Goal: Task Accomplishment & Management: Use online tool/utility

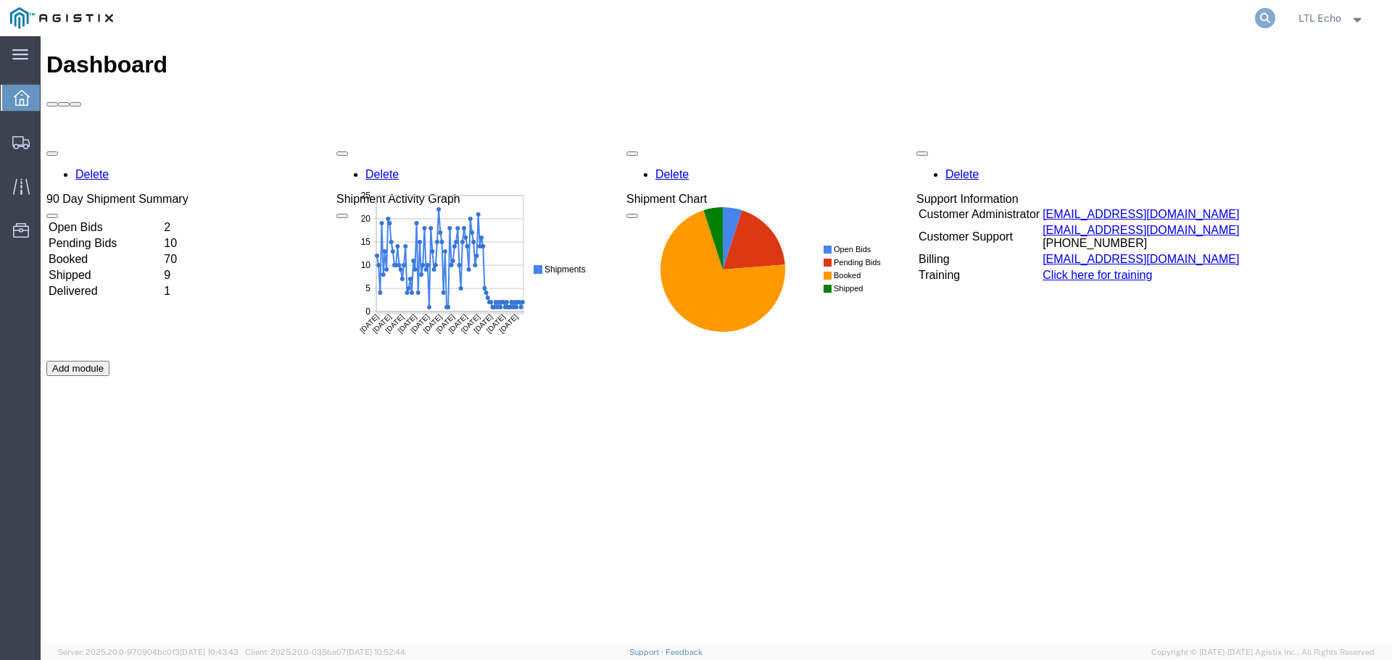
click at [1257, 14] on icon at bounding box center [1265, 18] width 20 height 20
click at [973, 22] on input "search" at bounding box center [1034, 18] width 441 height 35
paste input "56640968"
type input "56640968"
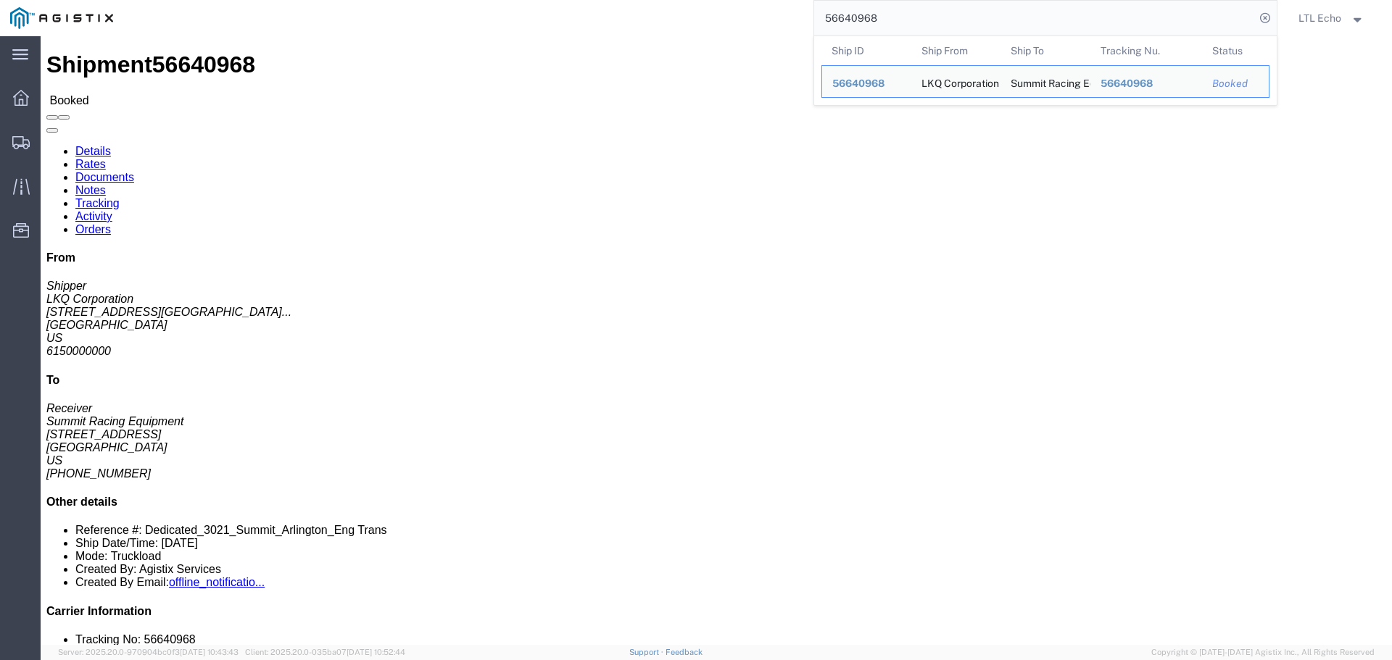
click div "Leg 1 - Truckload Number of trucks: 1"
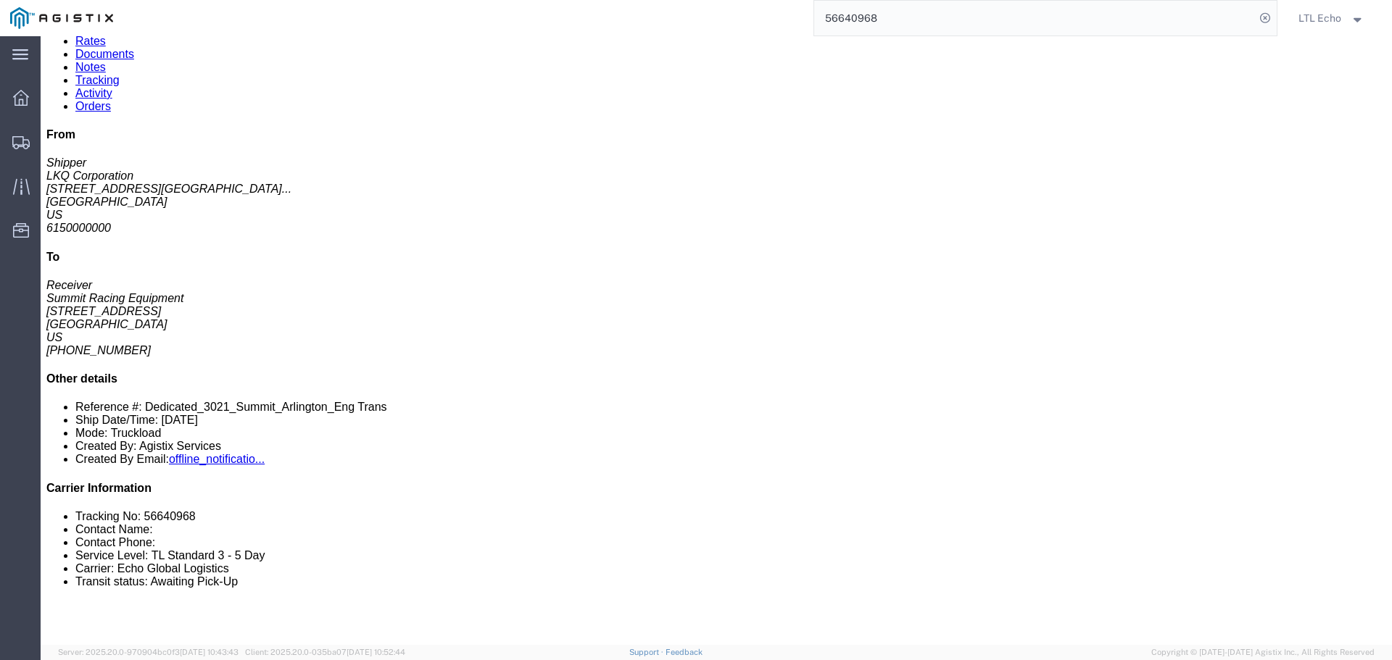
scroll to position [145, 0]
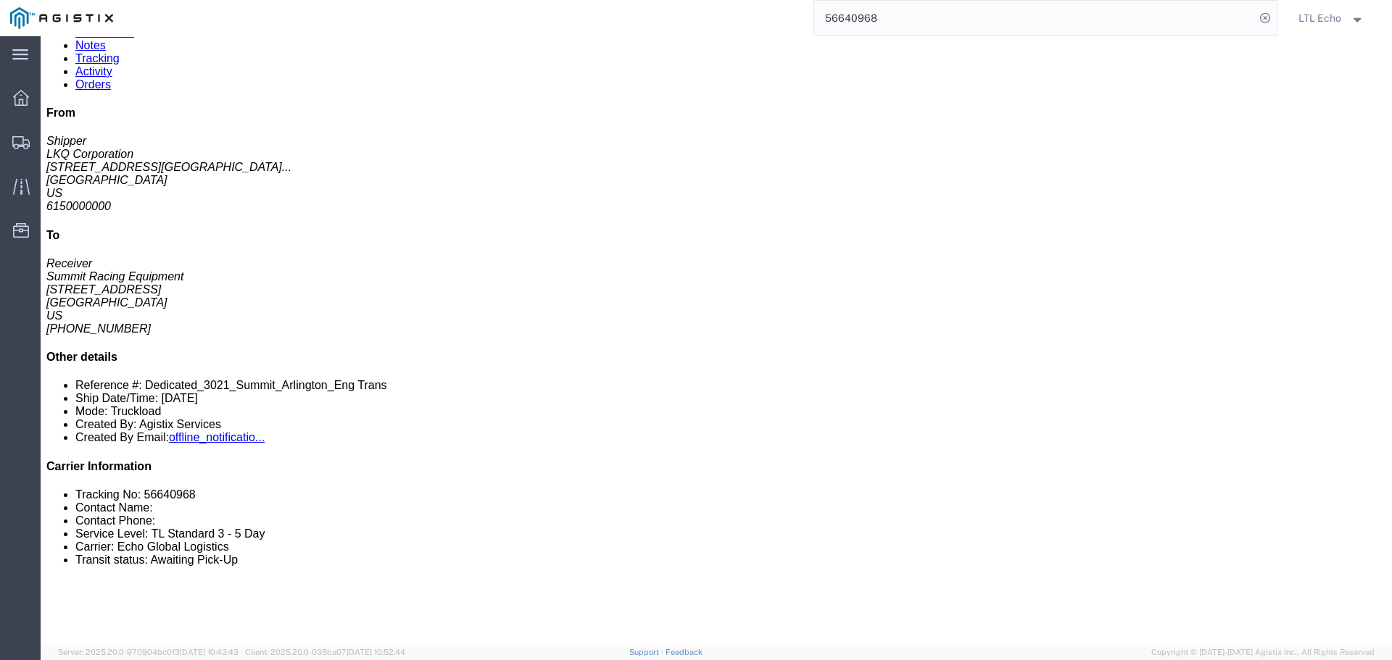
click link "Tracking"
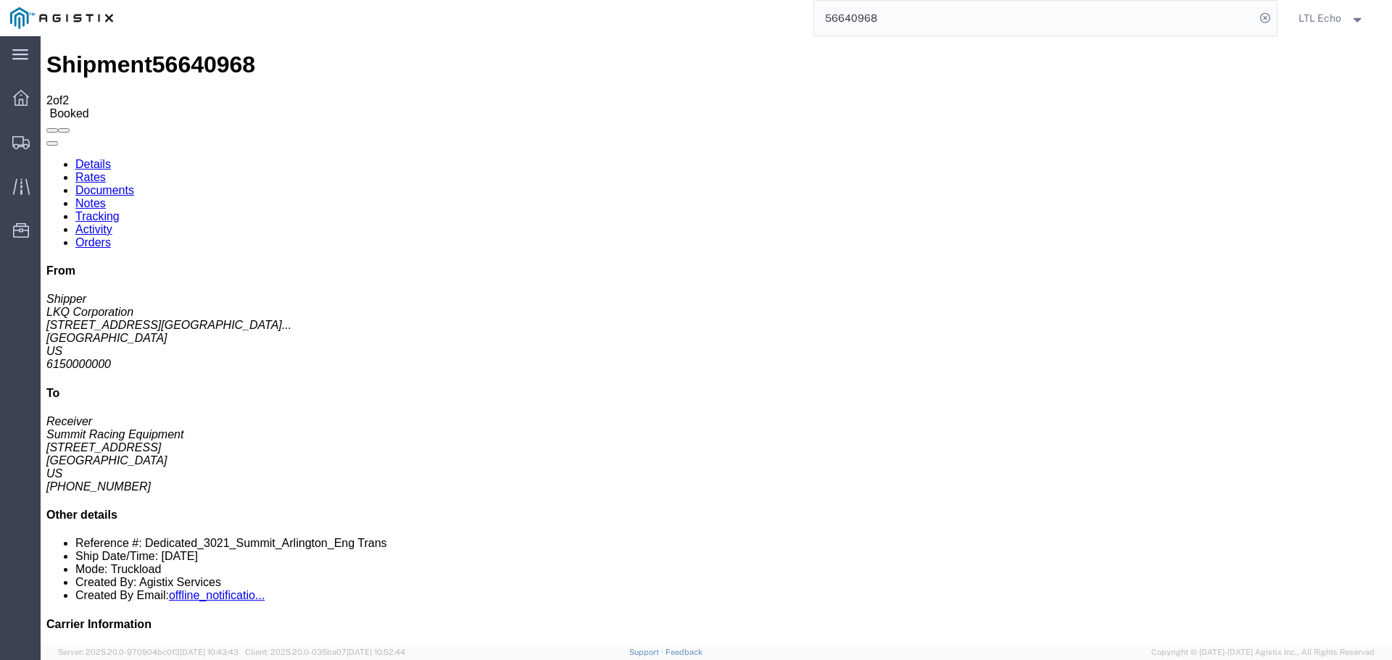
click at [112, 223] on link "Activity" at bounding box center [93, 229] width 37 height 12
click at [111, 236] on link "Orders" at bounding box center [93, 242] width 36 height 12
click at [134, 184] on link "Documents" at bounding box center [104, 190] width 59 height 12
click at [91, 158] on link "Details" at bounding box center [93, 164] width 36 height 12
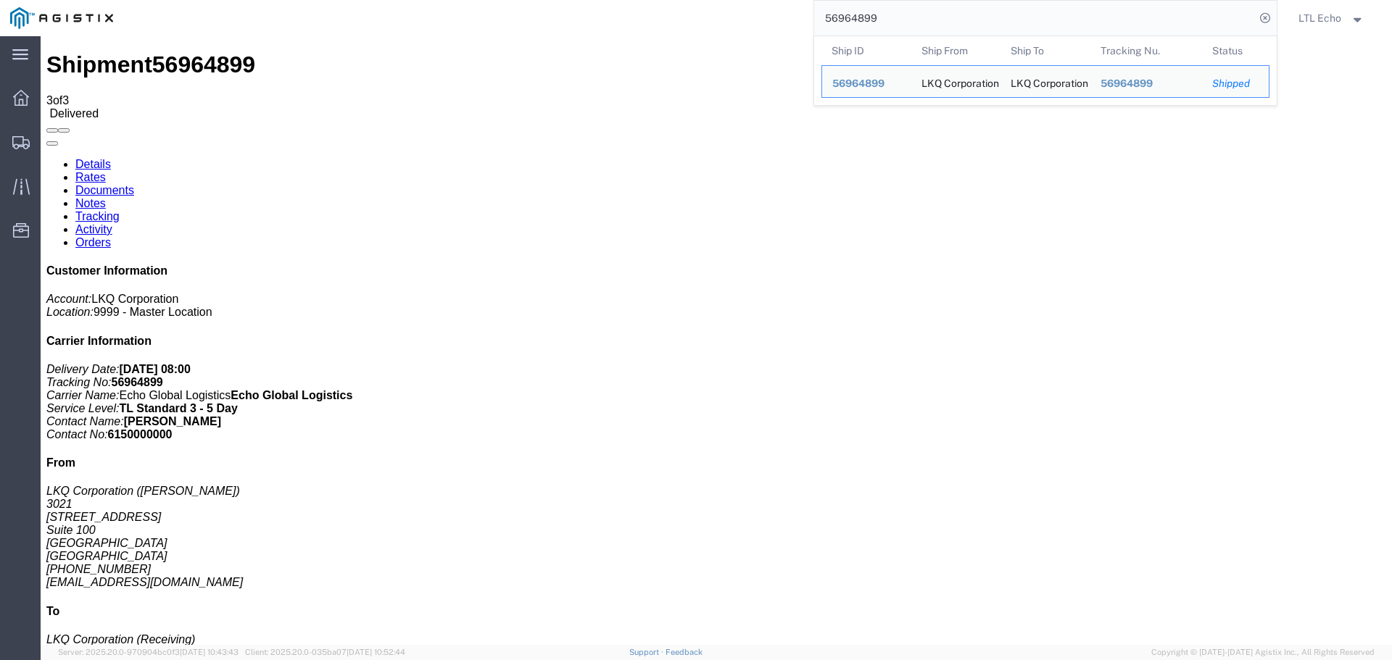
click at [844, 16] on input "56964899" at bounding box center [1034, 18] width 441 height 35
paste input "96743"
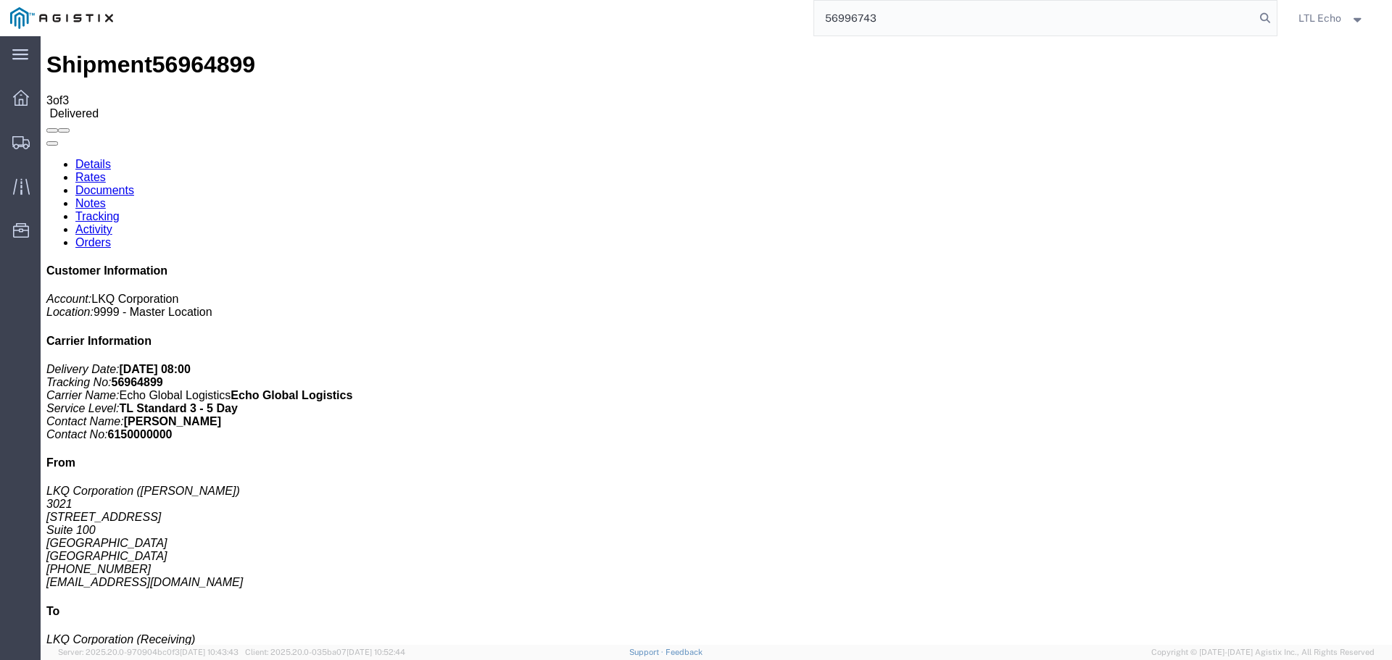
type input "56996743"
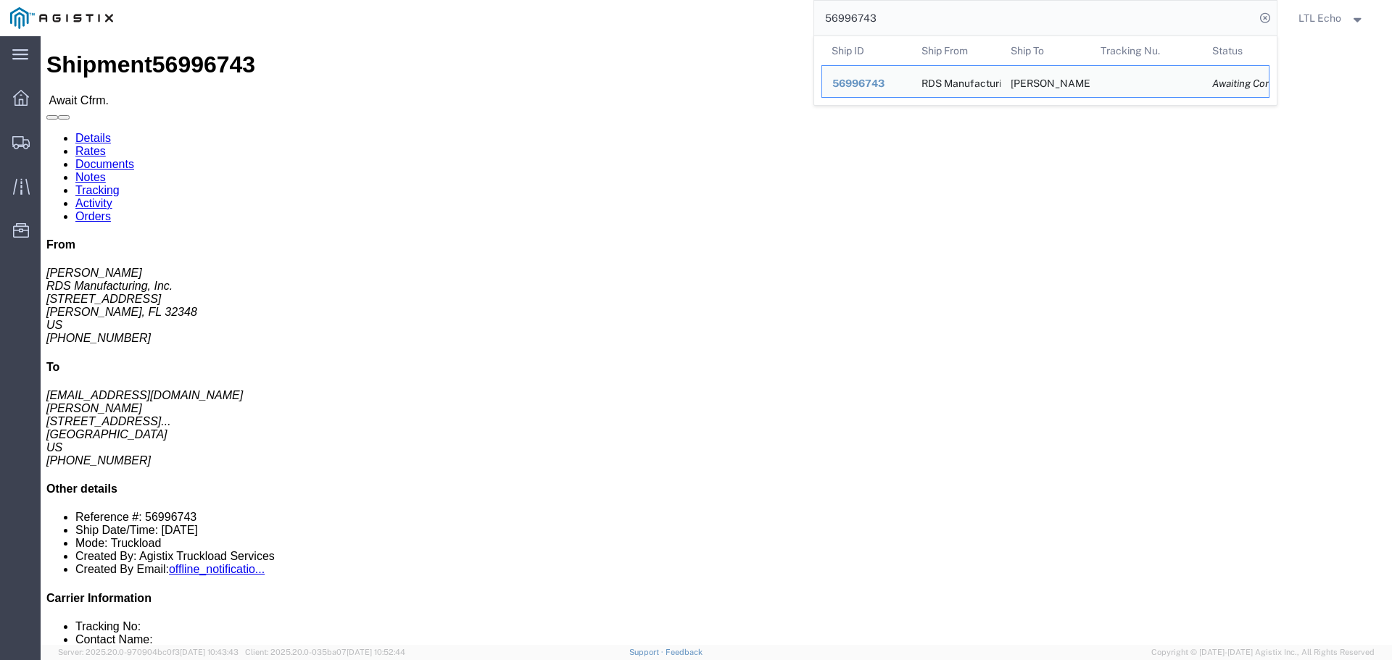
click link "Rates"
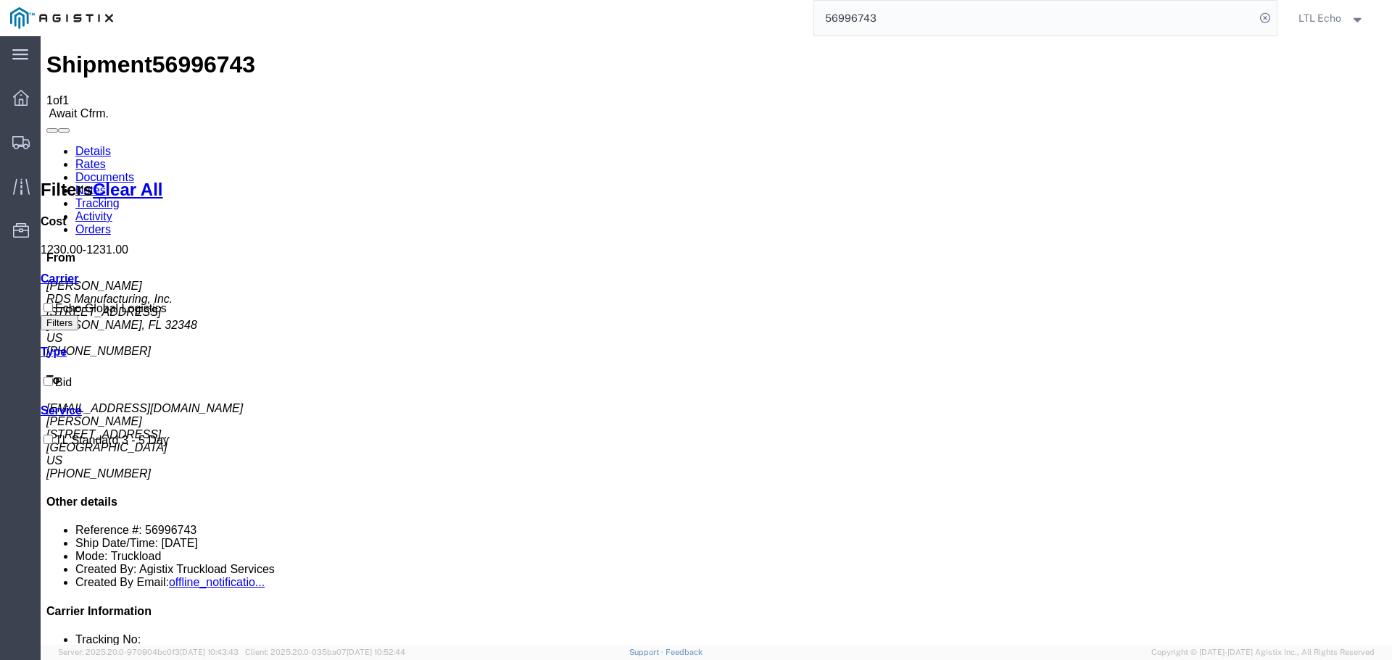
click at [104, 145] on link "Details" at bounding box center [93, 151] width 36 height 12
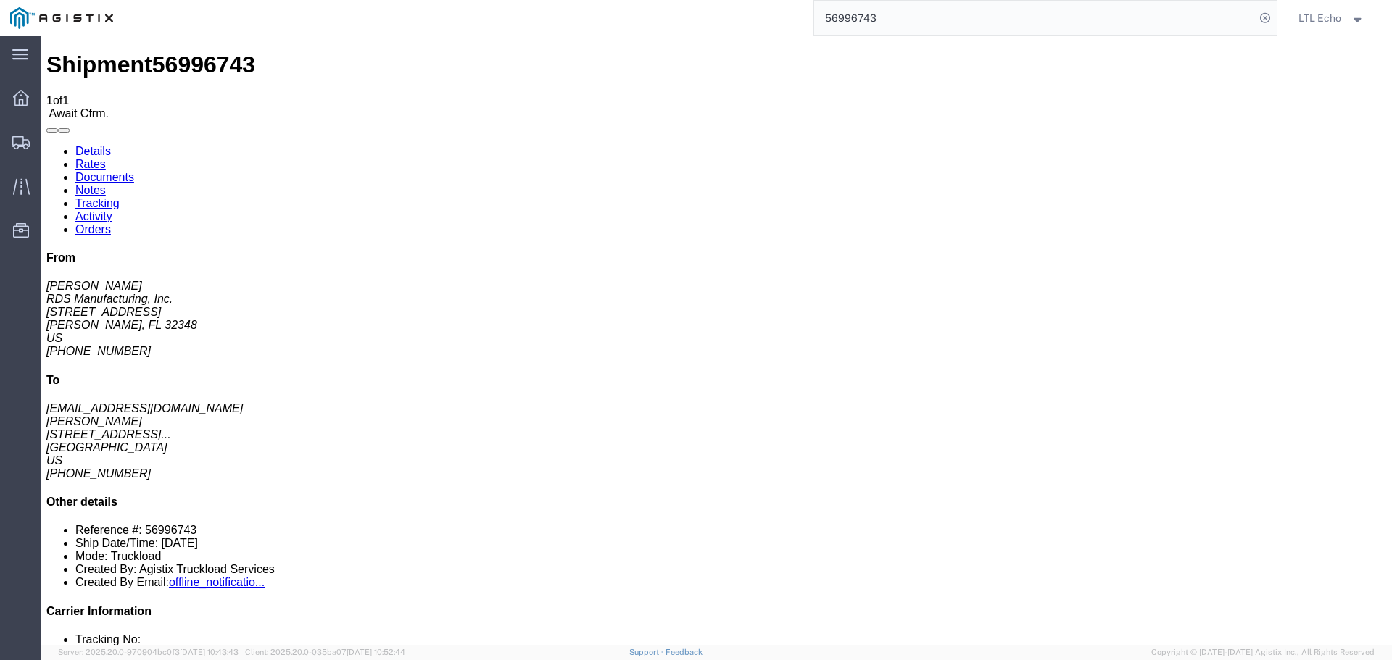
click link "Confirm"
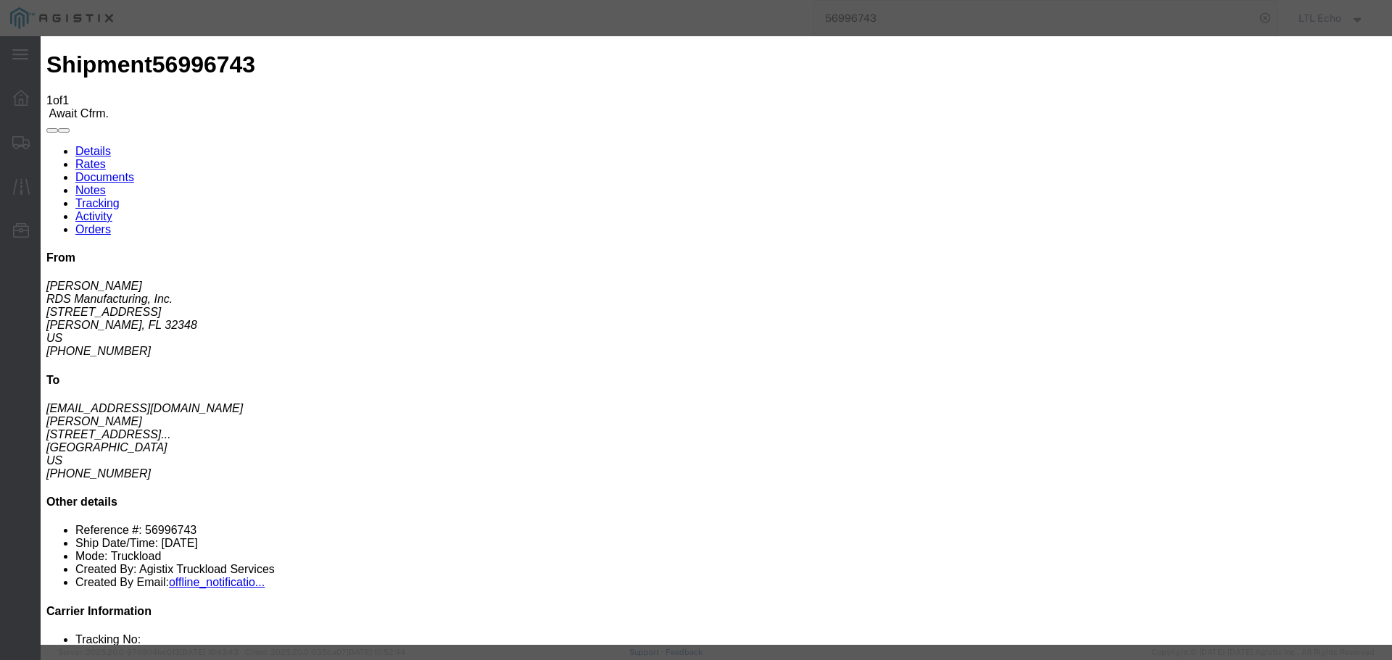
click input "checkbox"
checkbox input "true"
type input "LTL Echo"
type input "+ 8005116111"
click input "text"
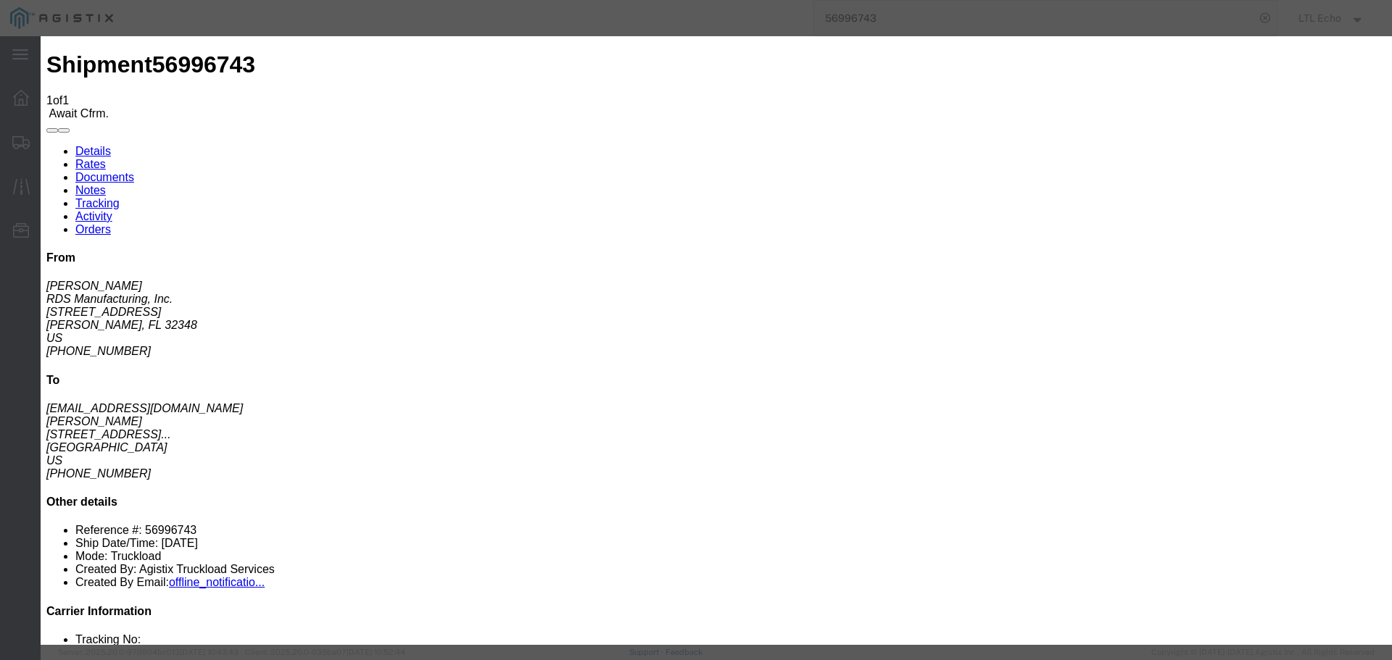
type input "64537428"
click button "Submit"
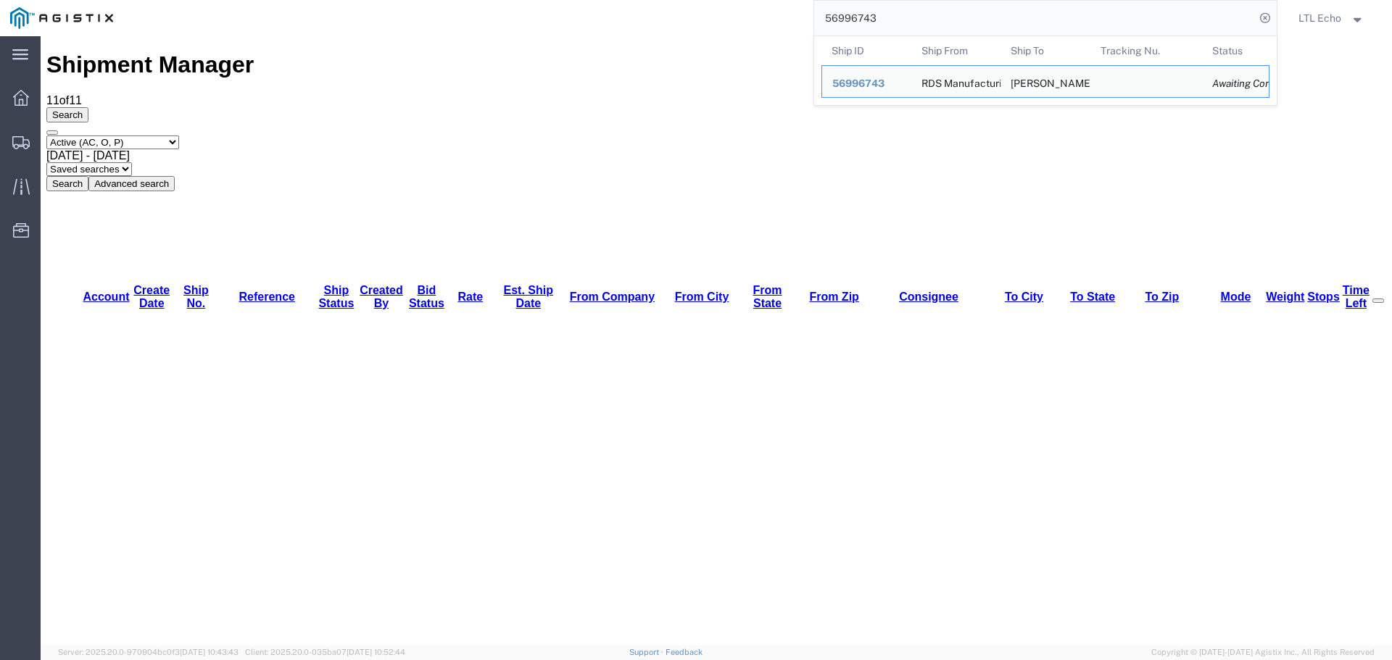
click at [855, 19] on input "56996743" at bounding box center [1034, 18] width 441 height 35
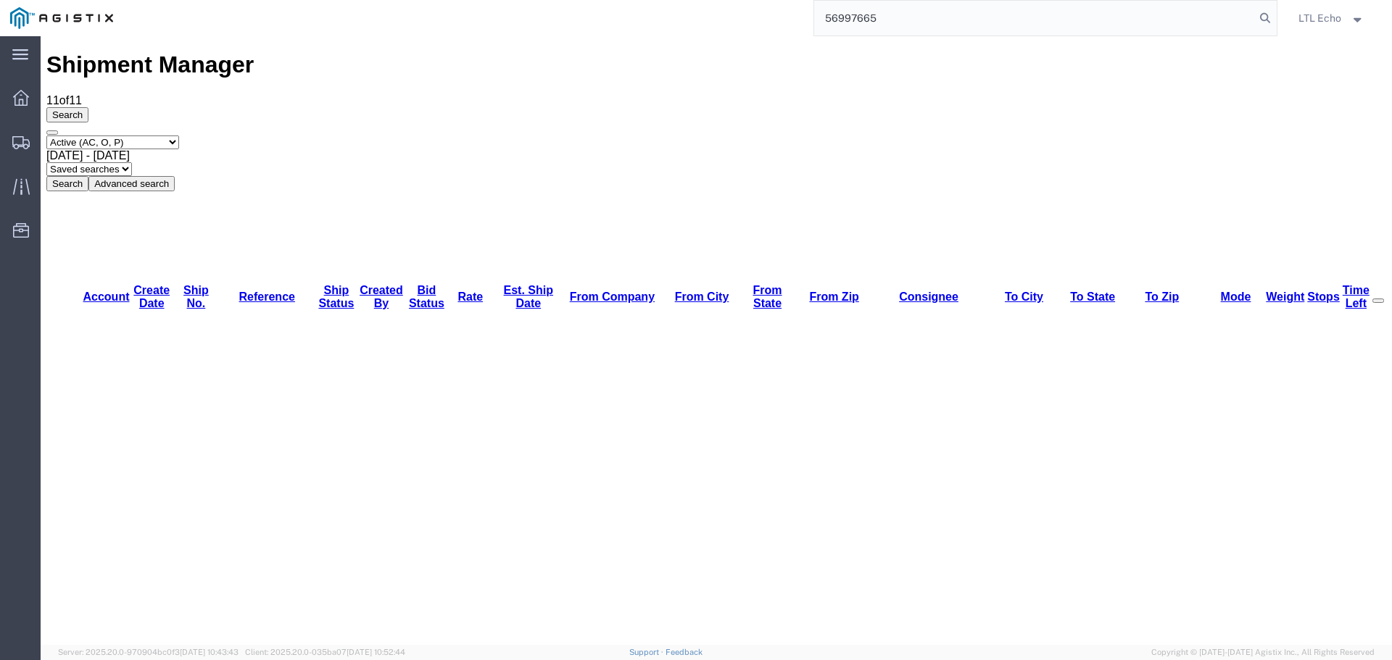
type input "56997665"
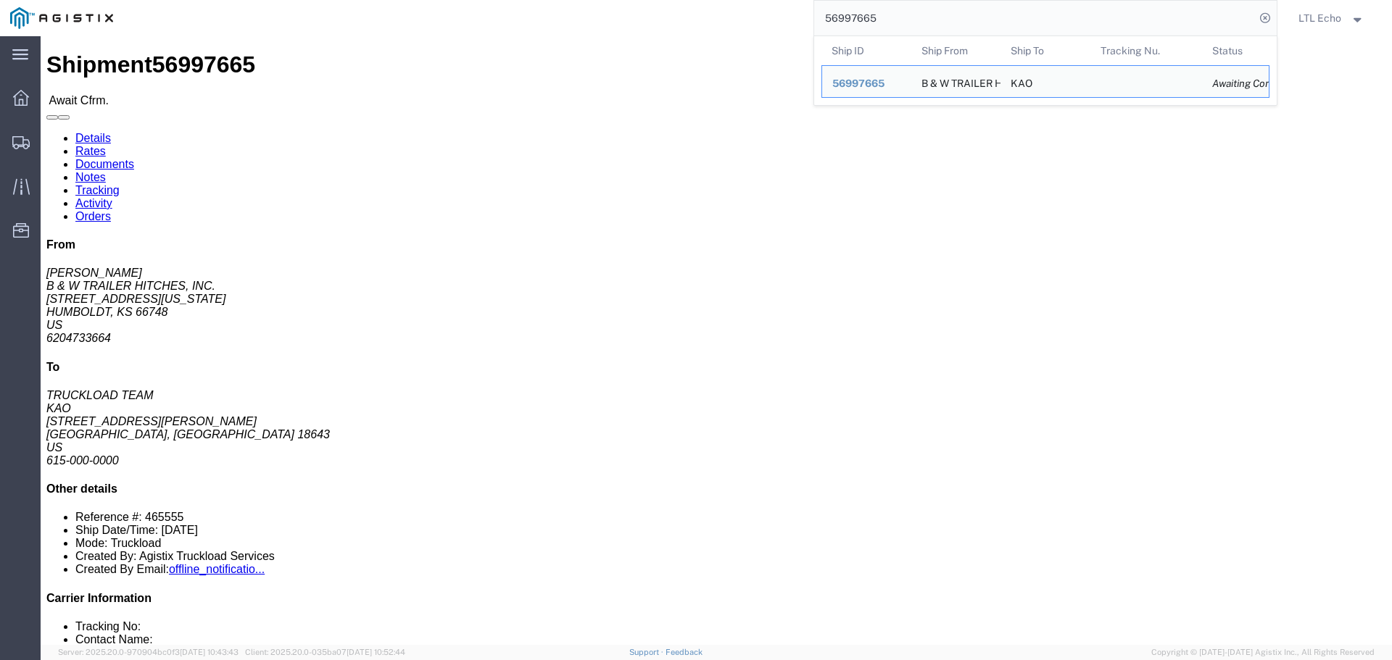
click div "Shipment Detail Ship From B & W TRAILER HITCHES, INC. (BILL GUTIERREZ) 1216 HAW…"
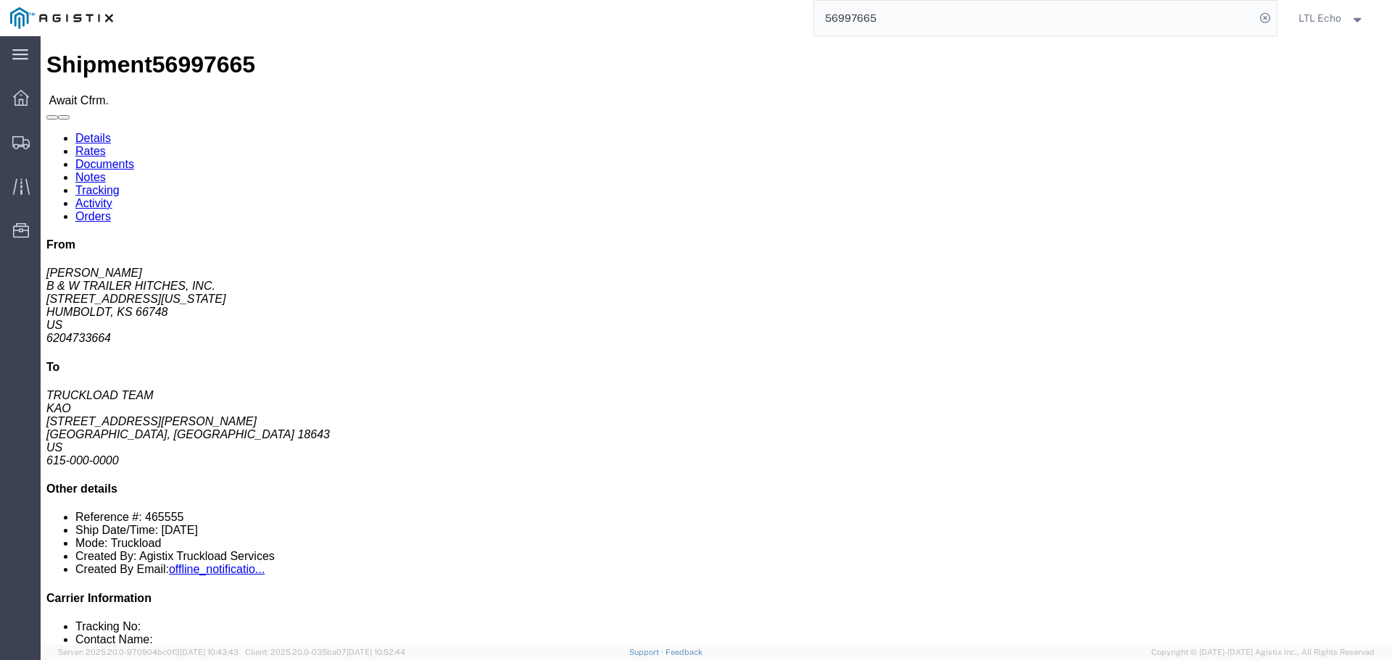
click link "Rates"
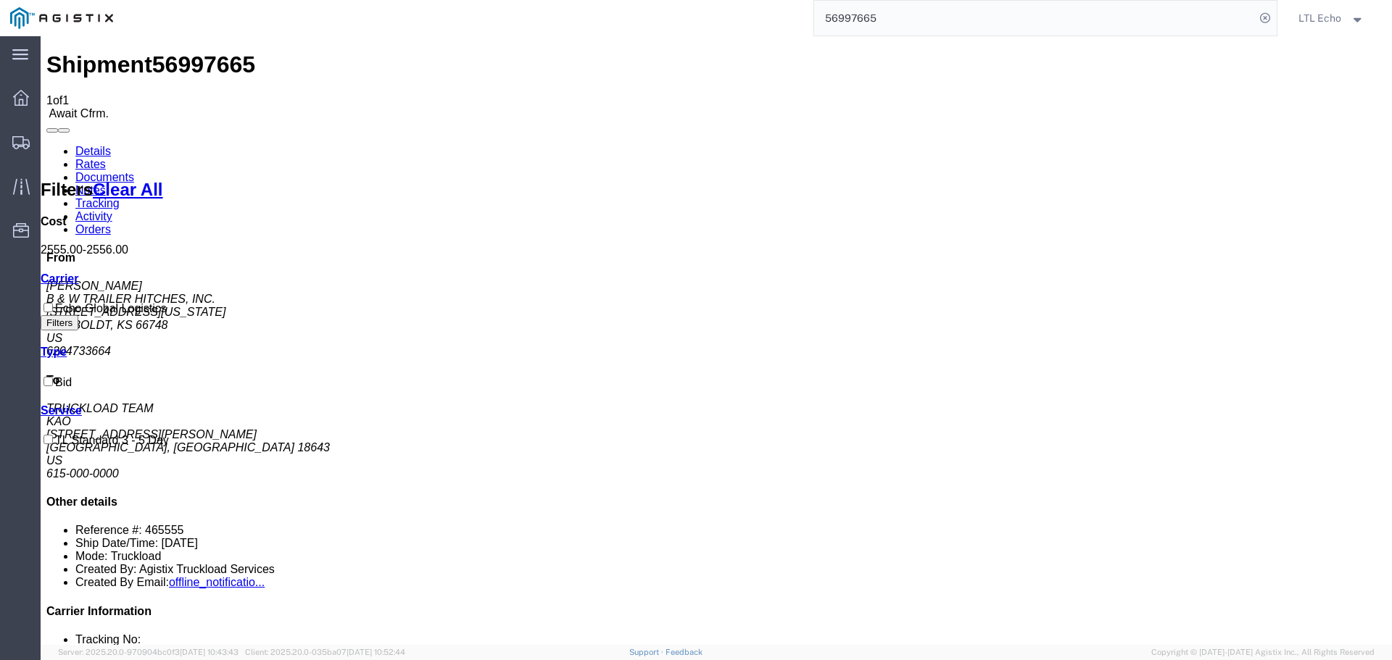
drag, startPoint x: 78, startPoint y: 80, endPoint x: 166, endPoint y: 39, distance: 96.9
click at [78, 145] on link "Details" at bounding box center [93, 151] width 36 height 12
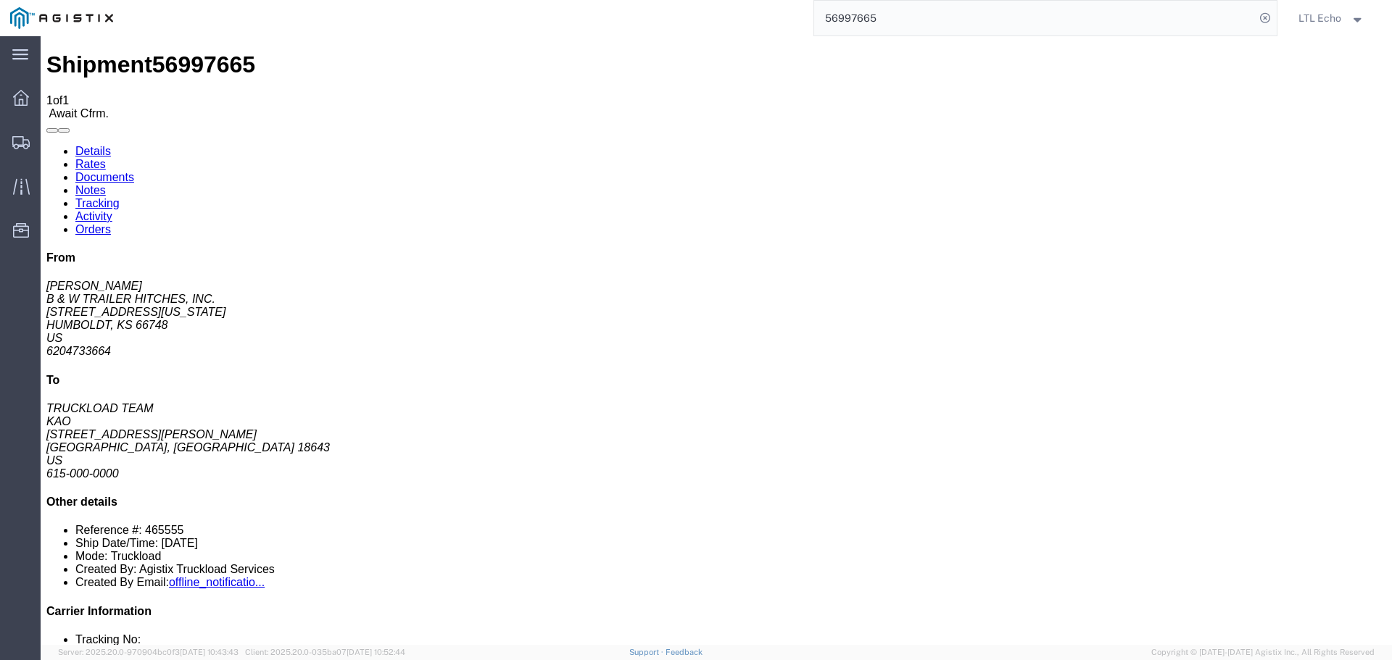
click link "Confirm"
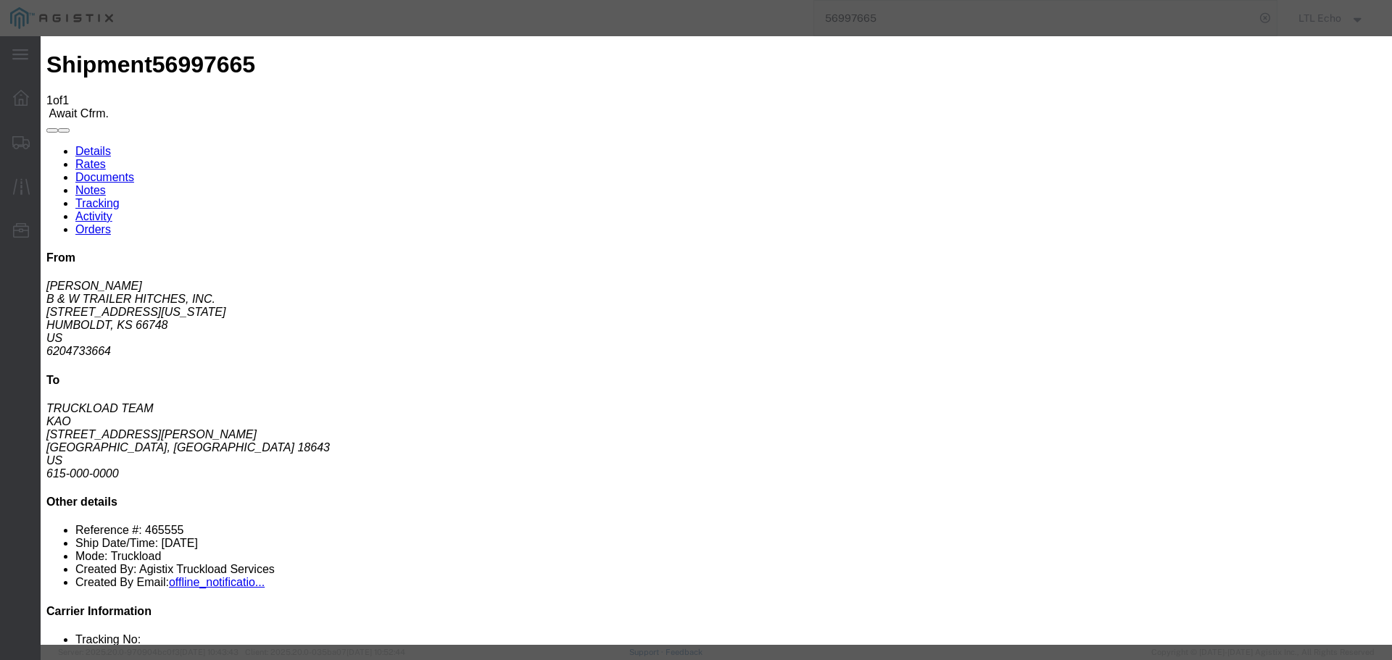
click input "checkbox"
checkbox input "true"
type input "LTL Echo"
type input "+ 8005116111"
click input "text"
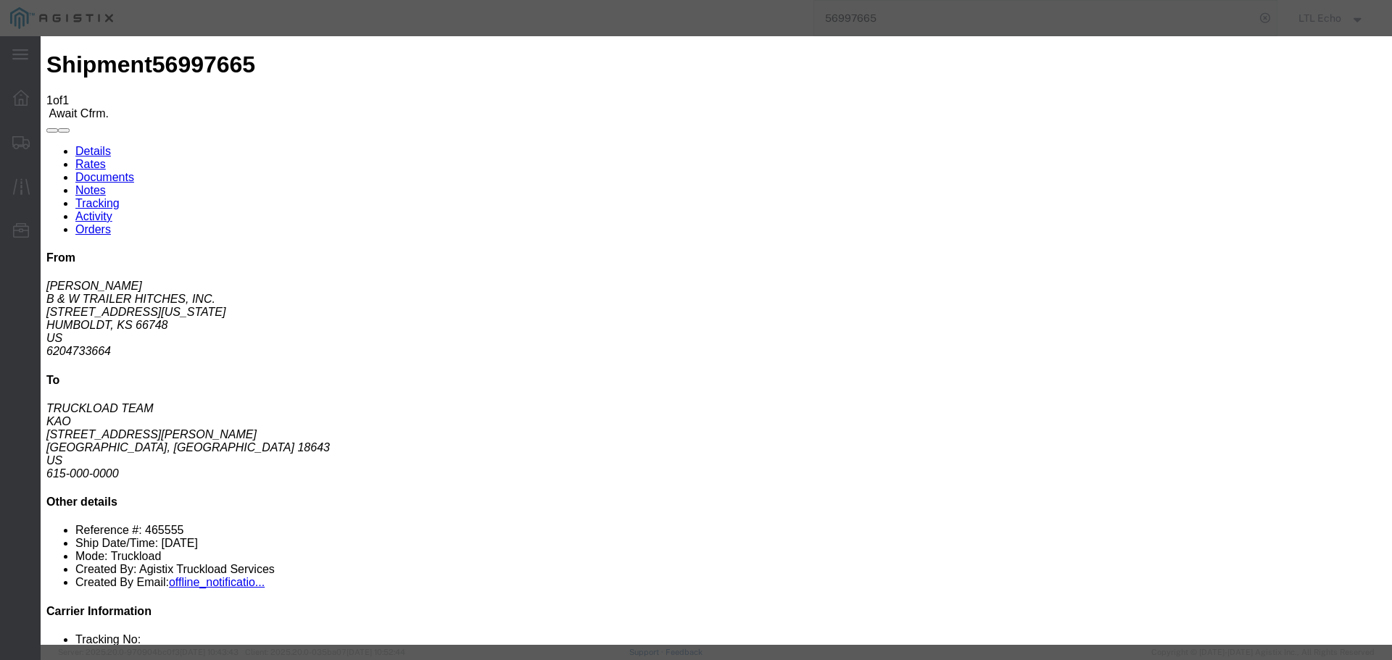
type input "64537503"
click button "Submit"
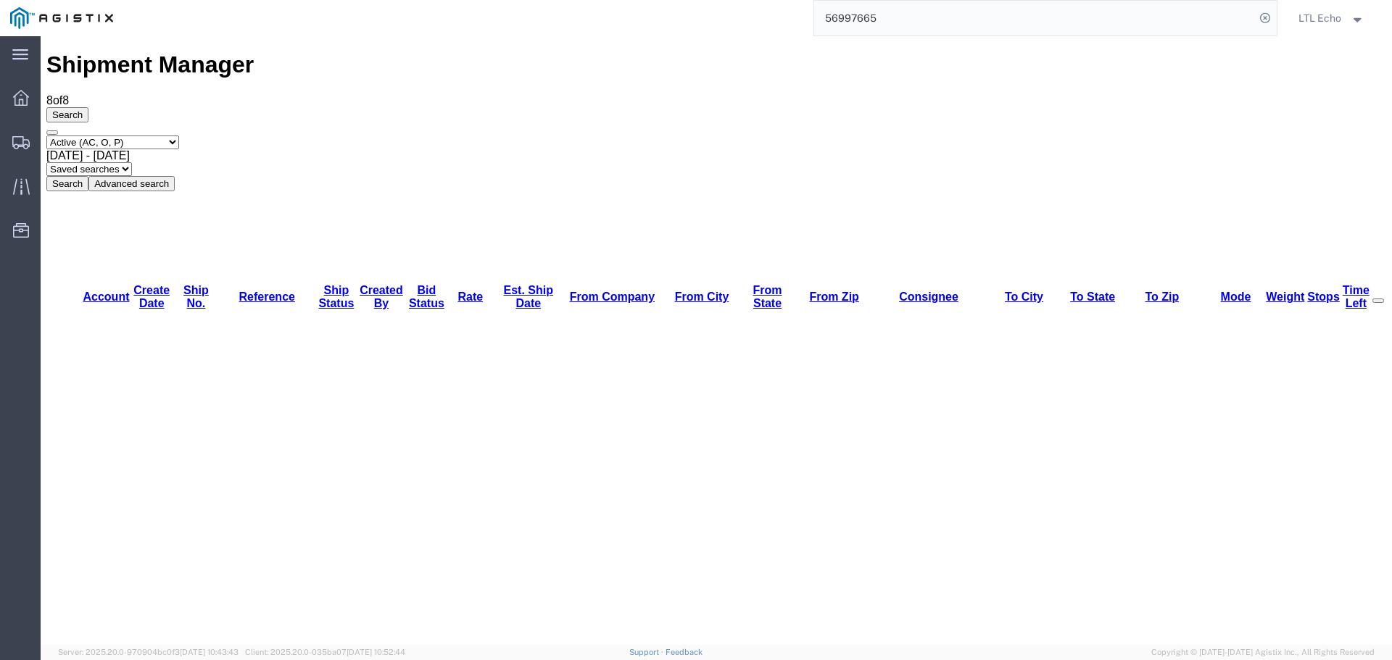
click at [857, 17] on input "56997665" at bounding box center [1034, 18] width 441 height 35
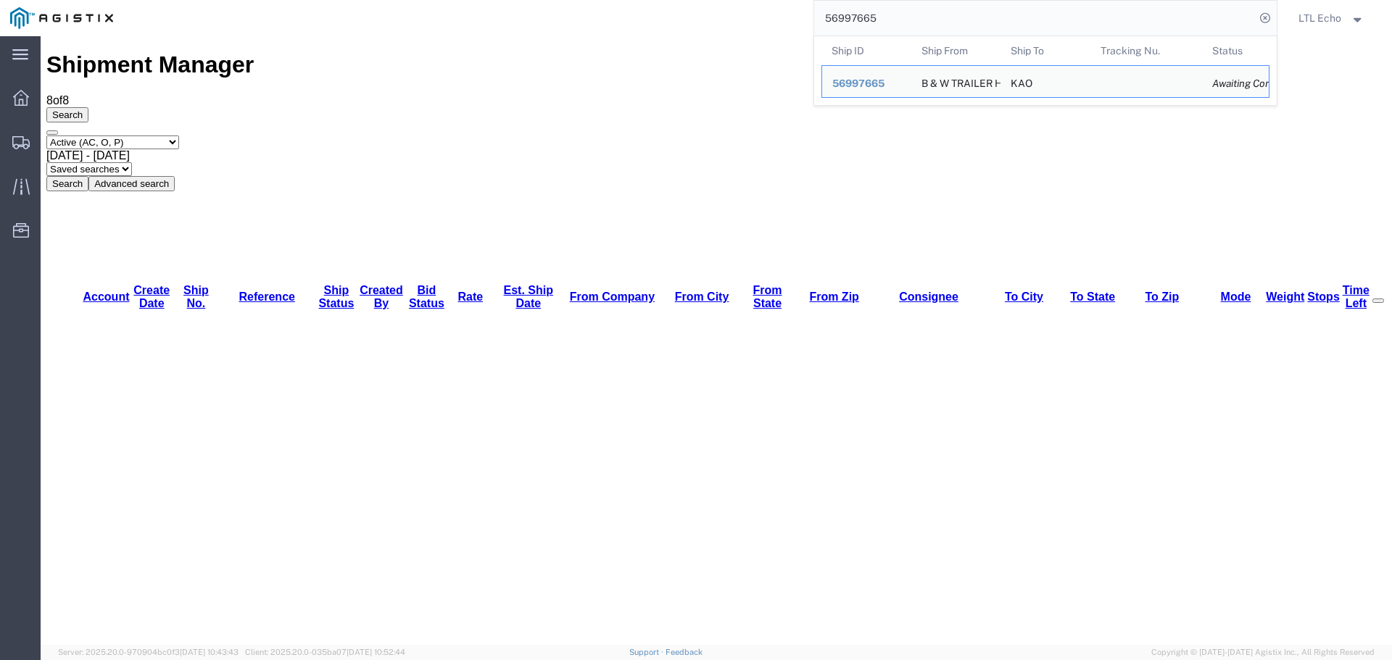
click at [857, 17] on input "56997665" at bounding box center [1034, 18] width 441 height 35
paste input "79450"
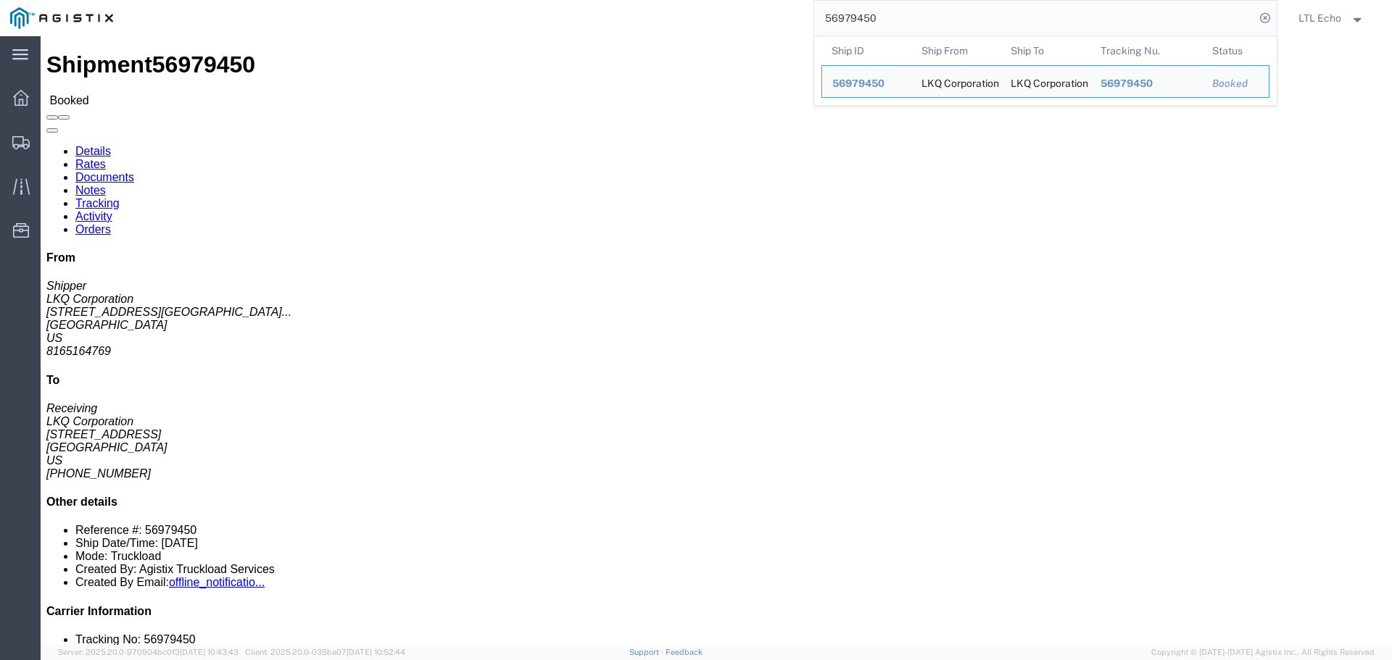
click at [849, 18] on input "56979450" at bounding box center [1034, 18] width 441 height 35
paste input "640968"
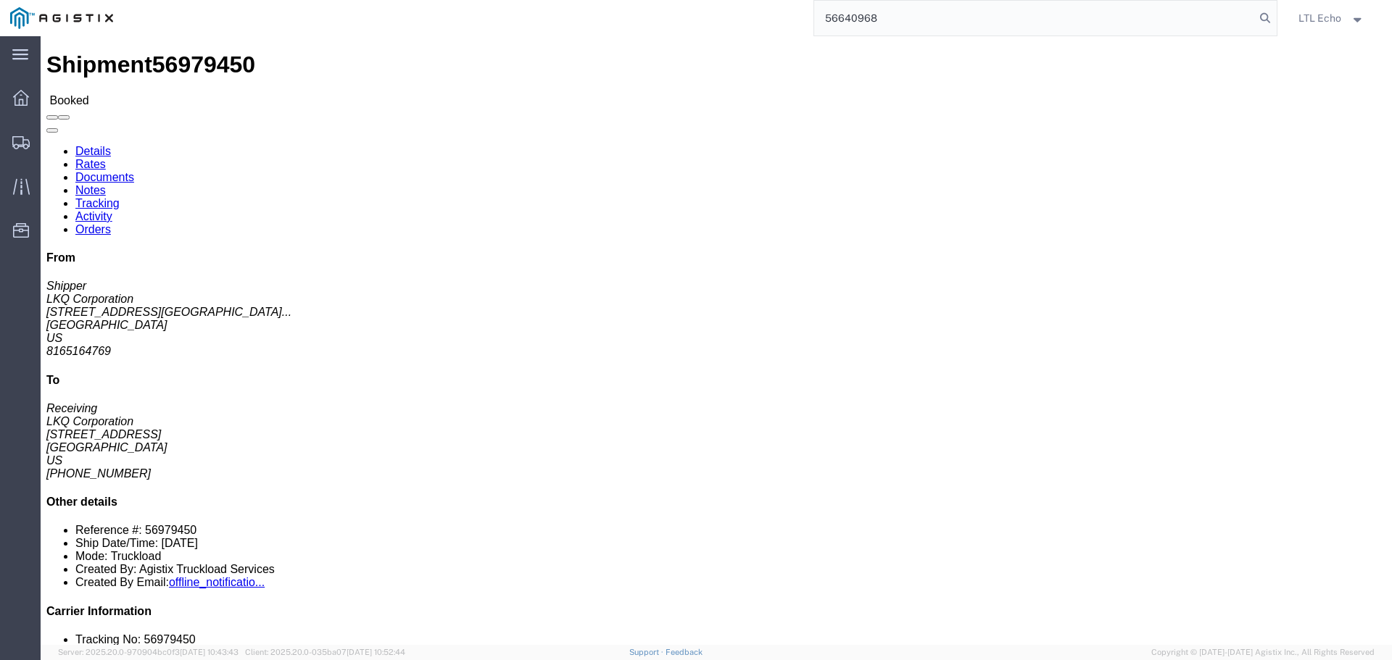
type input "56640968"
click link "Tracking"
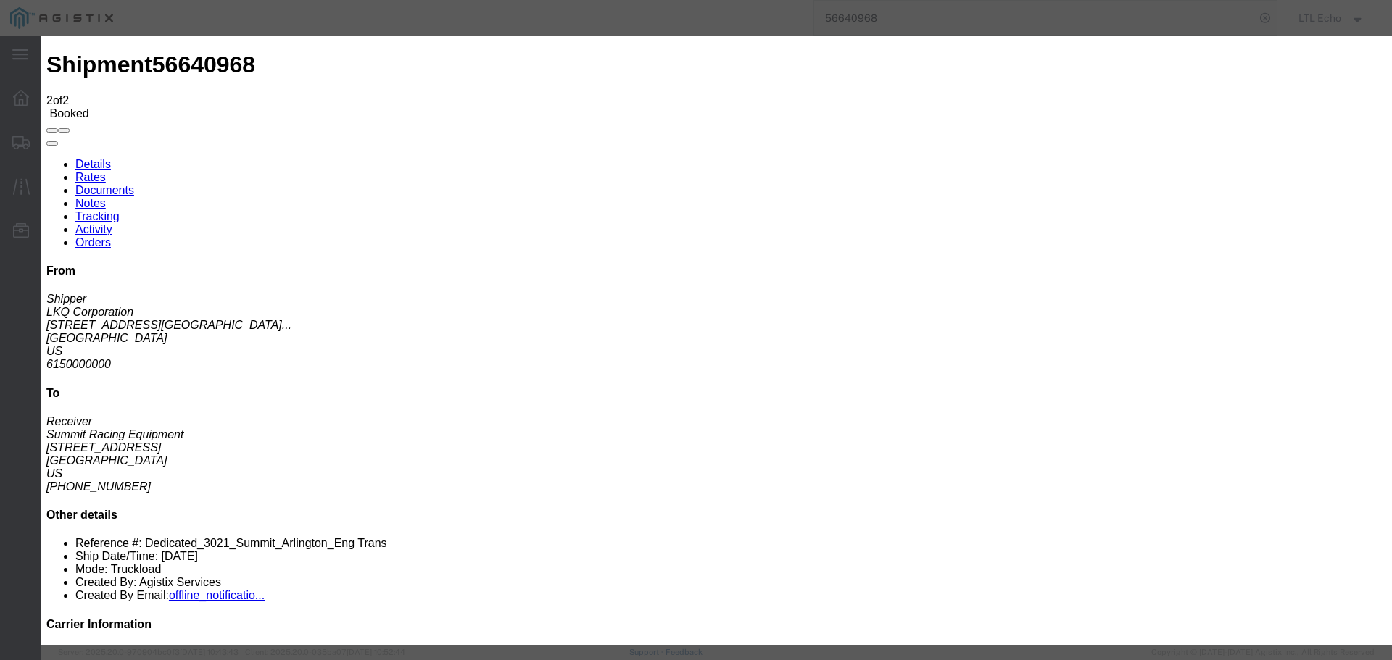
type input "[DATE]"
type input "11:00 AM"
select select "PICKEDUP"
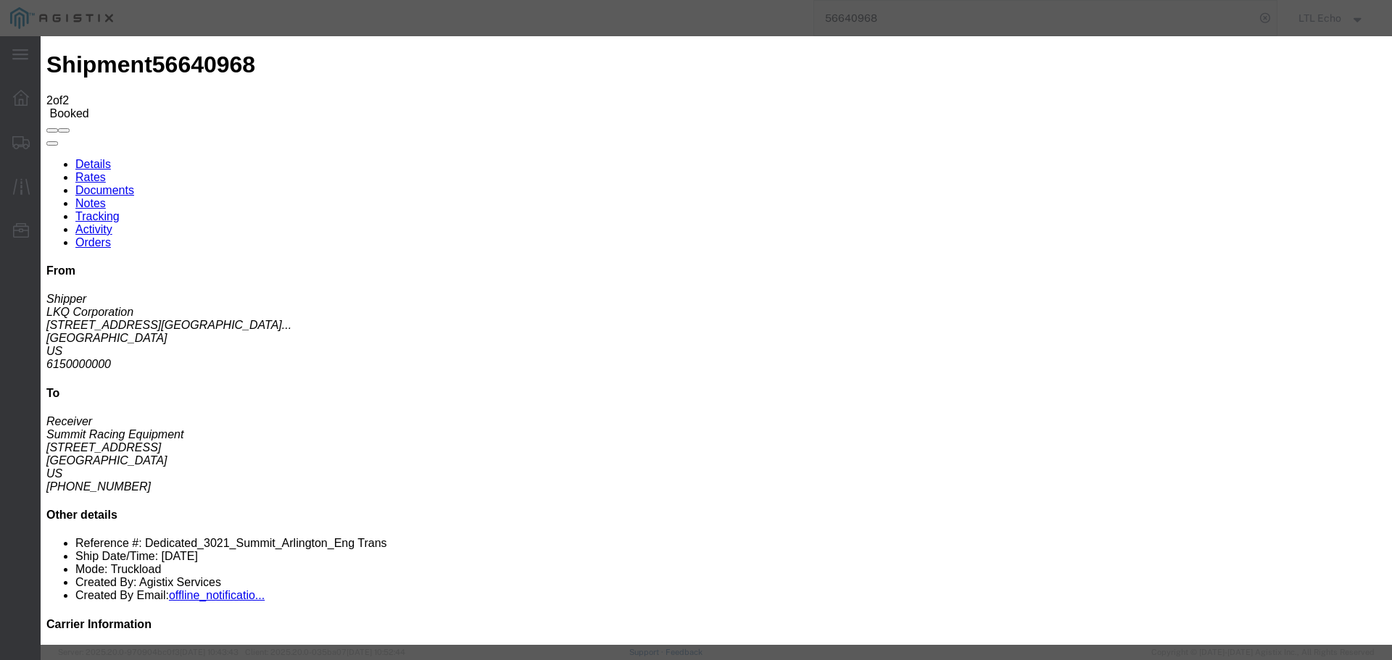
type input "[DATE]"
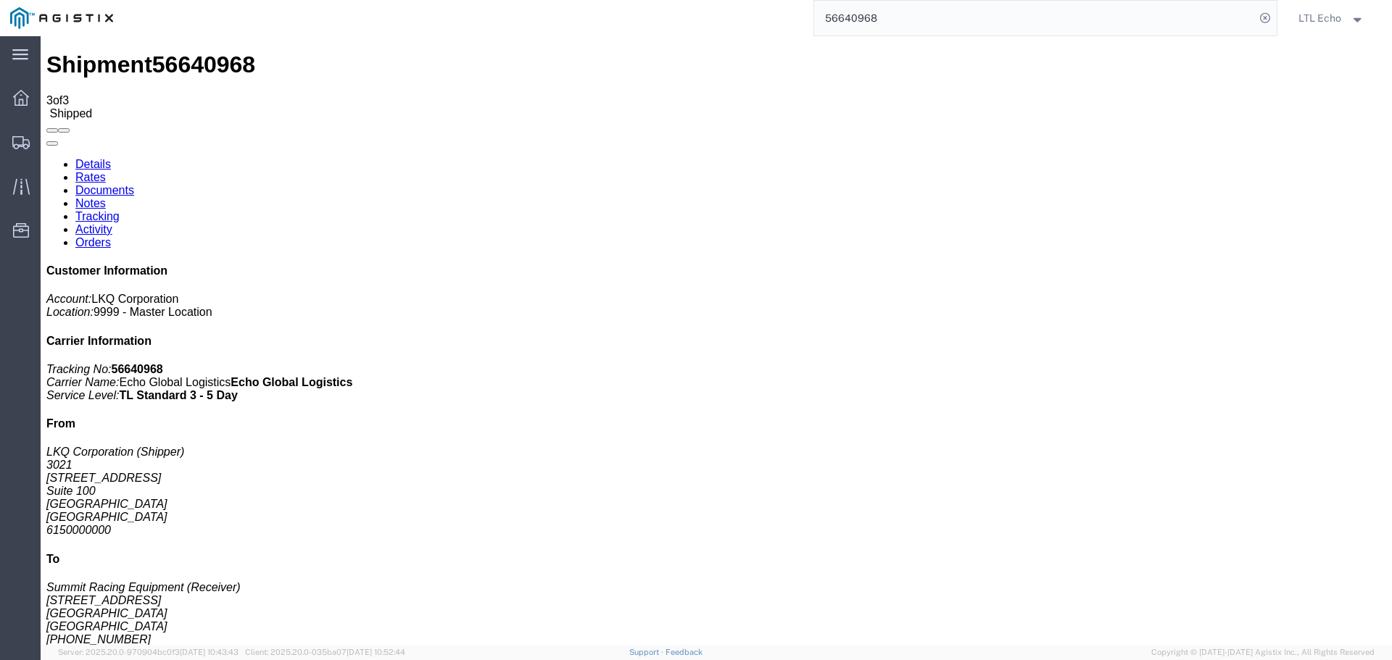
click at [856, 14] on input "56640968" at bounding box center [1034, 18] width 441 height 35
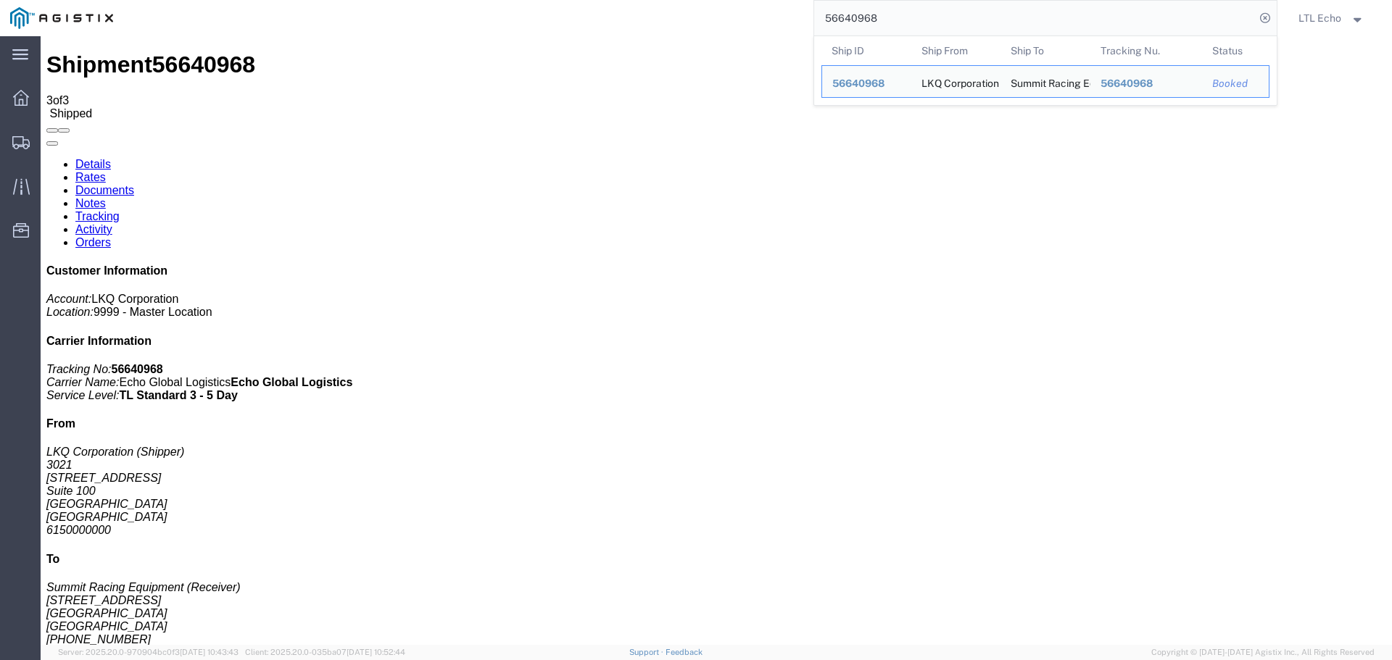
click at [856, 14] on input "56640968" at bounding box center [1034, 18] width 441 height 35
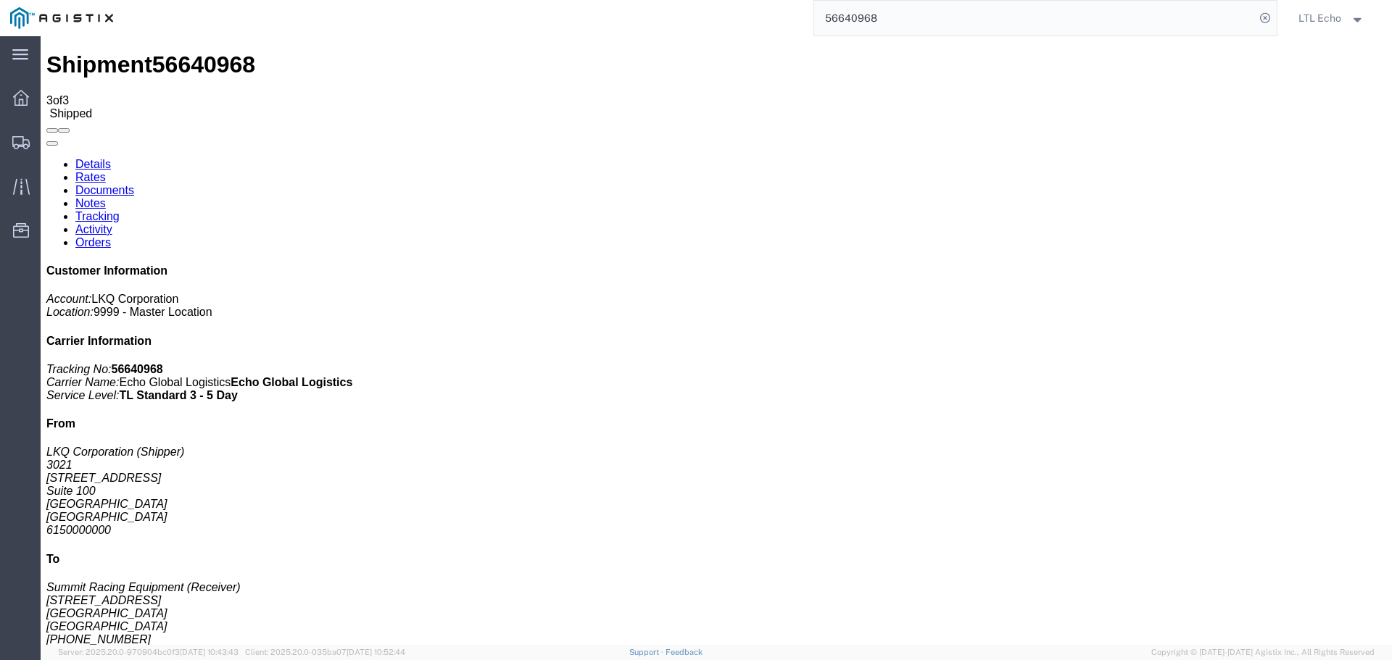
click at [839, 14] on input "56640968" at bounding box center [1034, 18] width 441 height 35
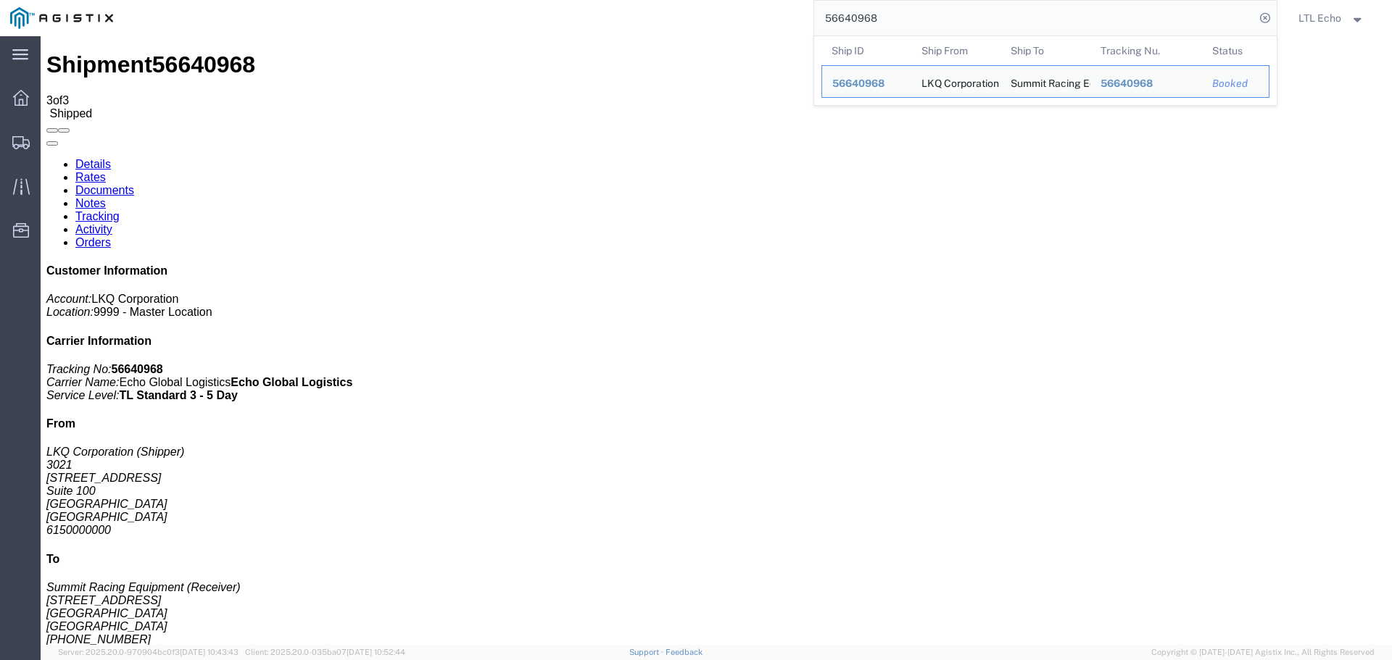
click at [839, 14] on input "56640968" at bounding box center [1034, 18] width 441 height 35
paste input "980647"
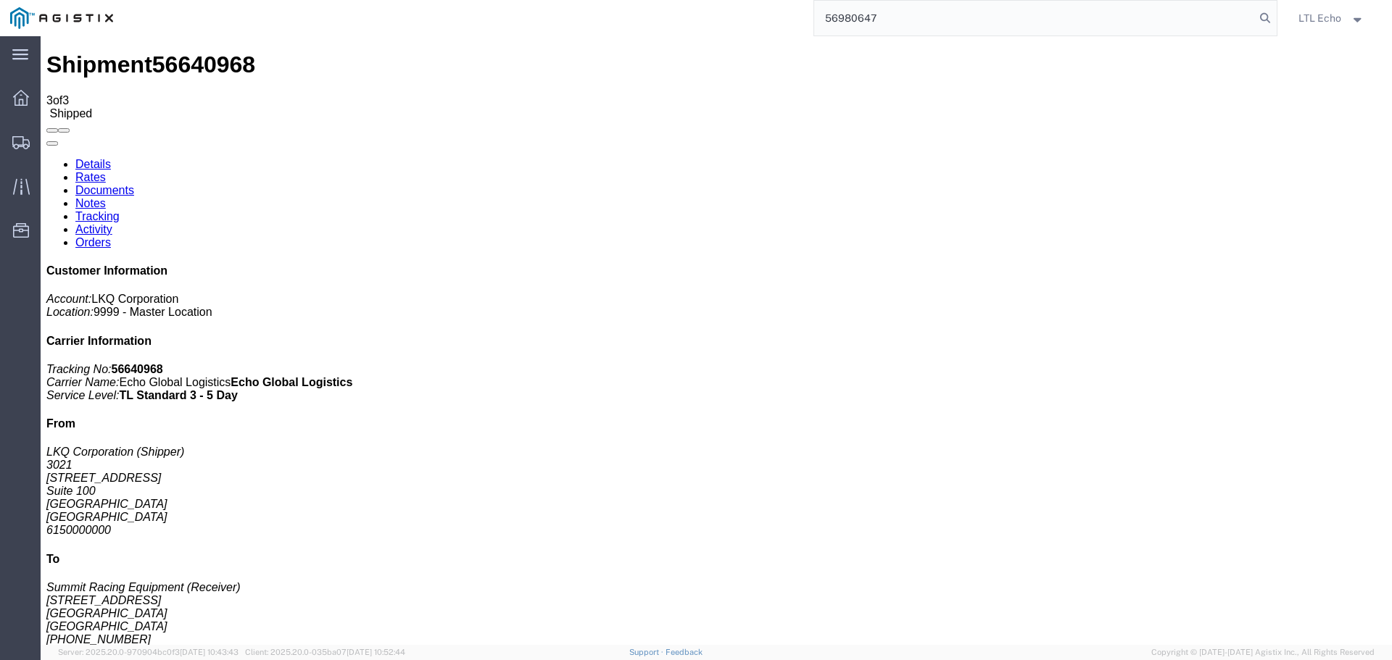
type input "56980647"
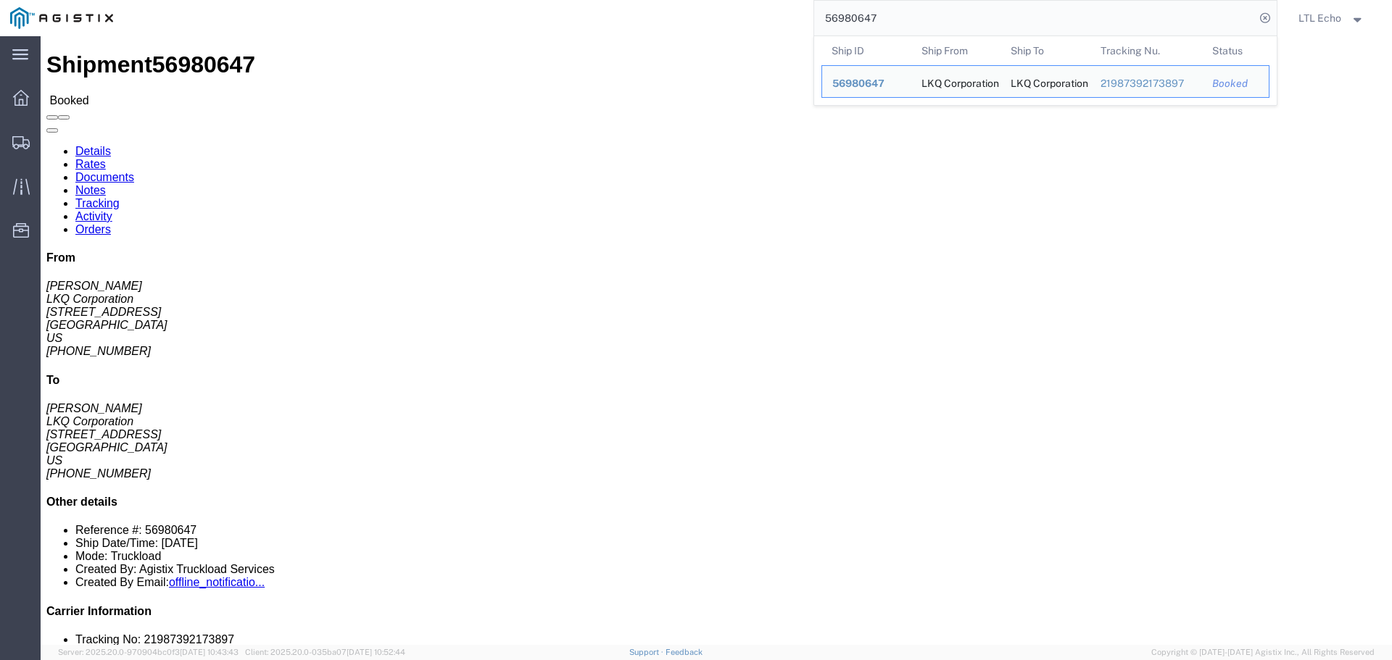
click div "Leg 1 - Truckload Vehicle 1: Standard Dry Van (53 Feet) Number of trucks: 1"
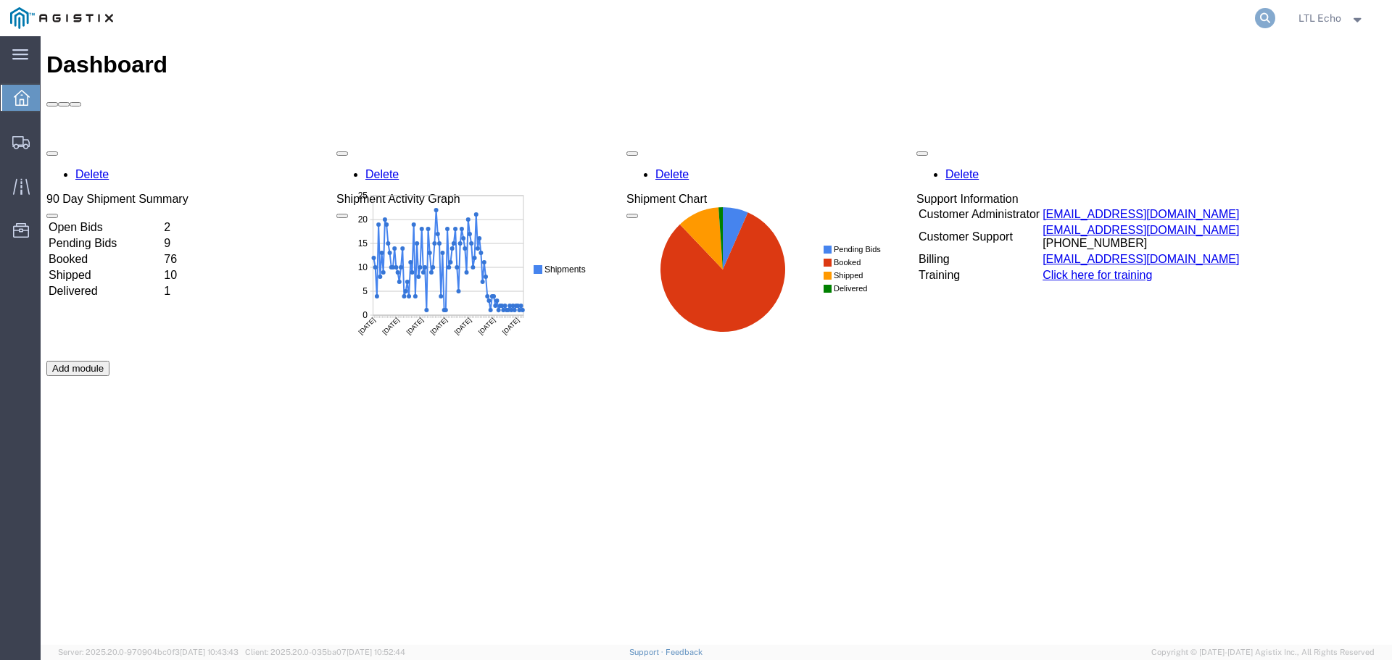
click at [1257, 15] on icon at bounding box center [1265, 18] width 20 height 20
click at [1072, 15] on input "search" at bounding box center [1034, 18] width 441 height 35
paste input "56964820"
type input "56964820"
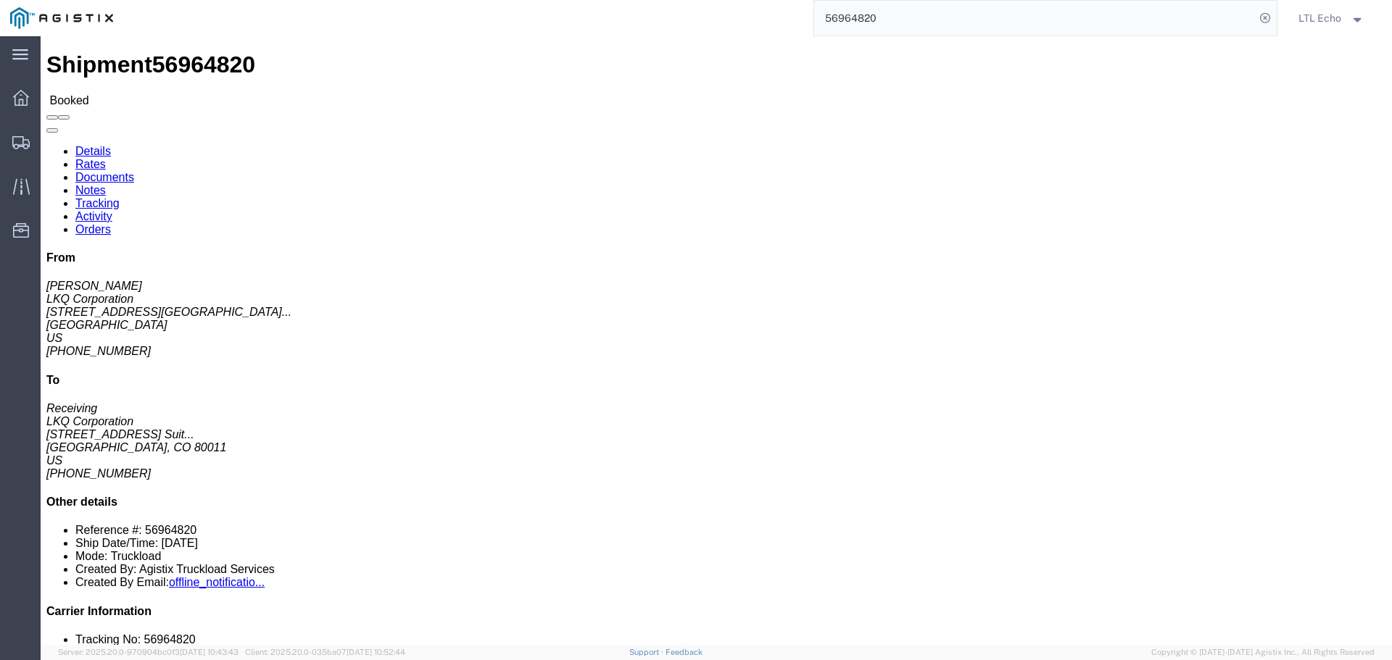
click link "Tracking"
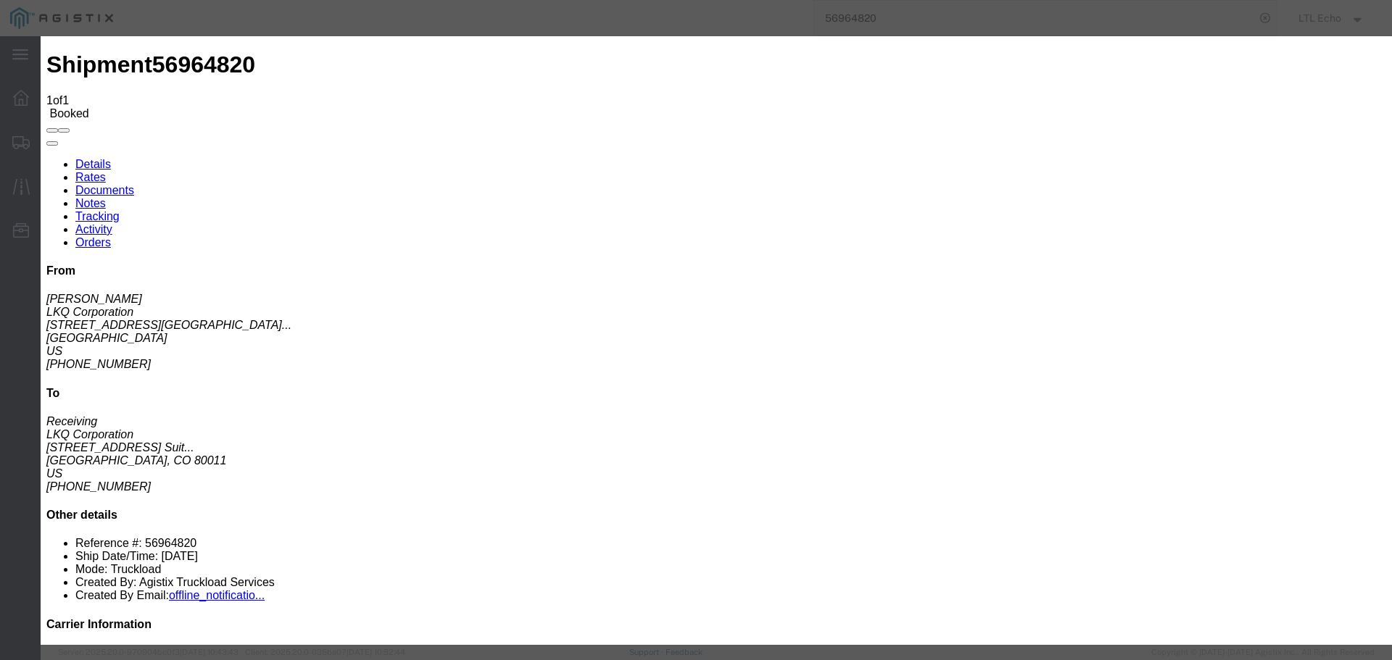
type input "[DATE]"
type input "11:00 AM"
select select "DELIVRED"
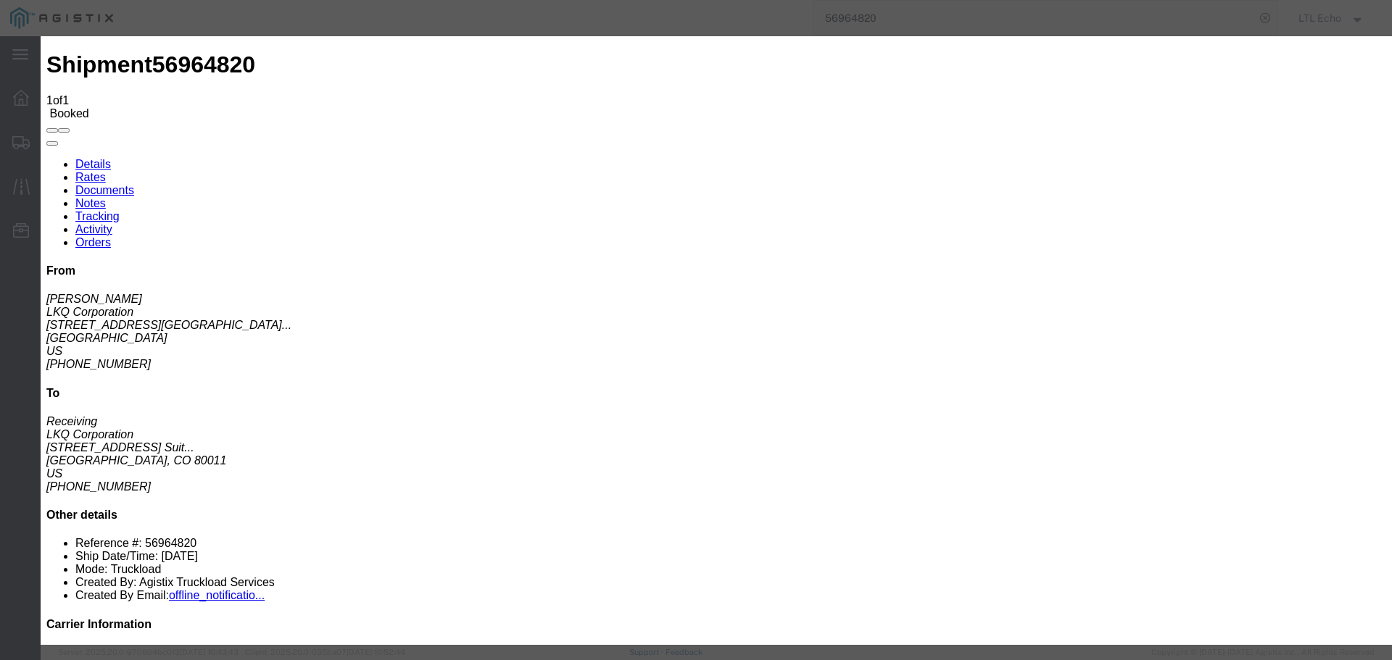
type input "09/30/2025"
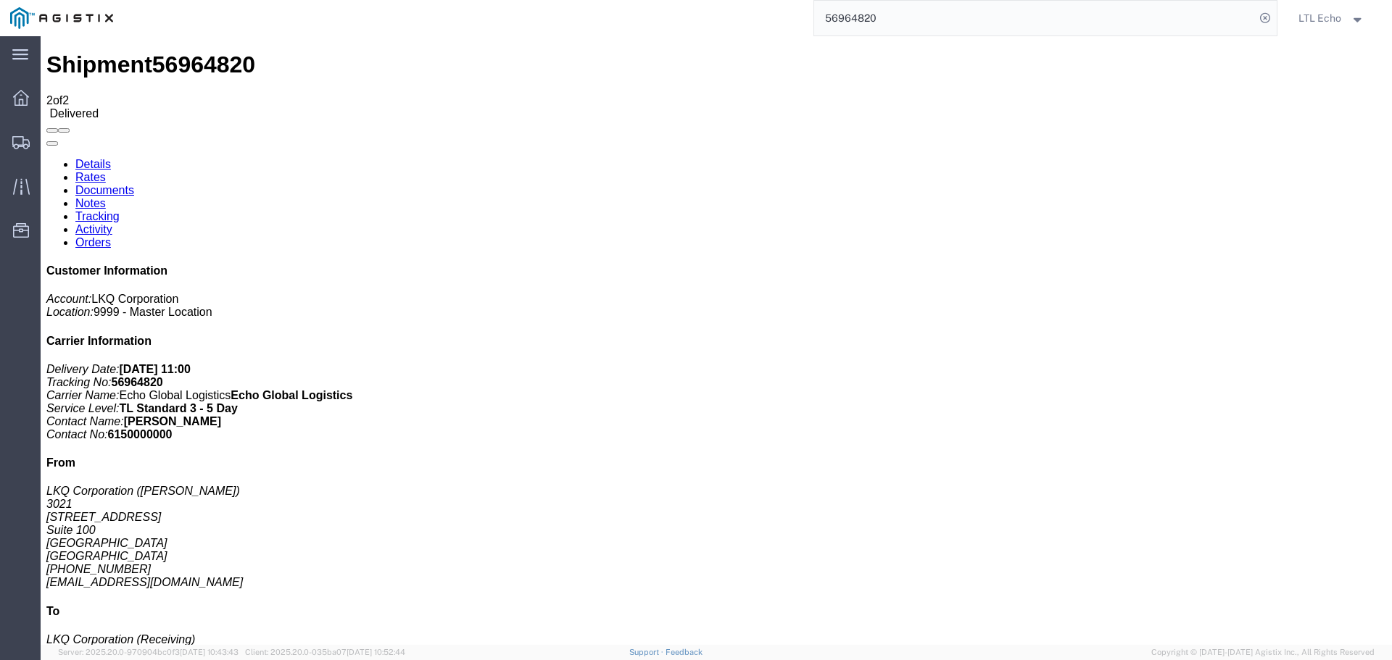
click at [842, 19] on input "56964820" at bounding box center [1034, 18] width 441 height 35
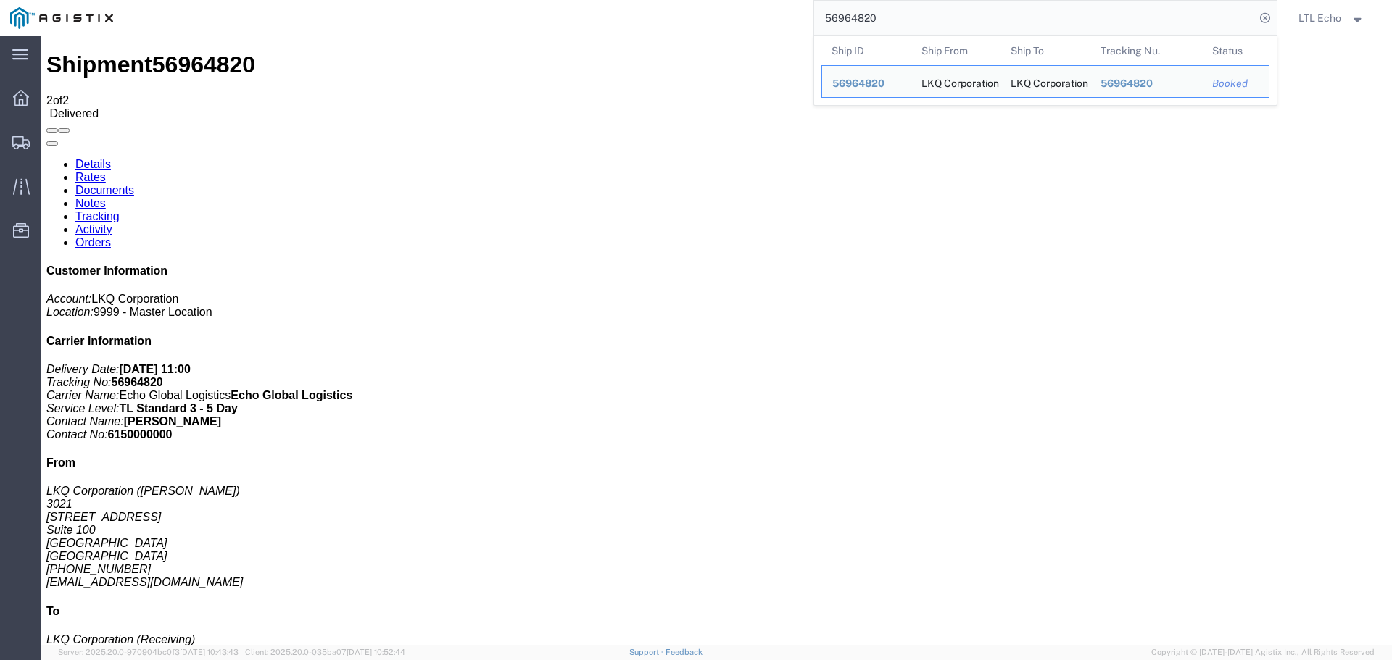
click at [839, 17] on input "56964820" at bounding box center [1034, 18] width 441 height 35
paste input "8325"
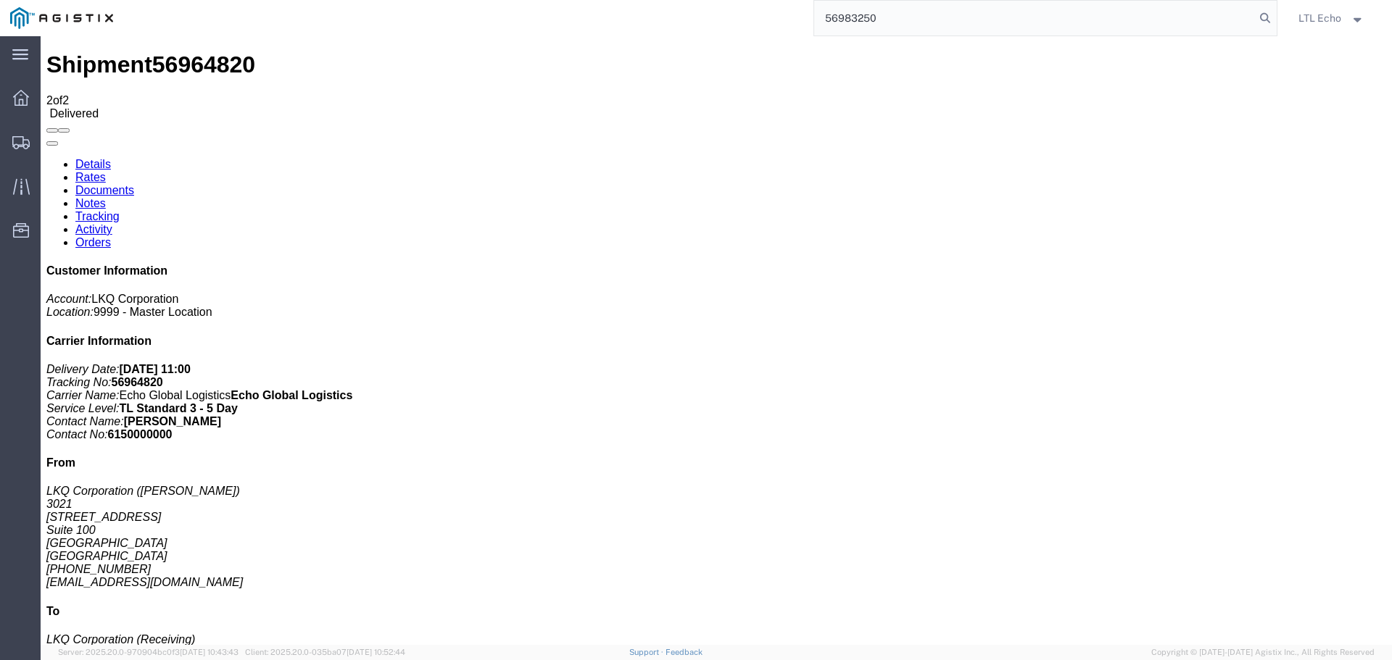
type input "56983250"
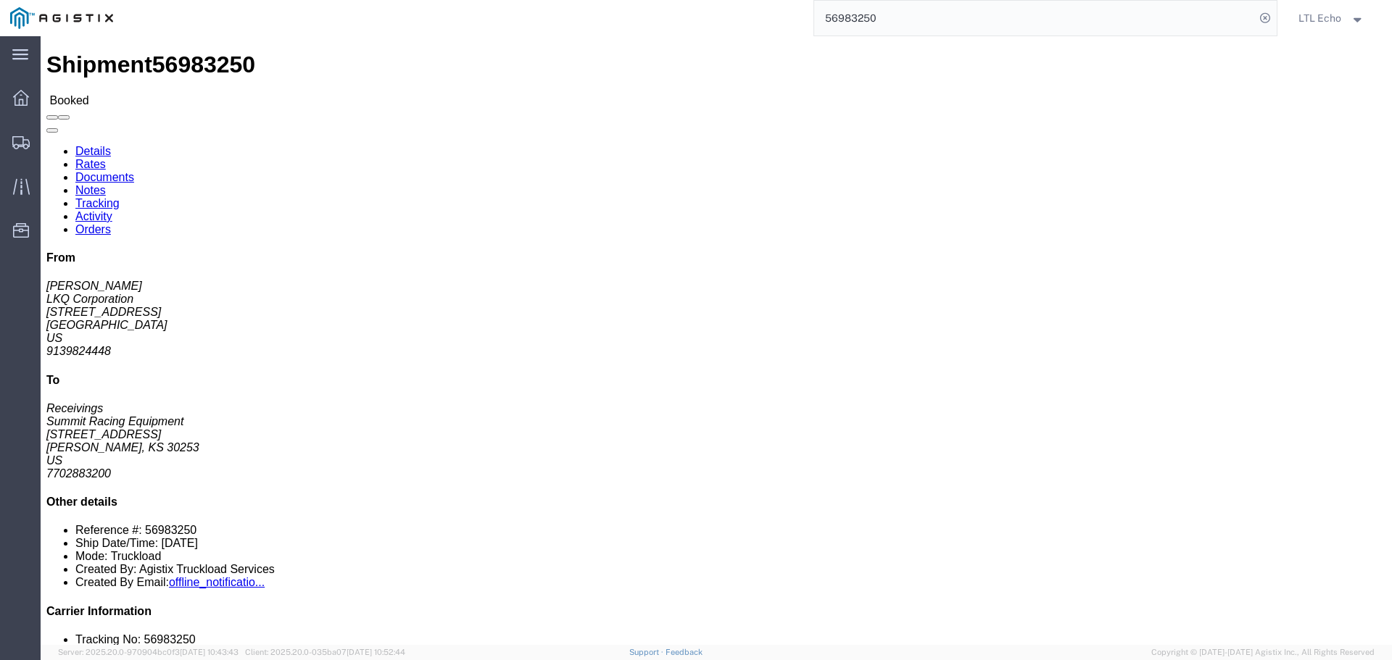
click link "Tracking"
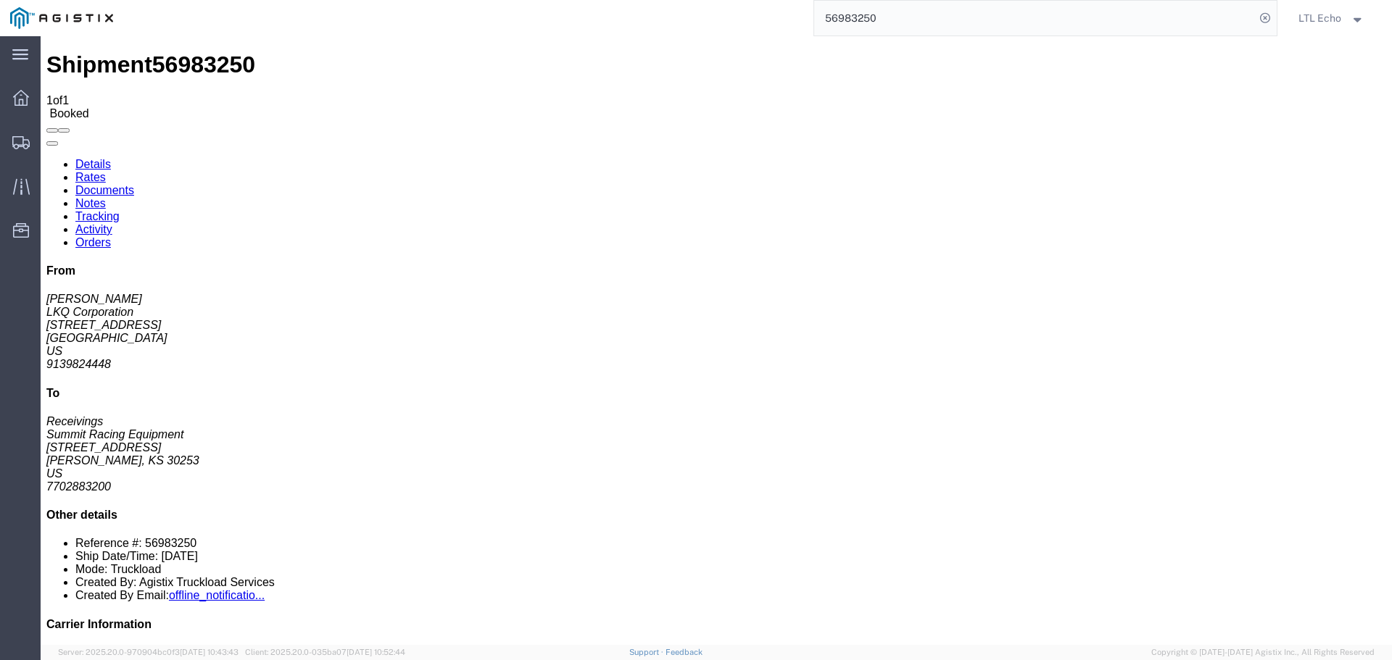
drag, startPoint x: 1015, startPoint y: 133, endPoint x: 1055, endPoint y: 170, distance: 54.9
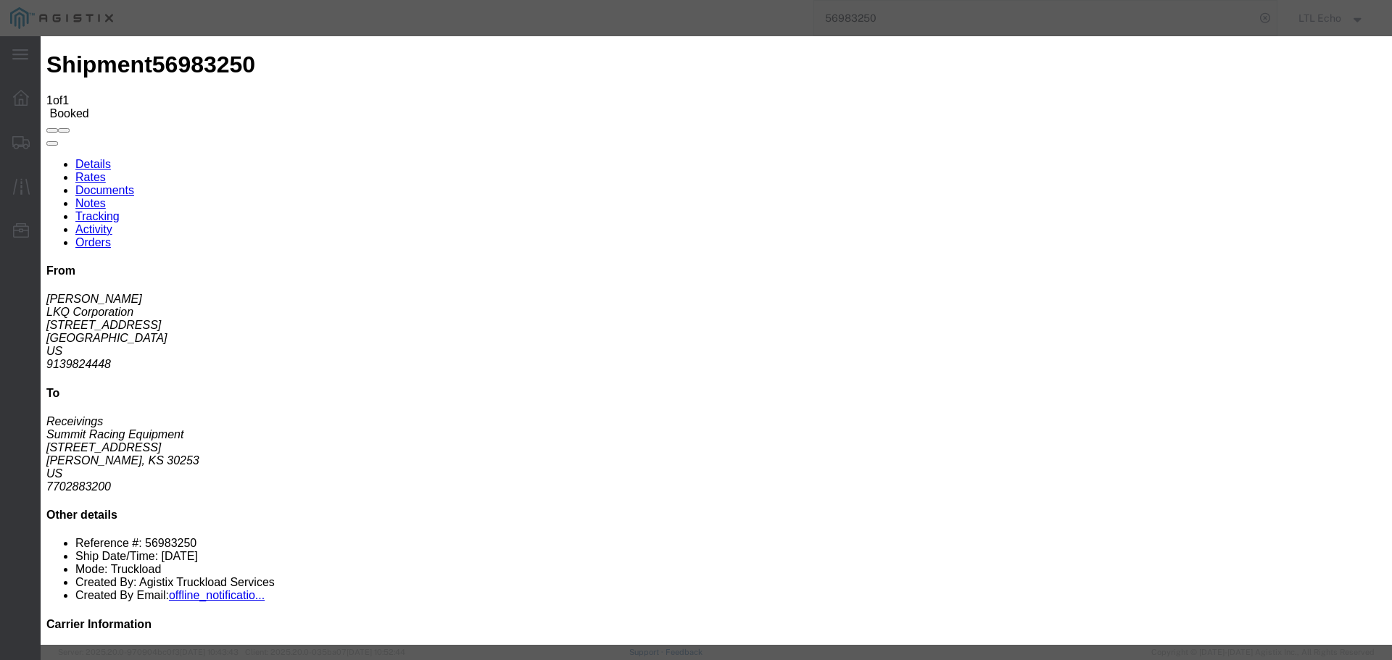
type input "10/02/2025"
type input "11:00 AM"
select select "PICKEDUP"
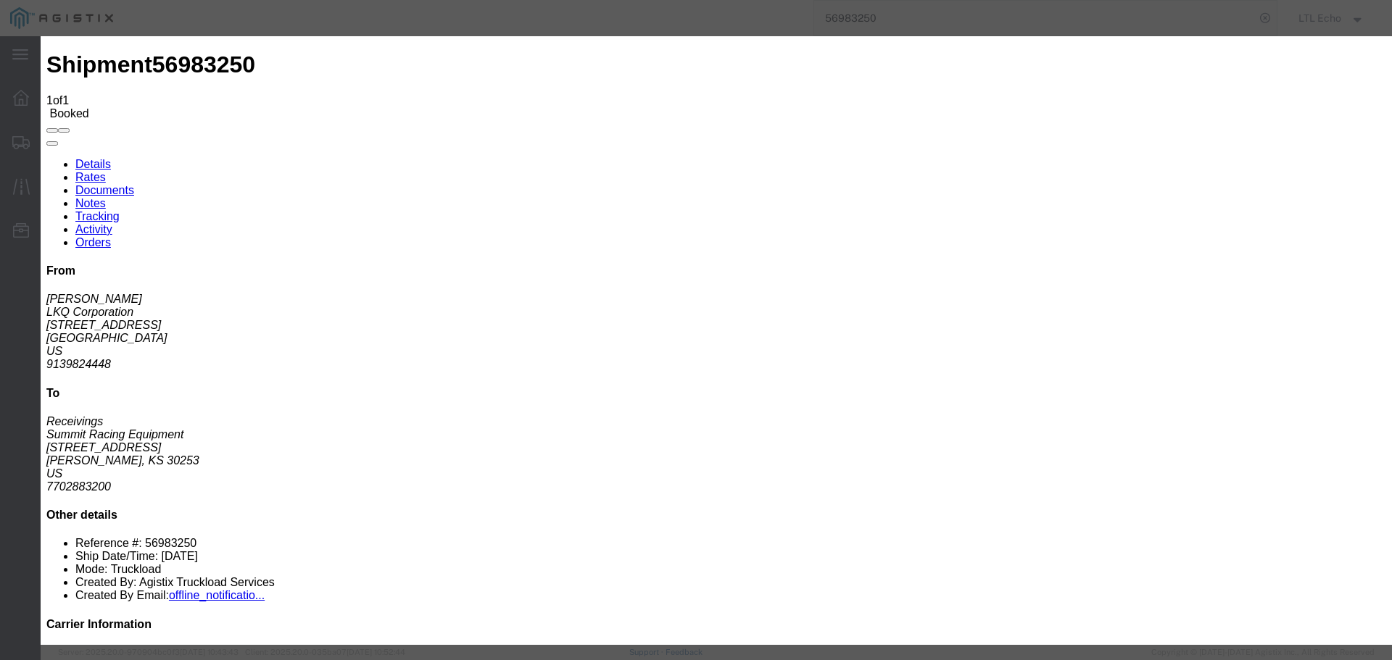
type input "10/01/2025"
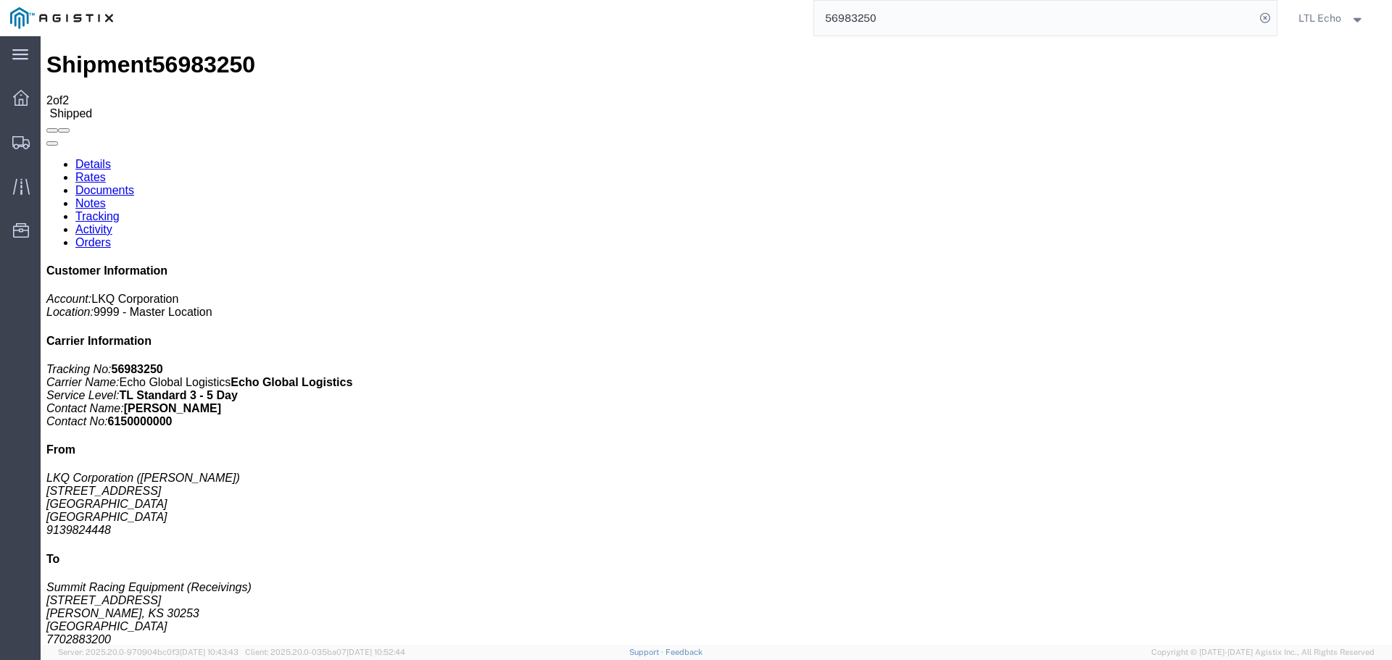
click at [826, 13] on input "56983250" at bounding box center [1034, 18] width 441 height 35
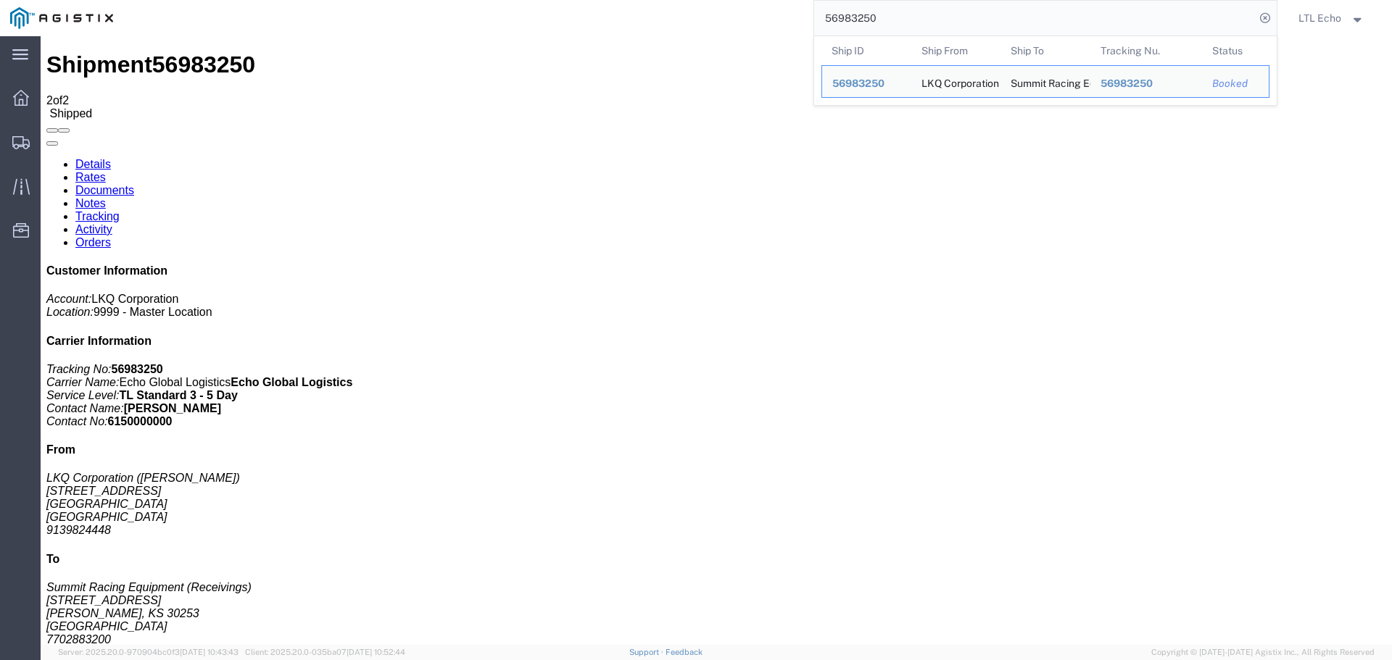
click at [826, 13] on input "56983250" at bounding box center [1034, 18] width 441 height 35
paste input "78222"
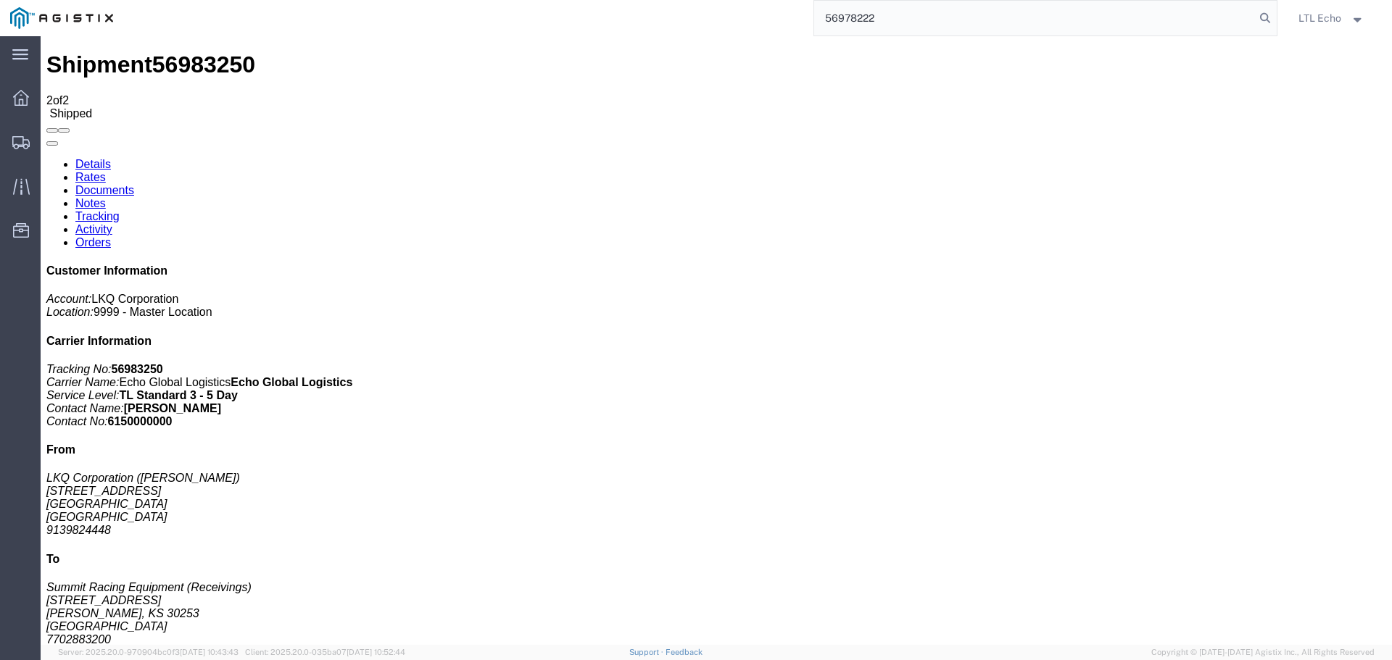
type input "56978222"
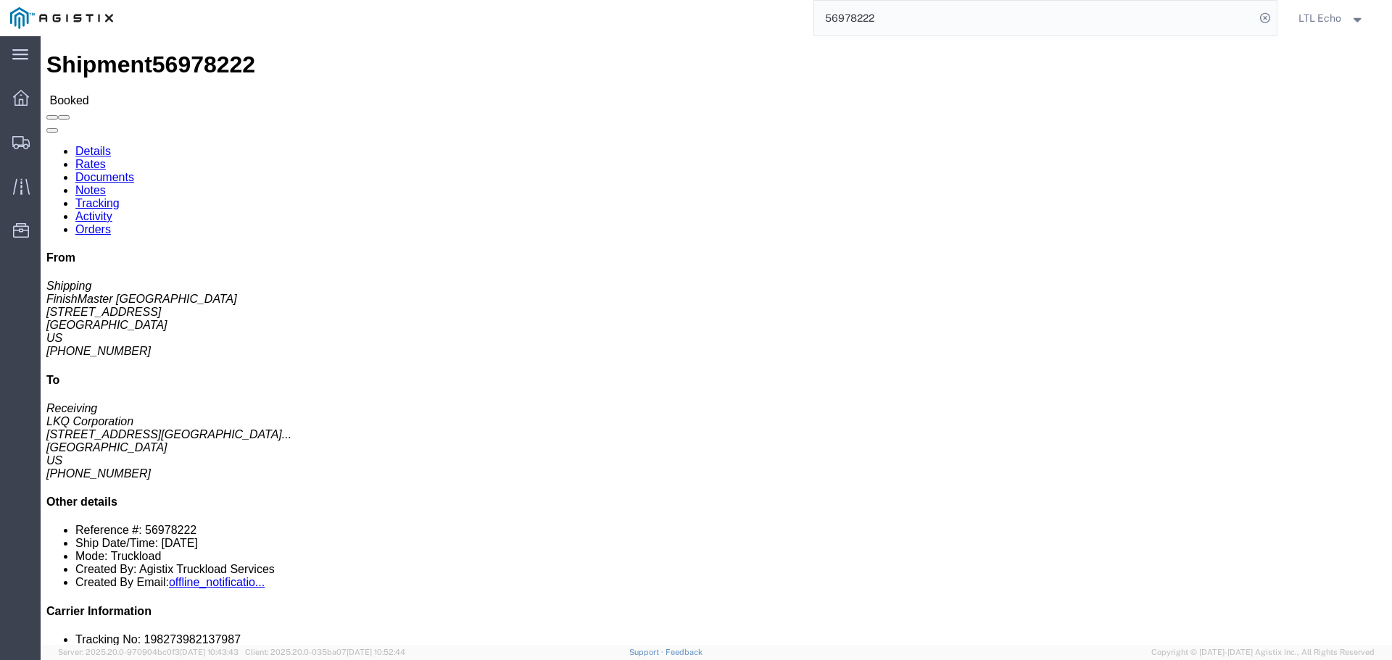
click link "Tracking"
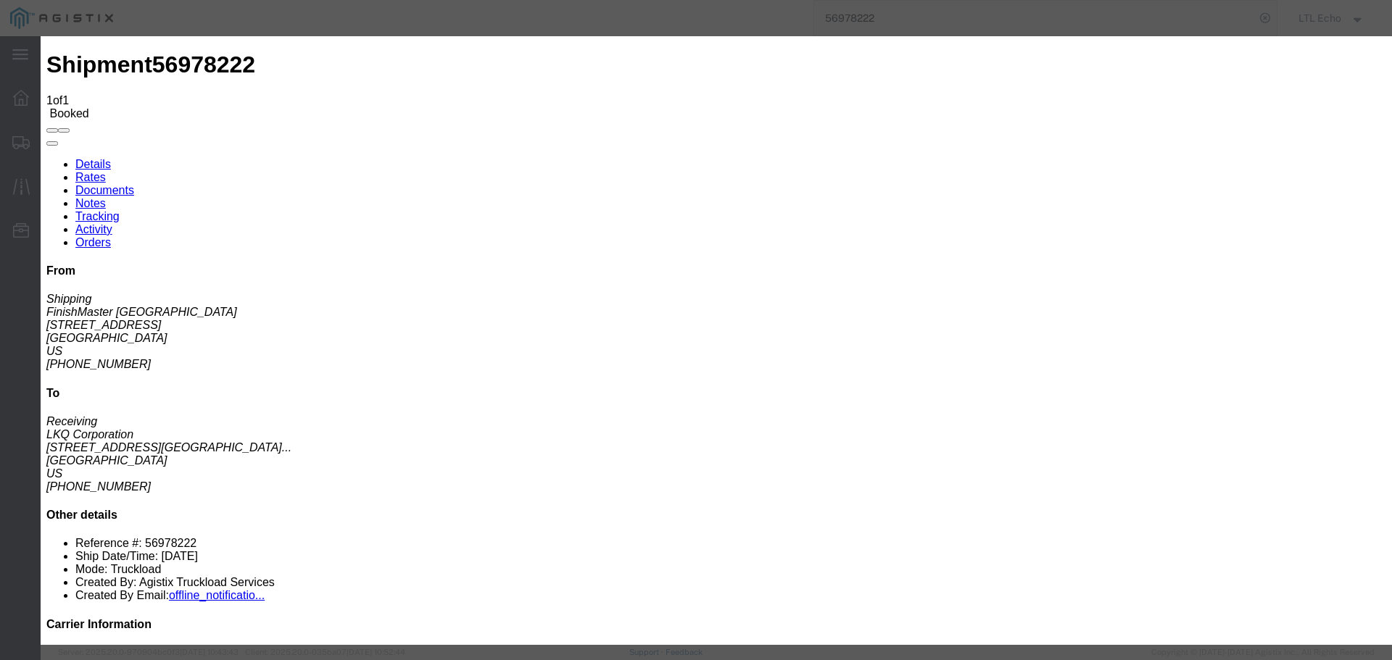
type input "10/02/2025"
type input "11:00 AM"
select select "PICKEDUP"
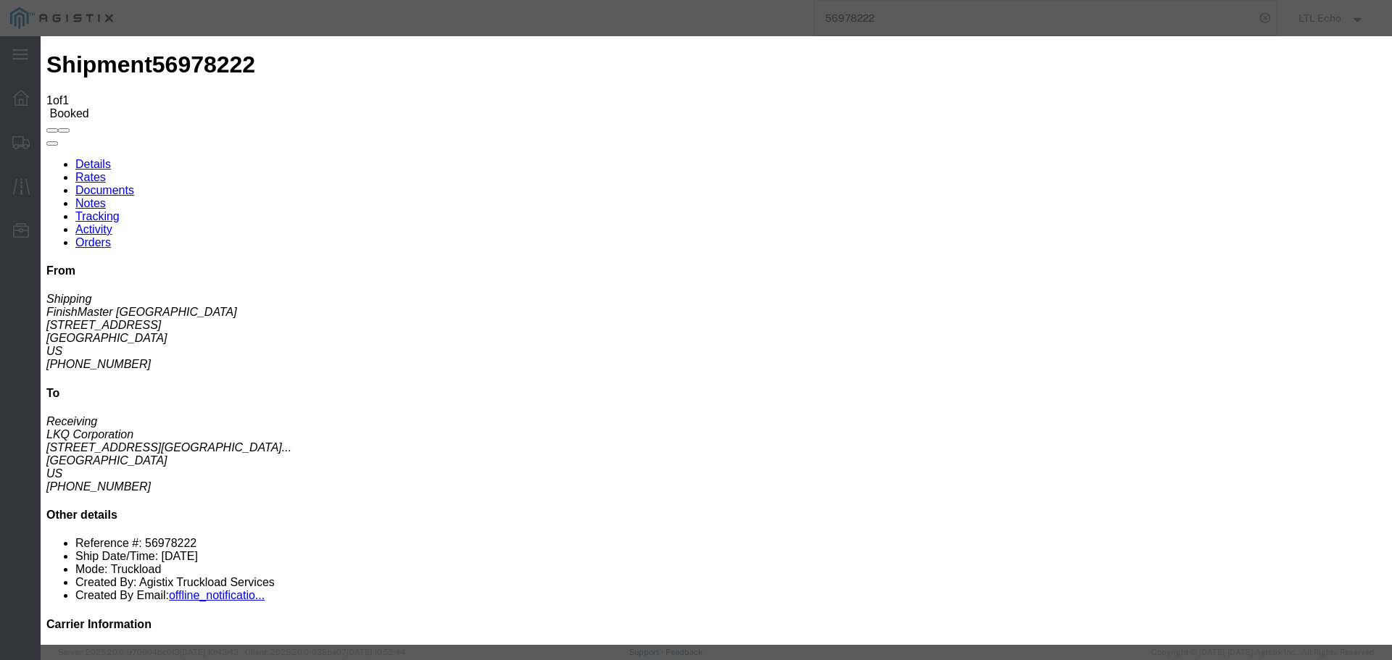
type input "10/02/2025"
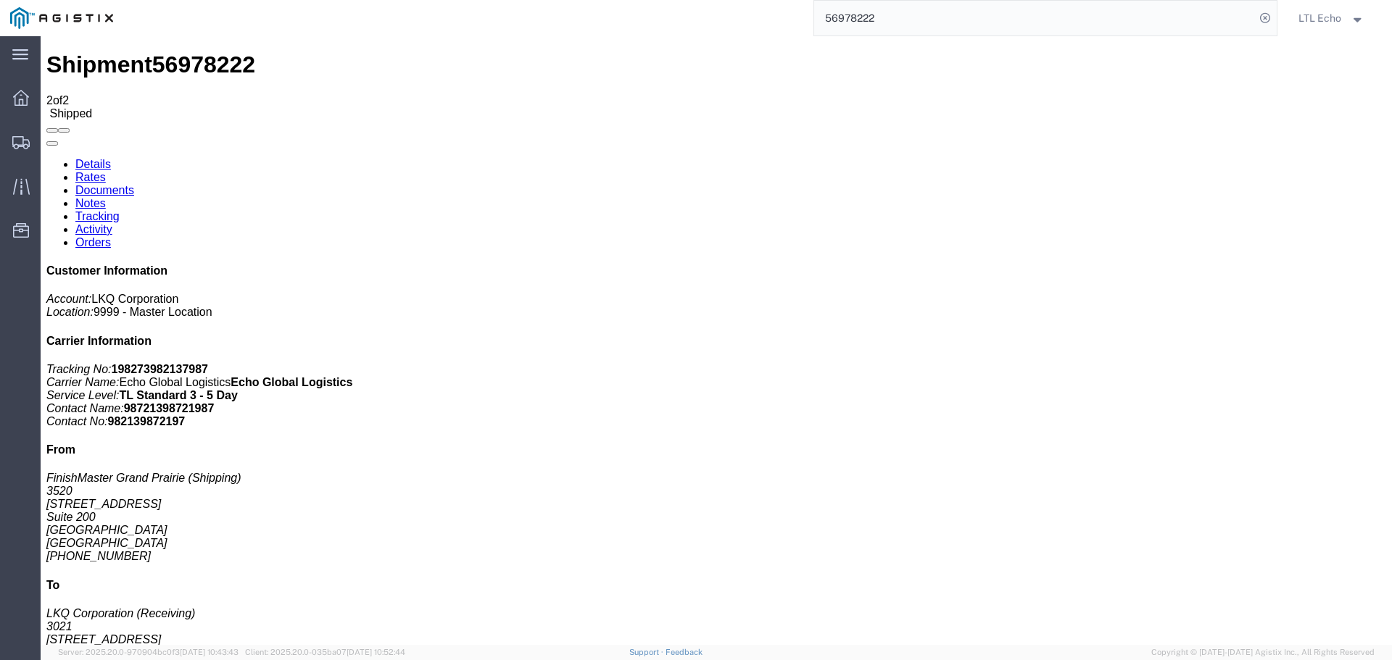
click at [856, 17] on input "56978222" at bounding box center [1034, 18] width 441 height 35
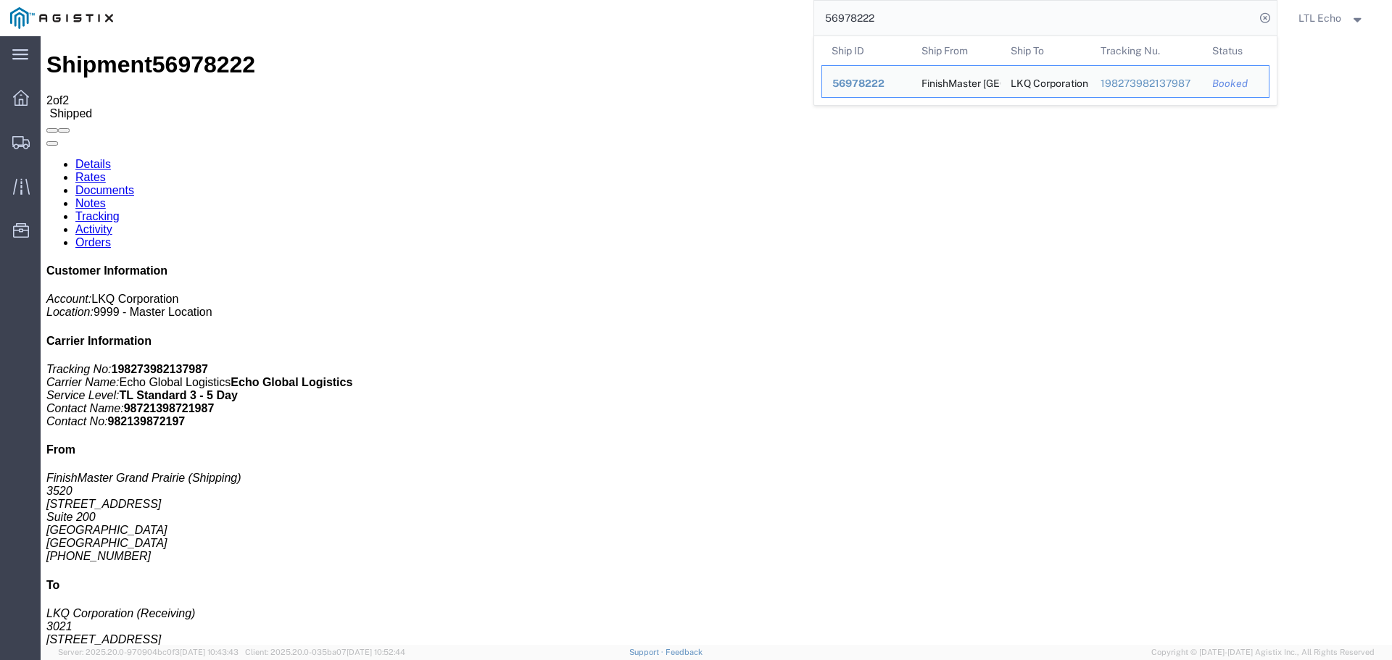
click at [856, 17] on input "56978222" at bounding box center [1034, 18] width 441 height 35
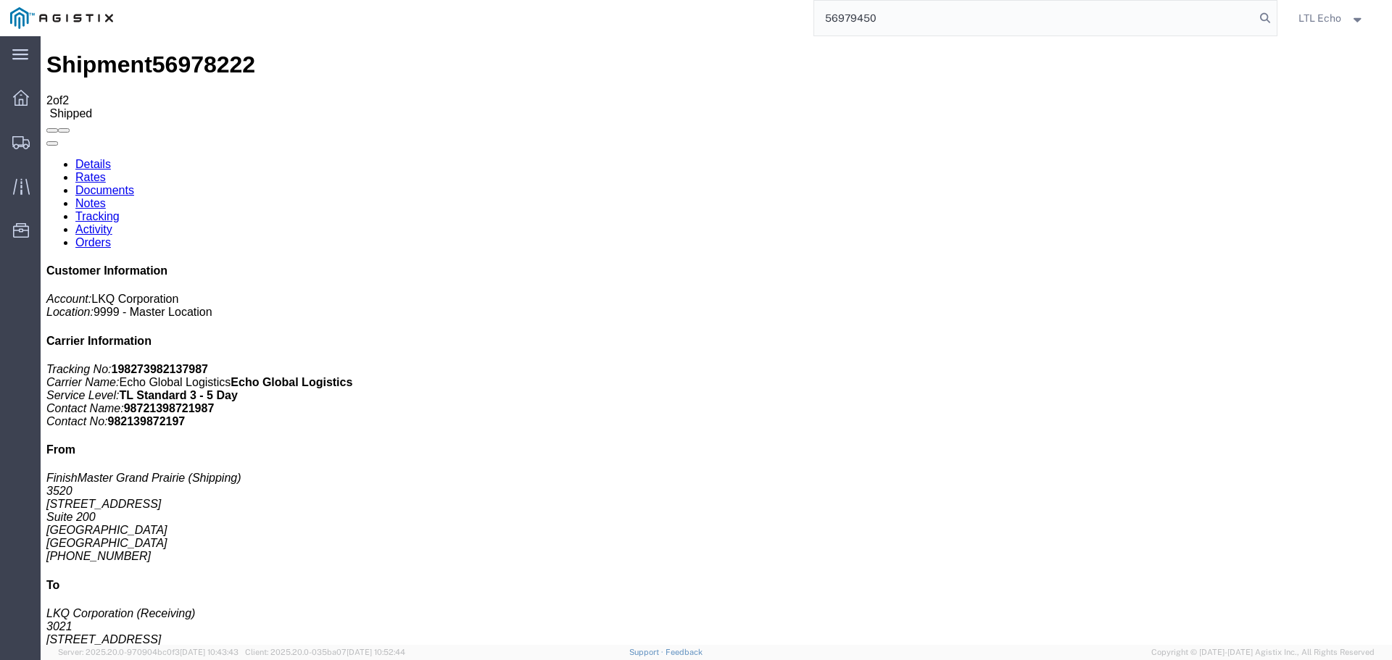
type input "56979450"
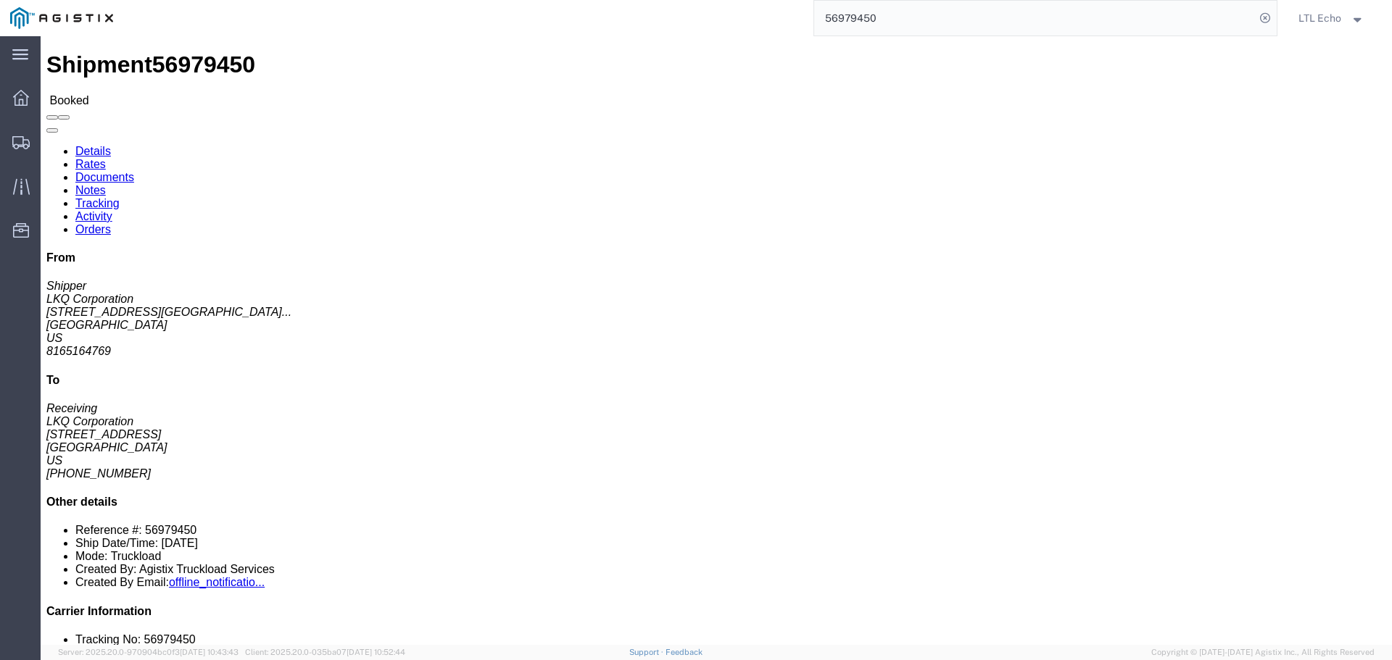
click link "Tracking"
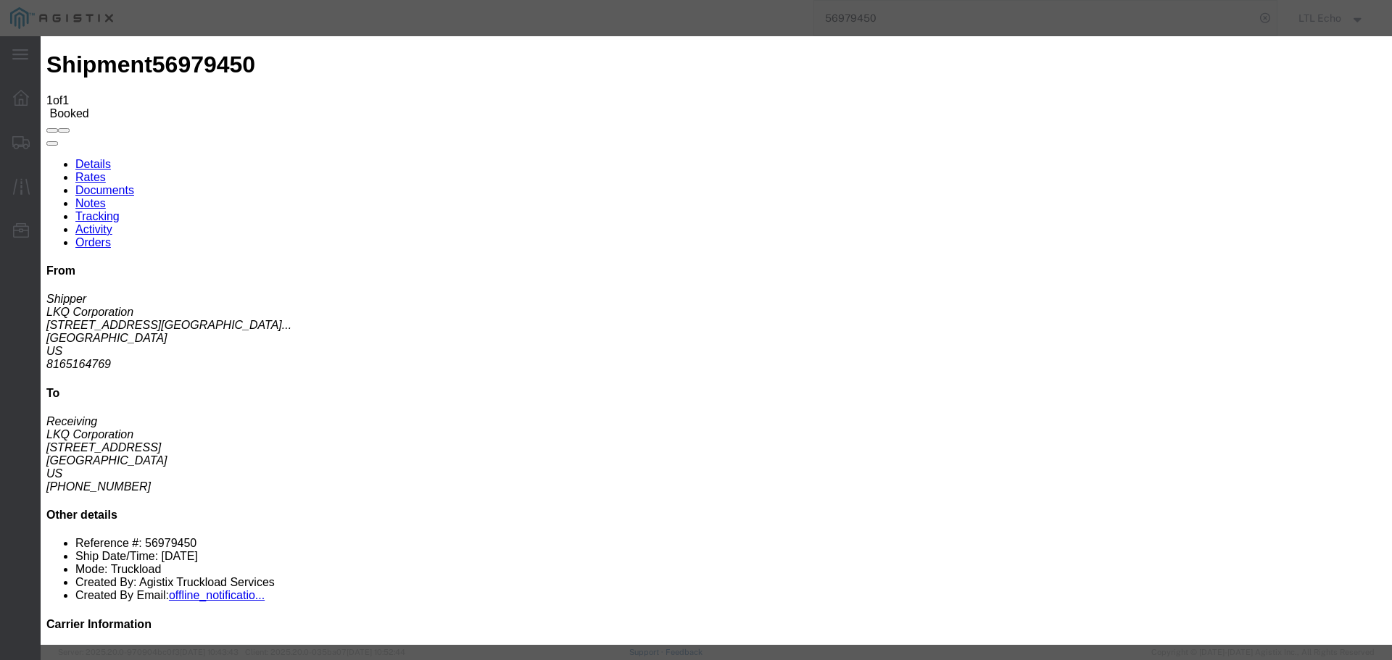
type input "10/02/2025"
type input "11:00 AM"
select select "PICKEDUP"
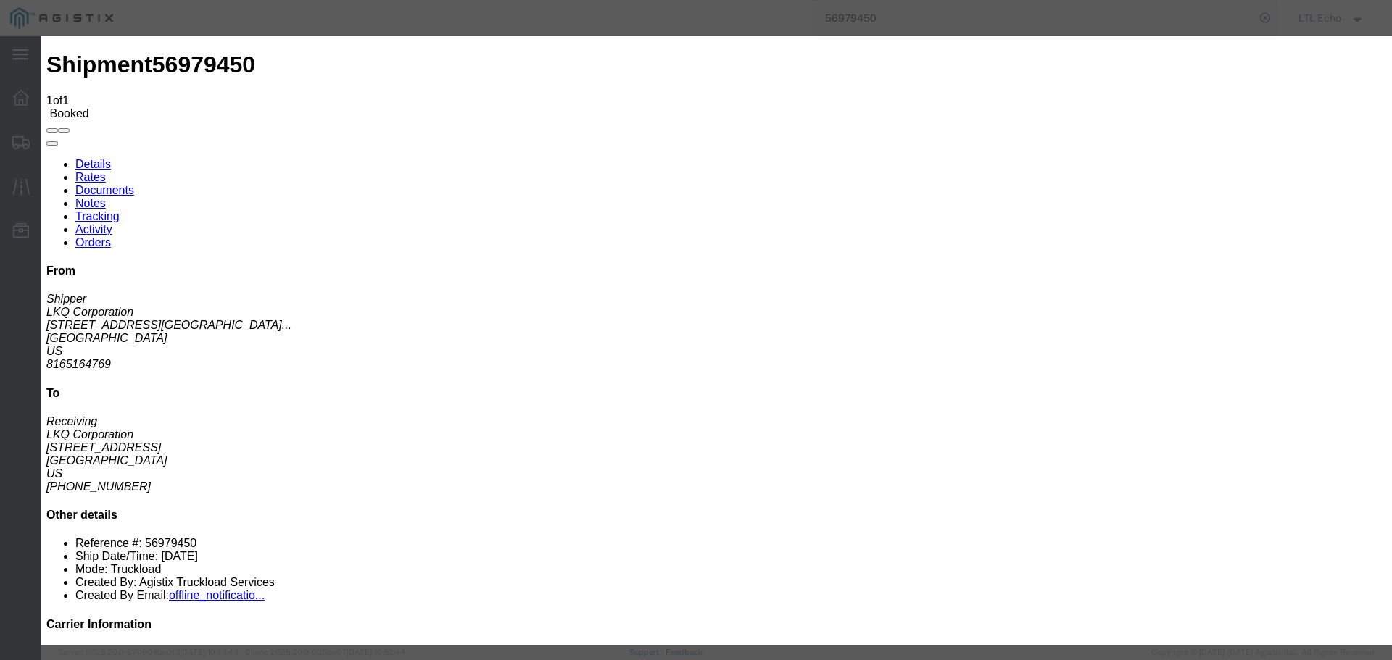
type input "10/02/2025"
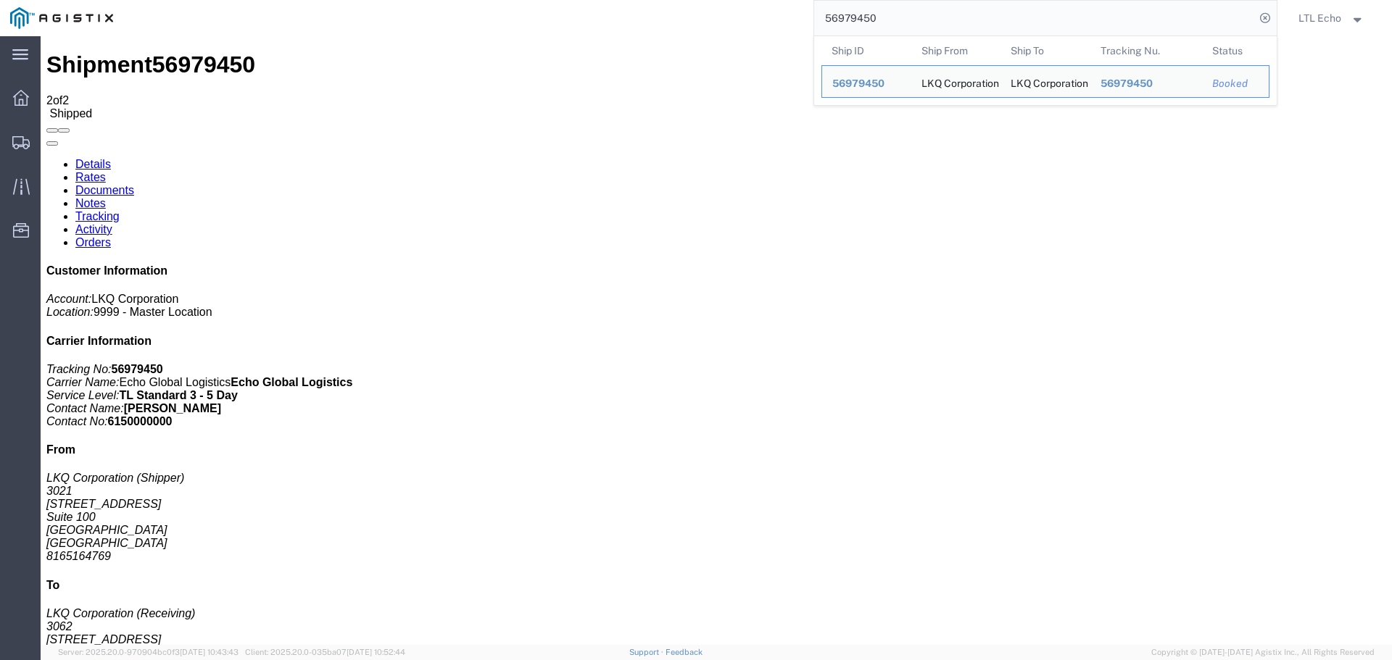
click at [847, 14] on input "56979450" at bounding box center [1034, 18] width 441 height 35
paste input "790117"
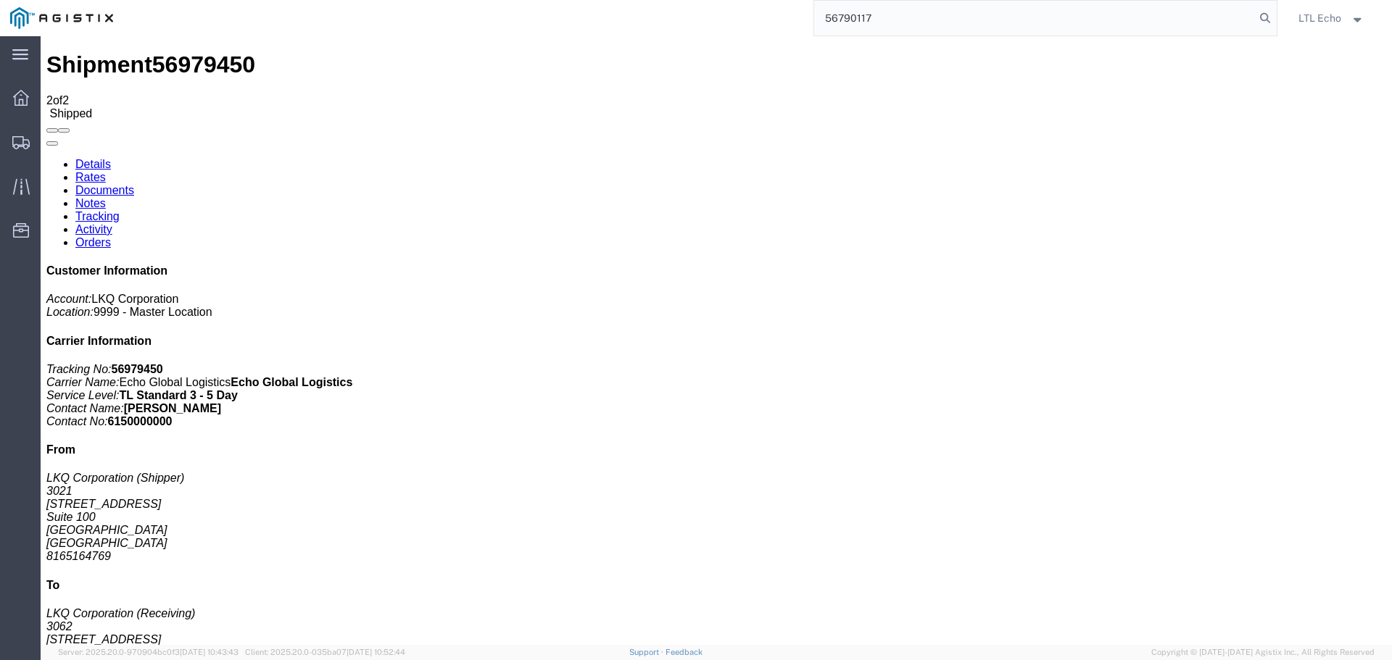
type input "56790117"
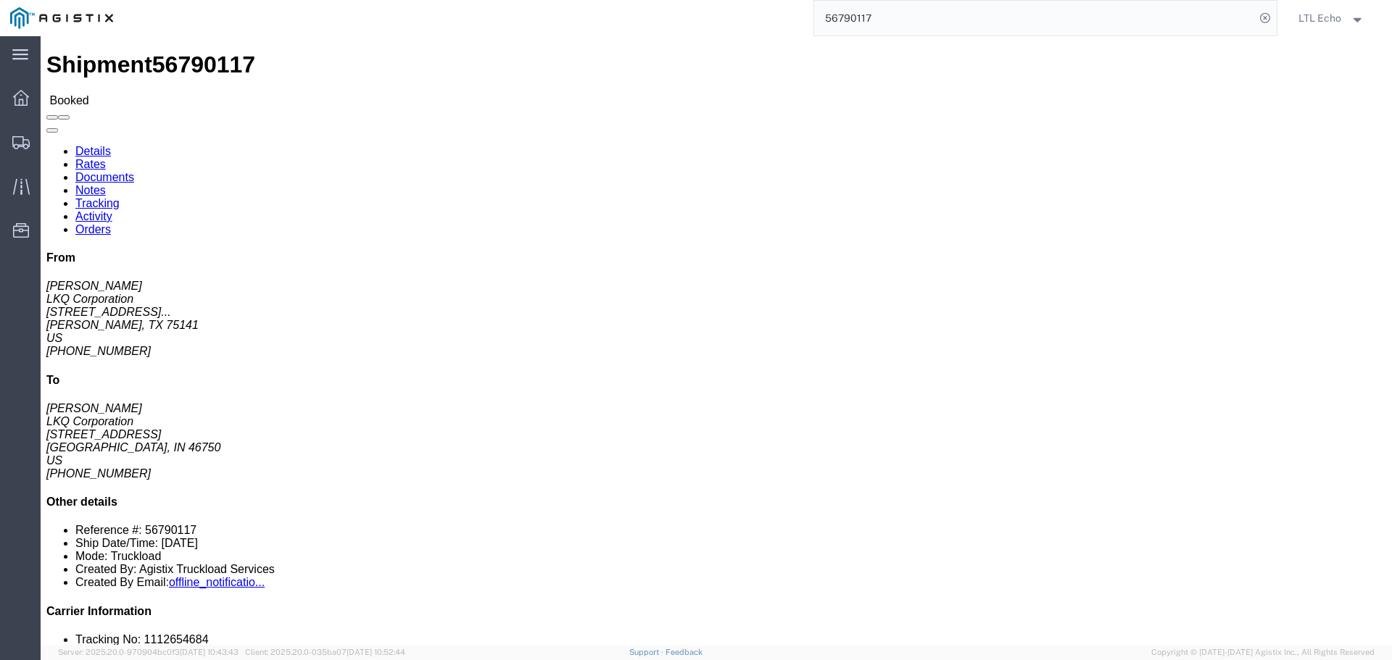
click link "Tracking"
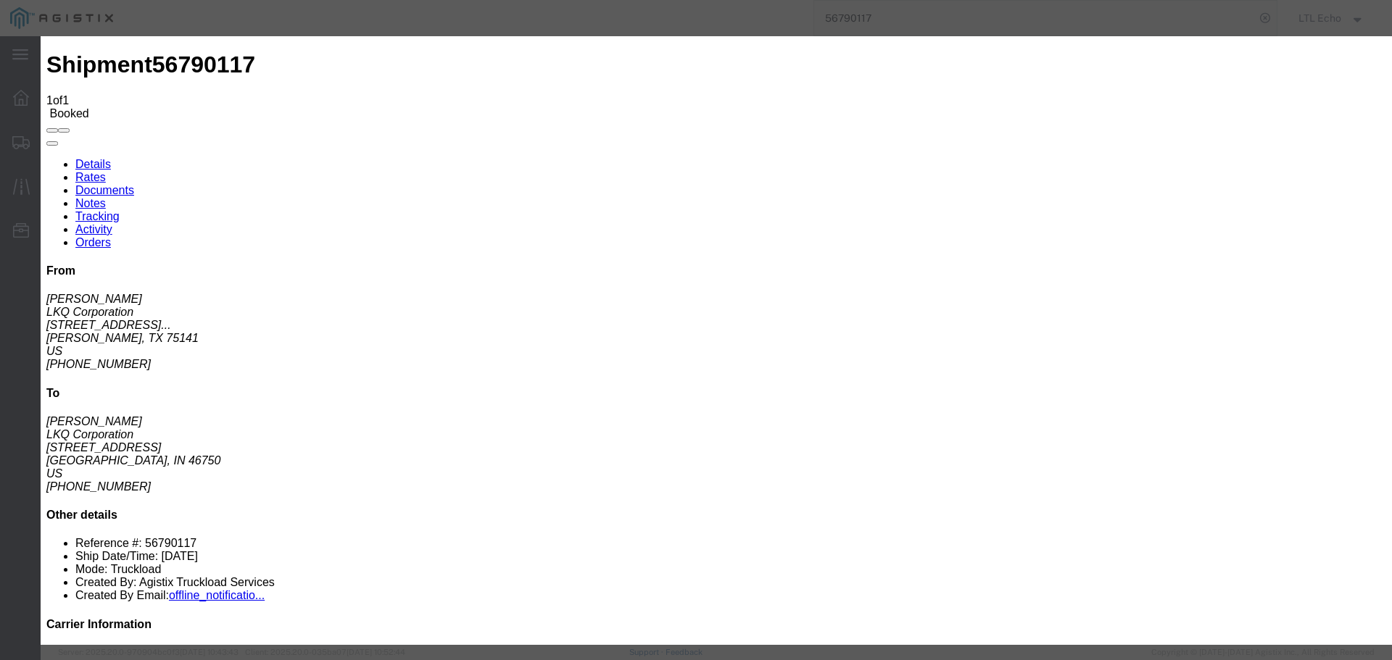
type input "10/02/2025"
type input "11:00 AM"
select select "PICKEDUP"
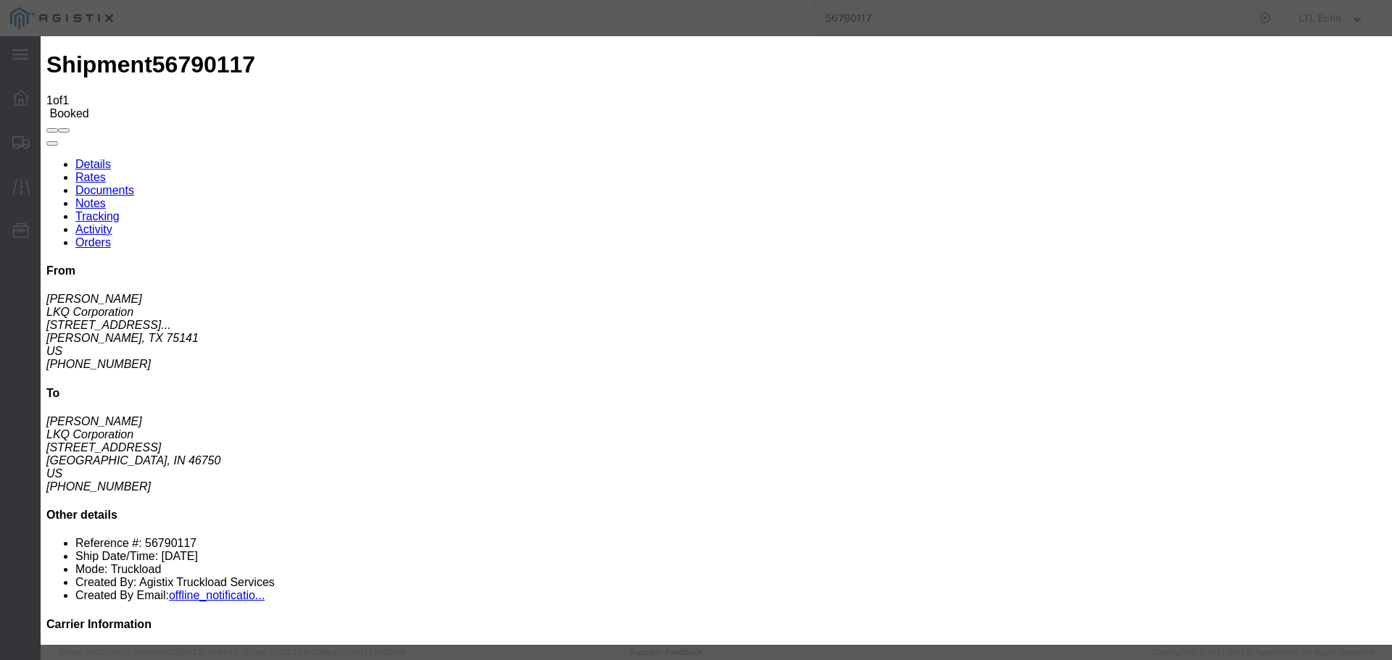
type input "10/01/2025"
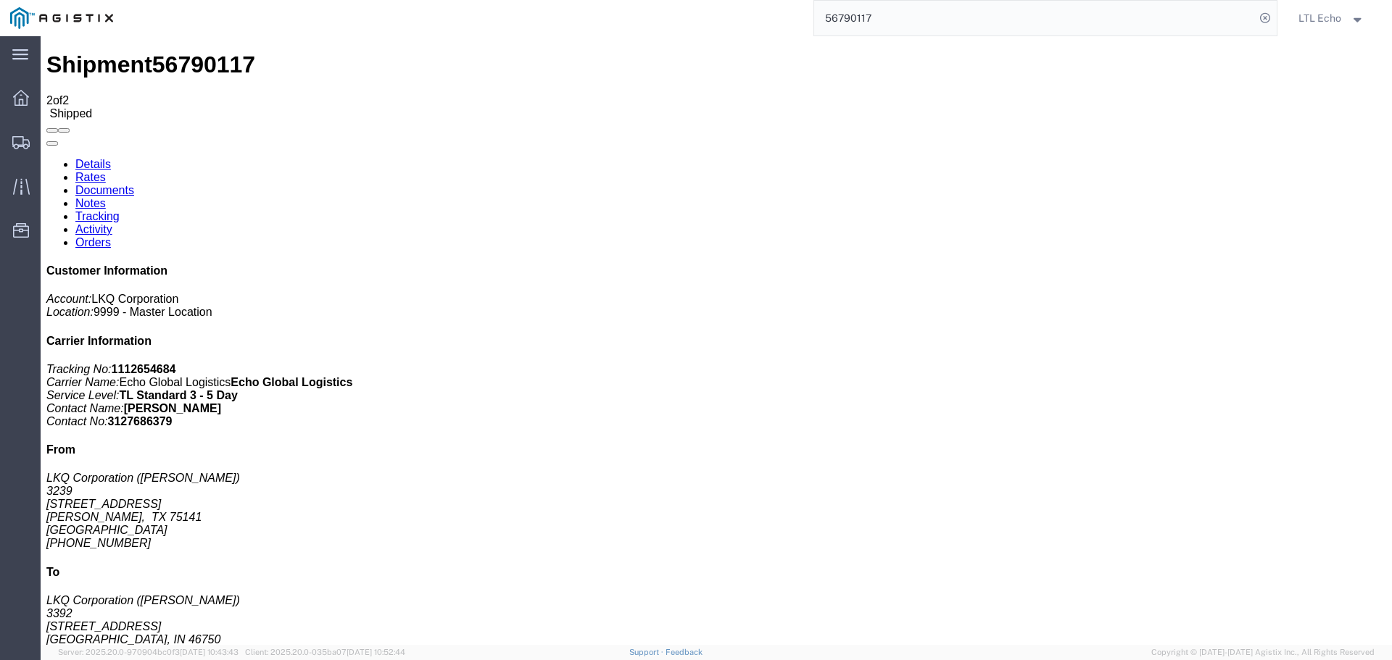
click at [844, 20] on input "56790117" at bounding box center [1034, 18] width 441 height 35
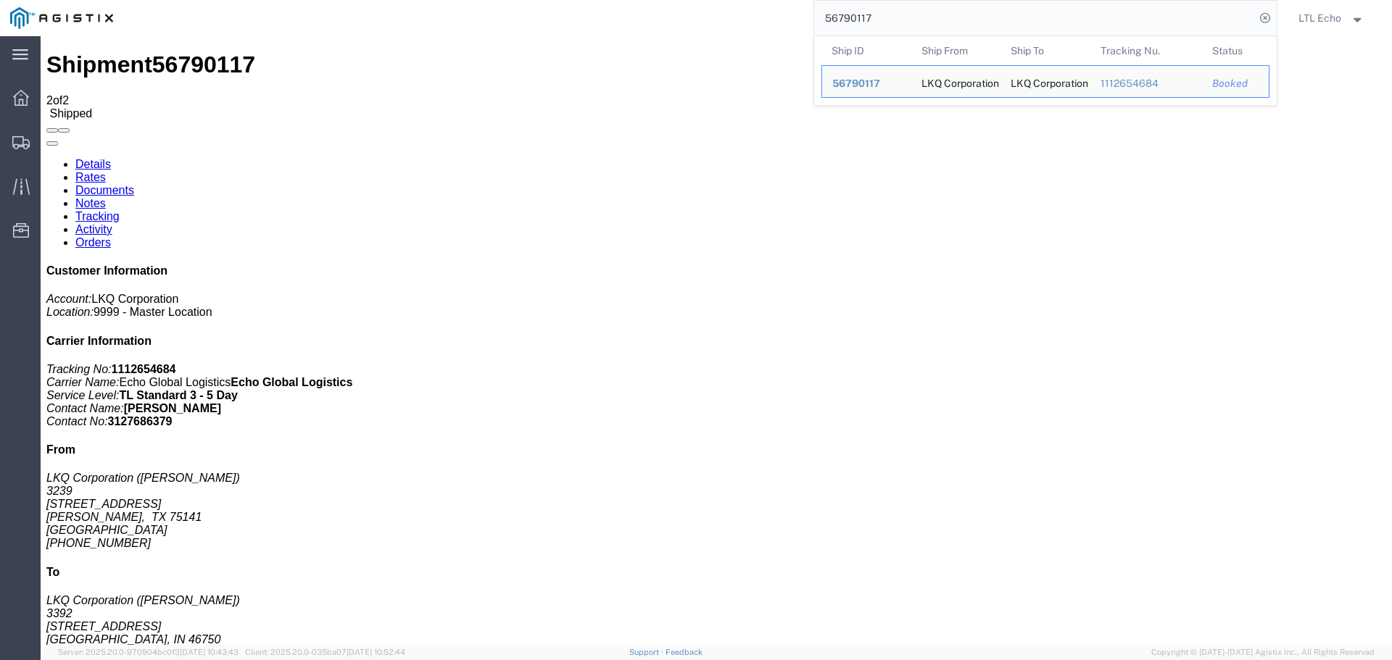
click at [844, 20] on input "56790117" at bounding box center [1034, 18] width 441 height 35
paste input "979633"
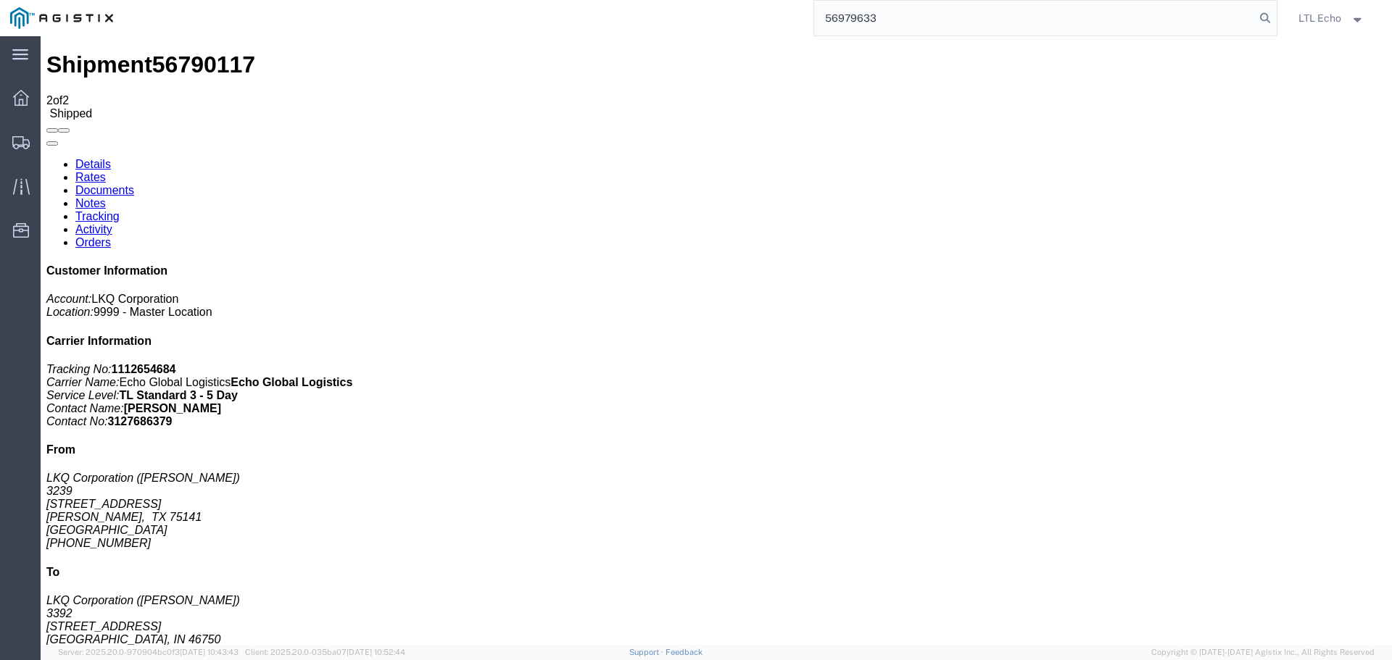
type input "56979633"
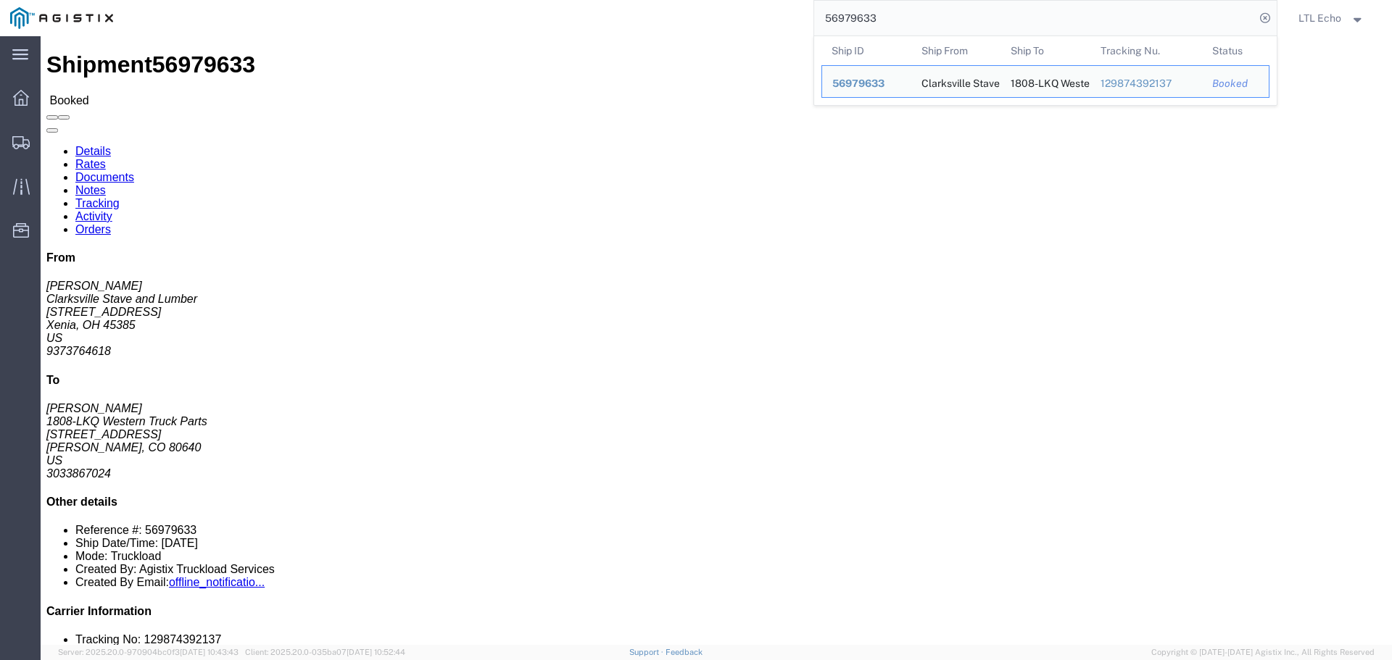
click link "Tracking"
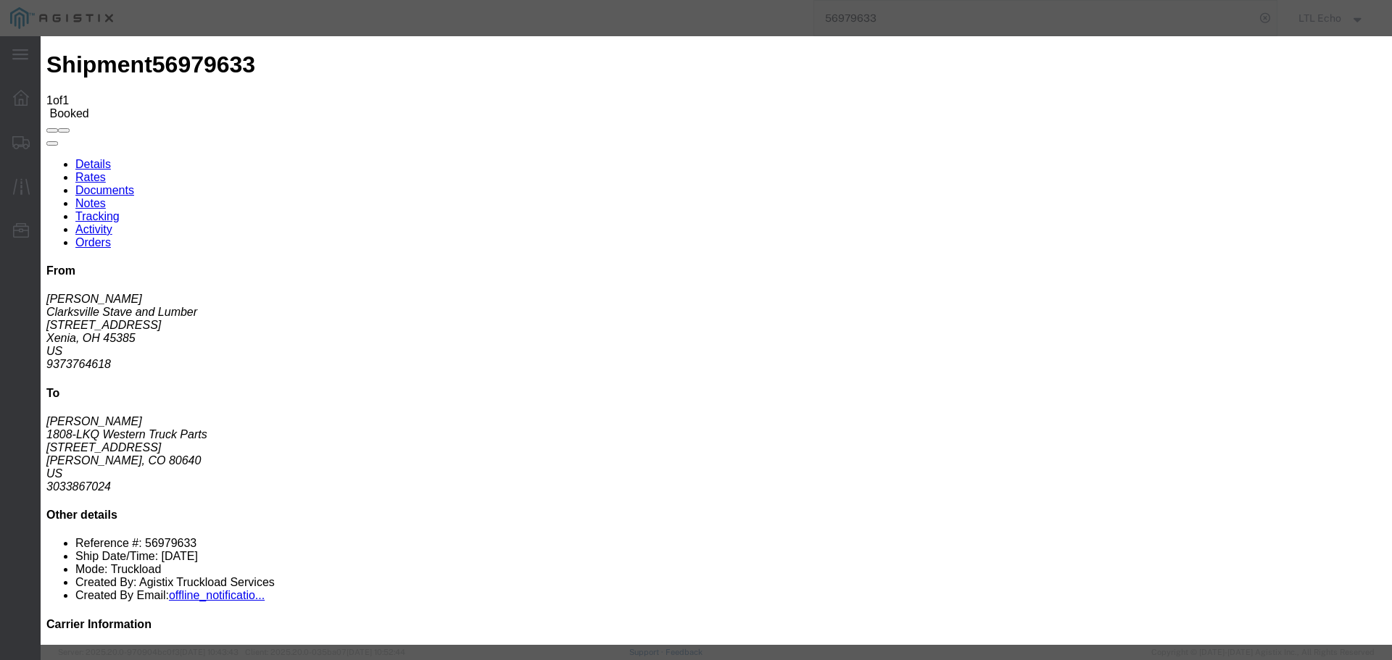
type input "10/02/2025"
type input "11:00 AM"
select select "PICKEDUP"
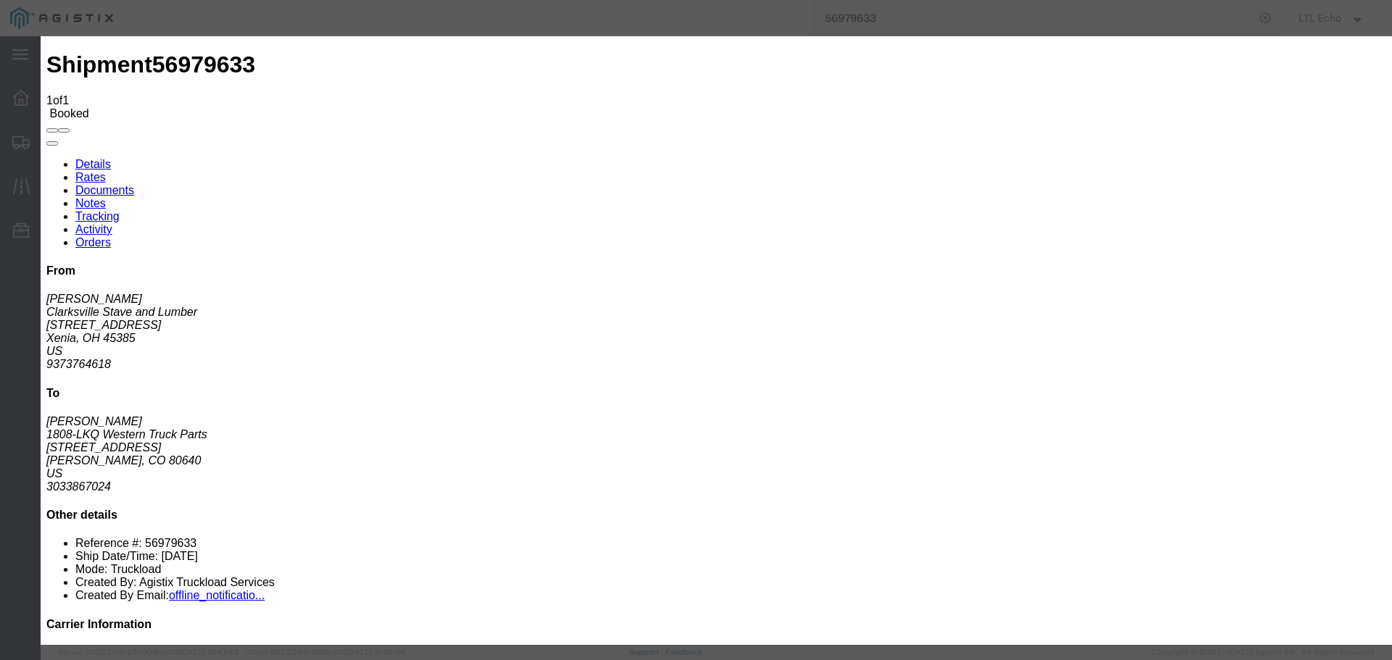
type input "10/01/2025"
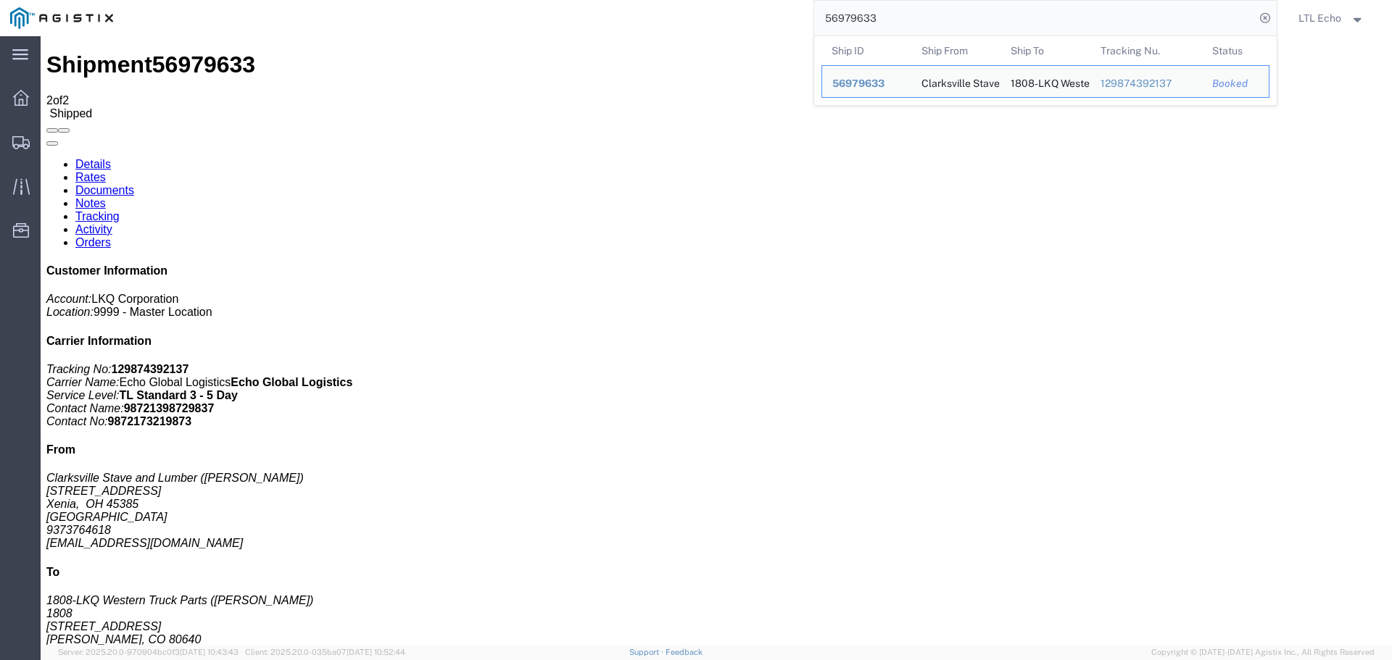
click at [851, 17] on input "56979633" at bounding box center [1034, 18] width 441 height 35
click at [849, 17] on input "56979633" at bounding box center [1034, 18] width 441 height 35
paste input "22526"
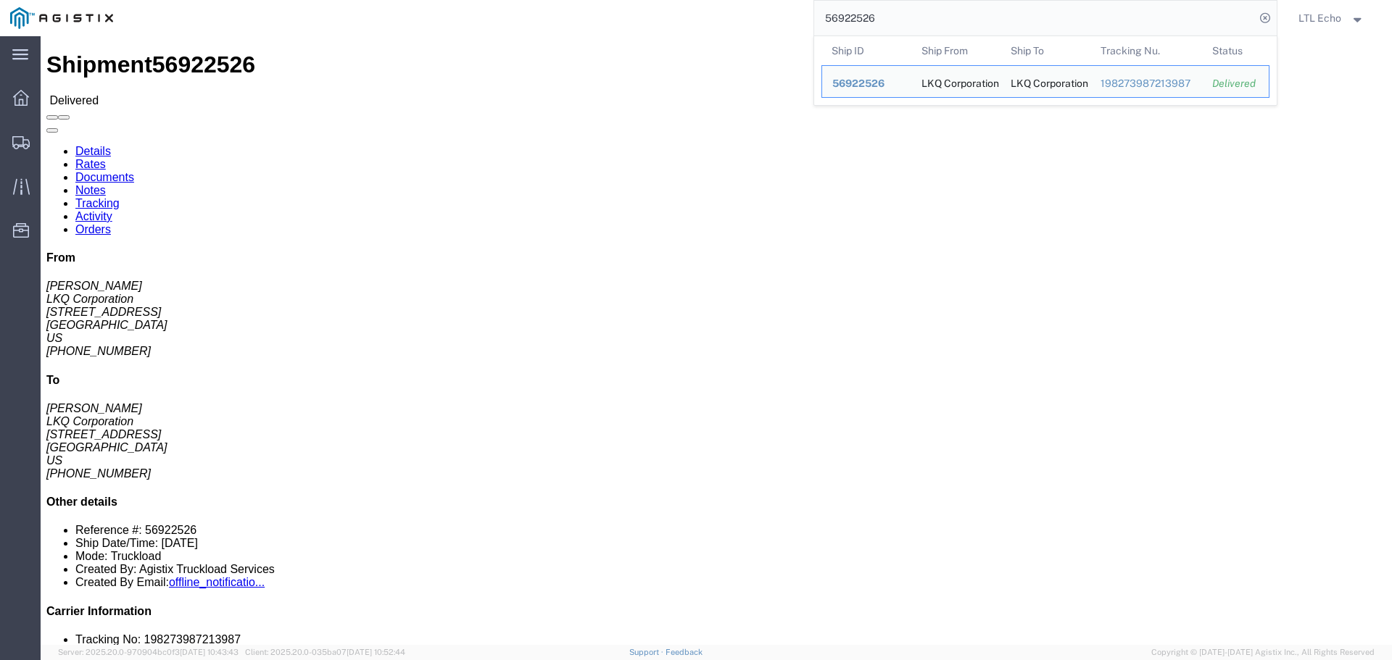
click at [844, 14] on input "56922526" at bounding box center [1034, 18] width 441 height 35
paste input "39722"
click at [846, 20] on input "56939722" at bounding box center [1034, 18] width 441 height 35
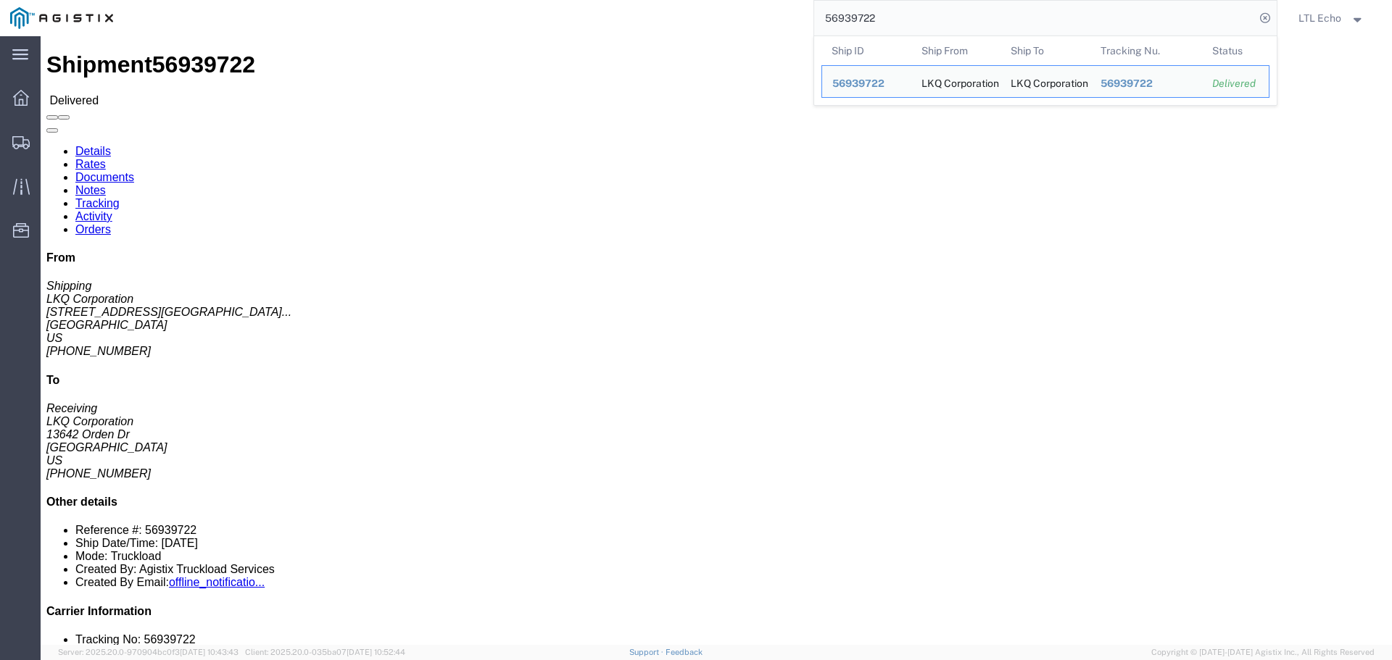
paste input "1"
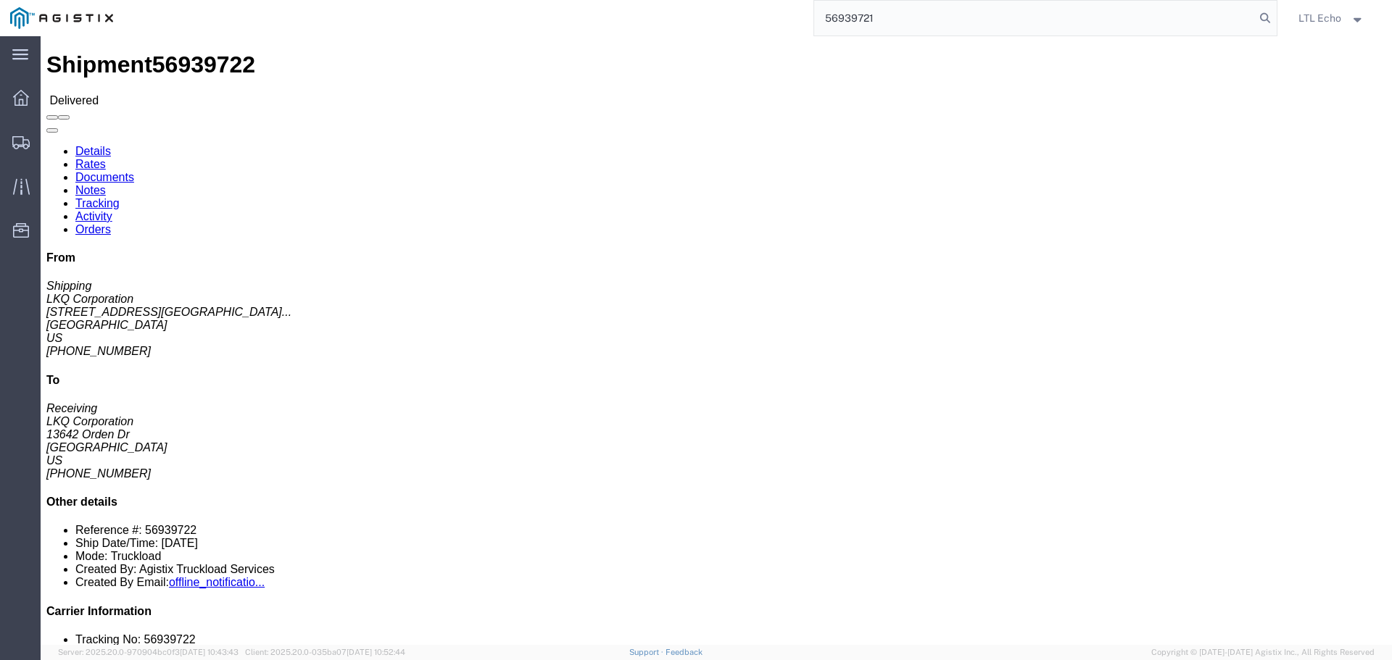
type input "56939721"
drag, startPoint x: 402, startPoint y: 20, endPoint x: 281, endPoint y: 55, distance: 125.4
click link "Tracking"
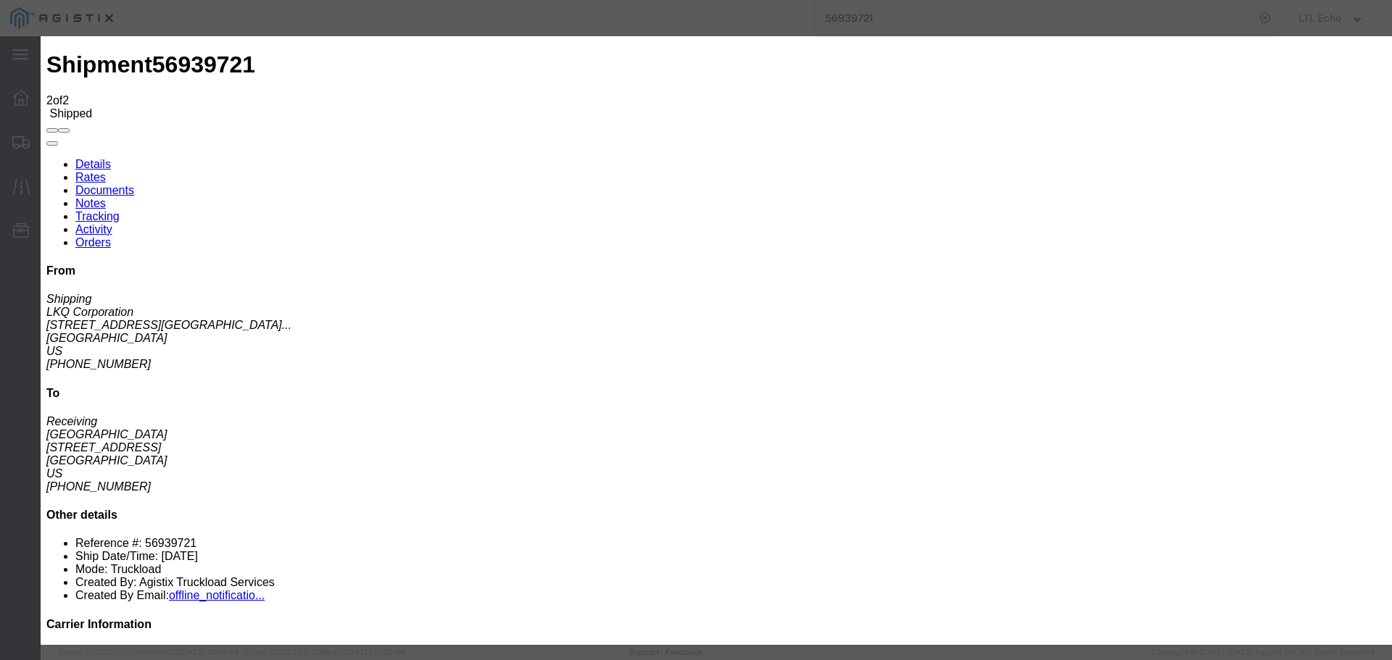
type input "10/02/2025"
type input "11:00 AM"
select select "DELIVRED"
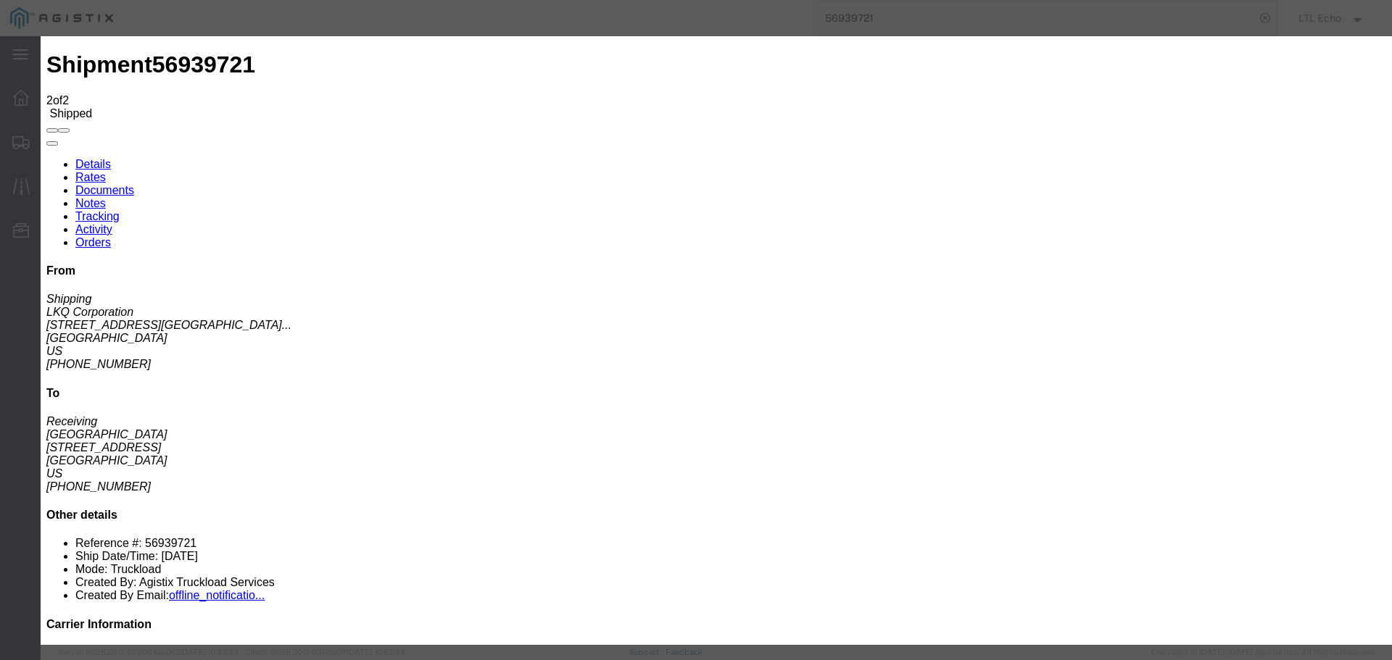
type input "09/30/2025"
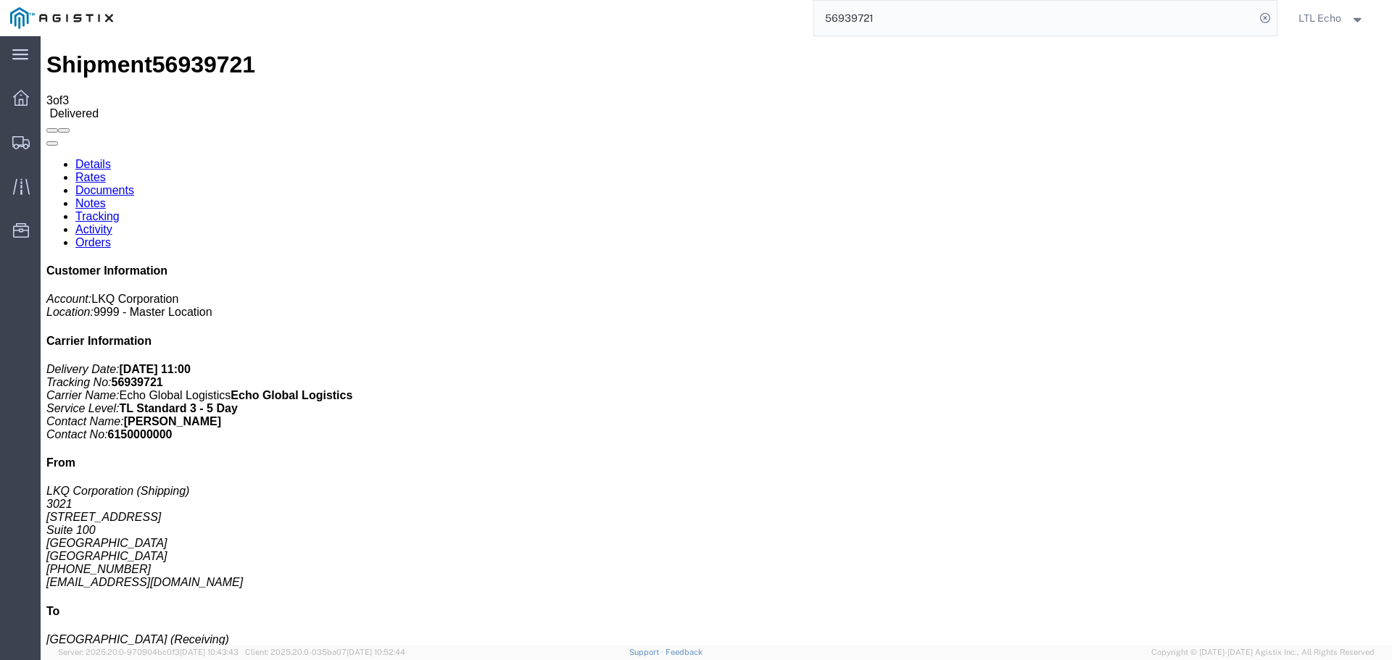
click at [840, 17] on input "56939721" at bounding box center [1034, 18] width 441 height 35
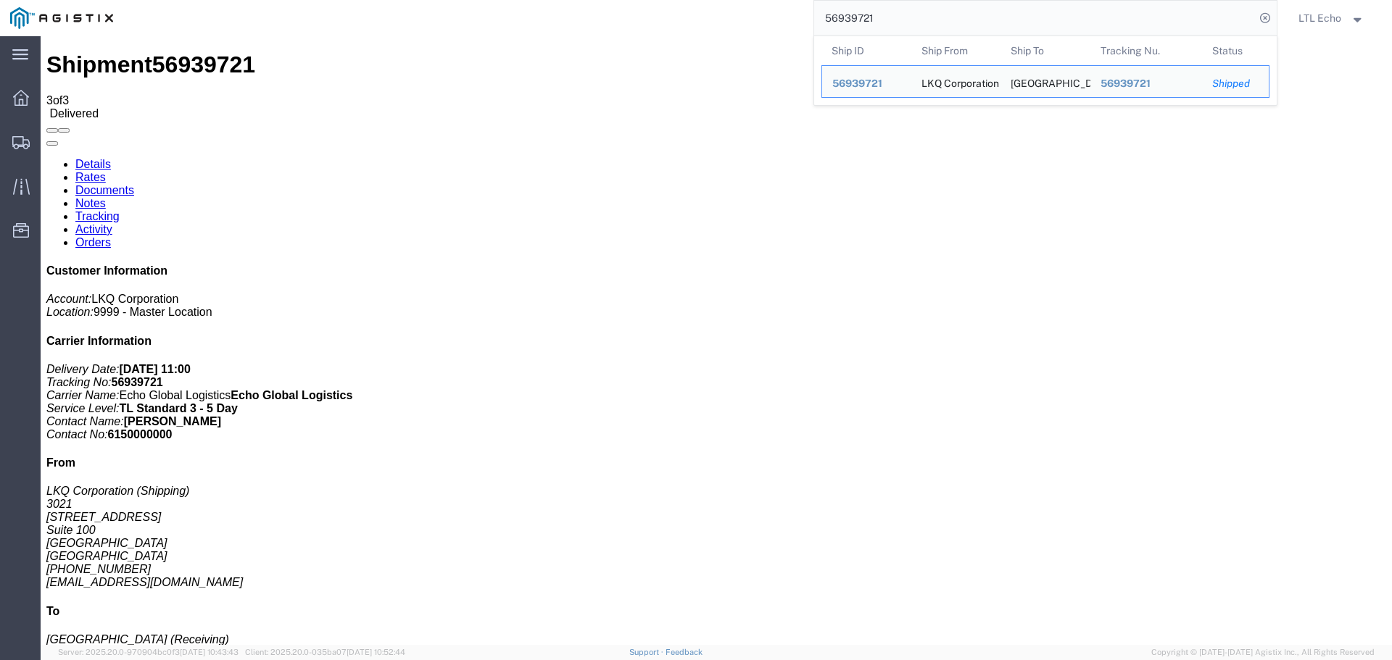
click at [840, 17] on input "56939721" at bounding box center [1034, 18] width 441 height 35
paste input "851646"
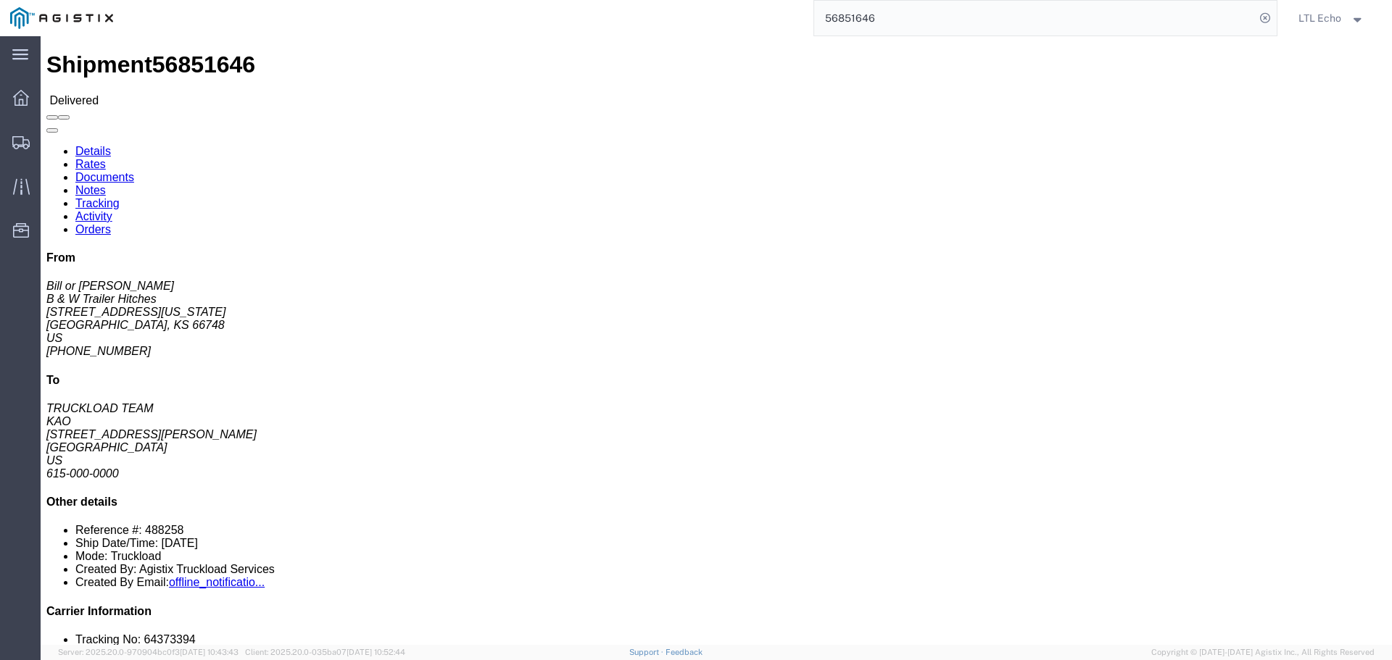
click at [831, 11] on input "56851646" at bounding box center [1034, 18] width 441 height 35
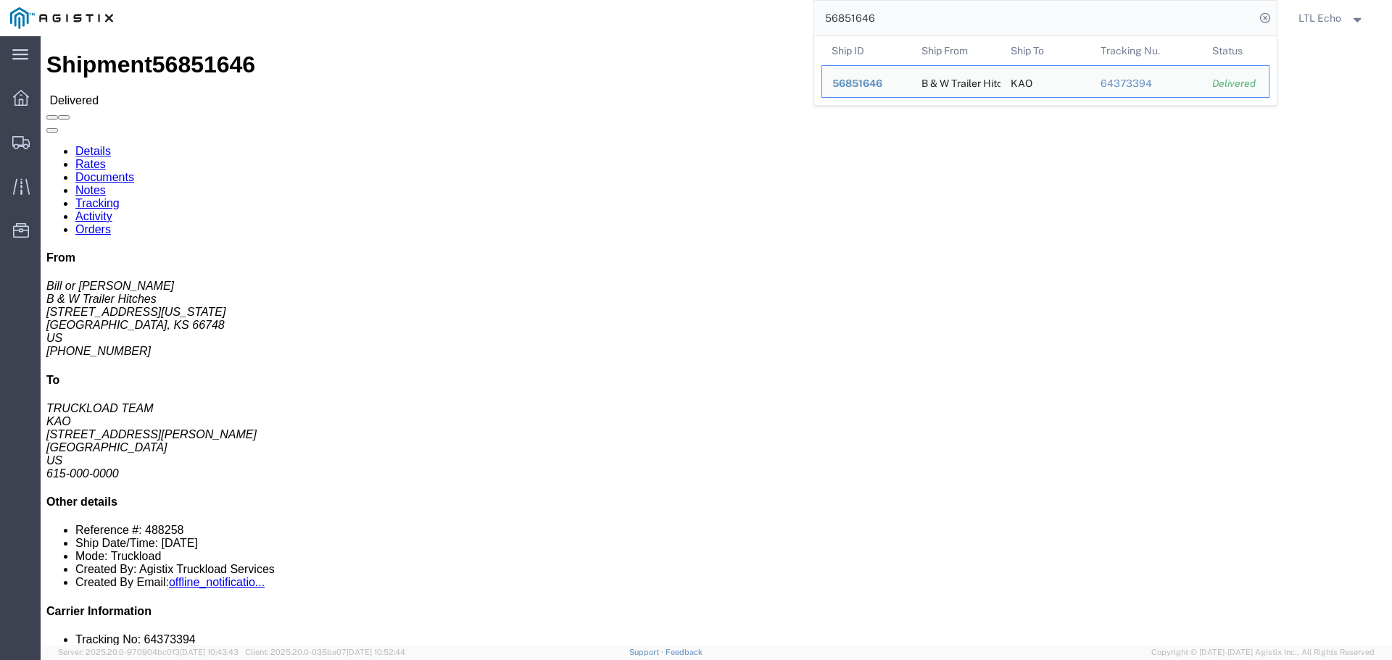
click at [831, 11] on input "56851646" at bounding box center [1034, 18] width 441 height 35
paste input "949464"
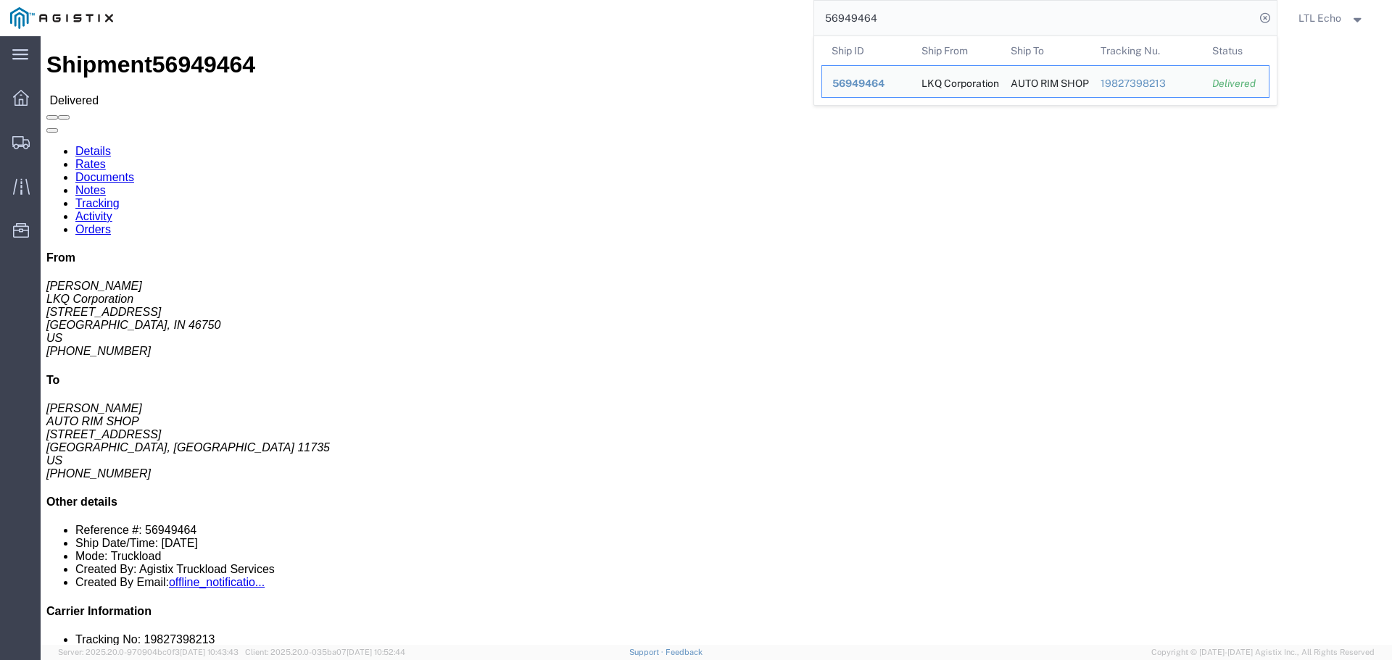
click at [860, 16] on input "56949464" at bounding box center [1034, 18] width 441 height 35
click at [860, 15] on input "56949464" at bounding box center [1034, 18] width 441 height 35
paste input "849101"
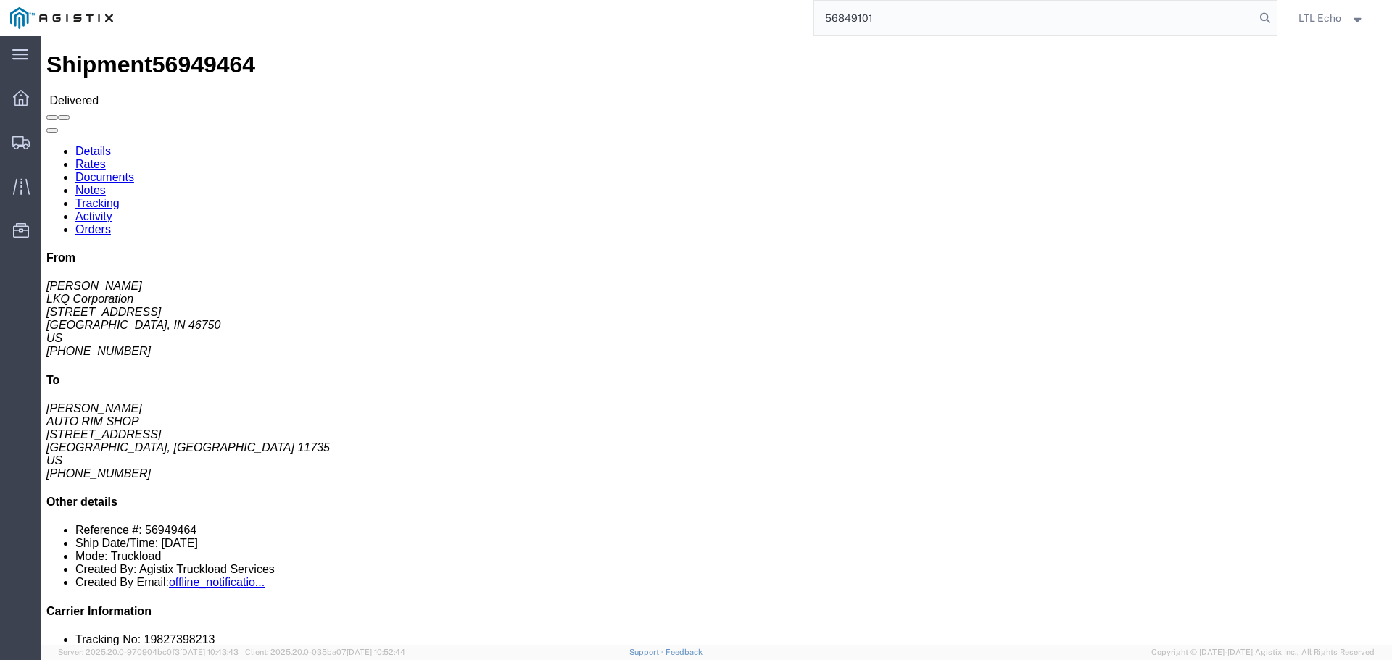
type input "56849101"
click link "Tracking"
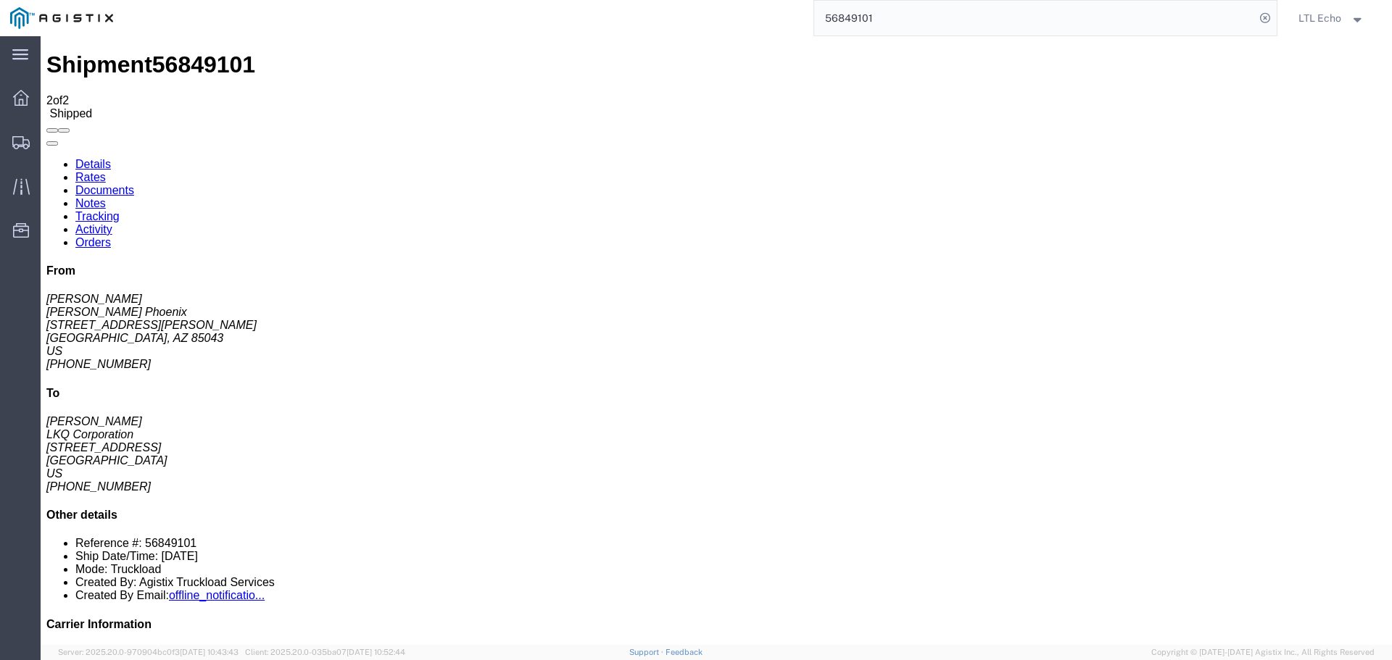
click at [120, 210] on link "Tracking" at bounding box center [97, 216] width 44 height 12
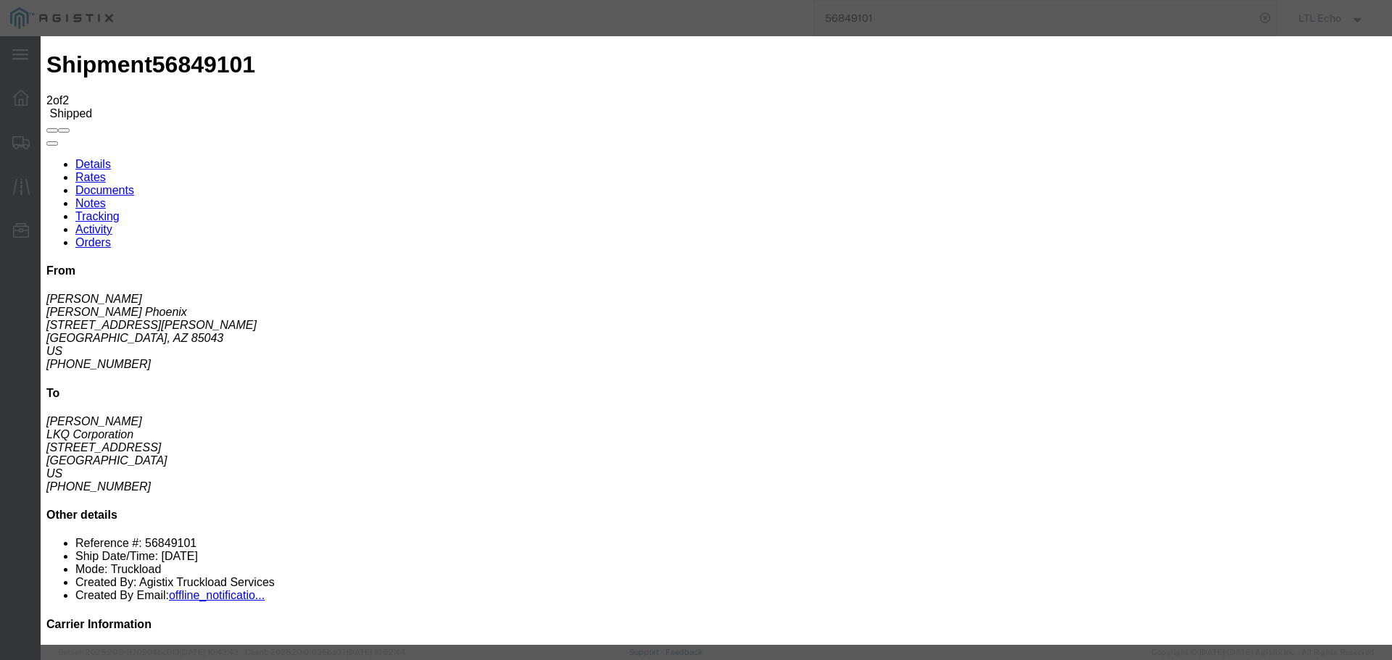
type input "10/02/2025"
type input "11:00 AM"
select select "DELIVRED"
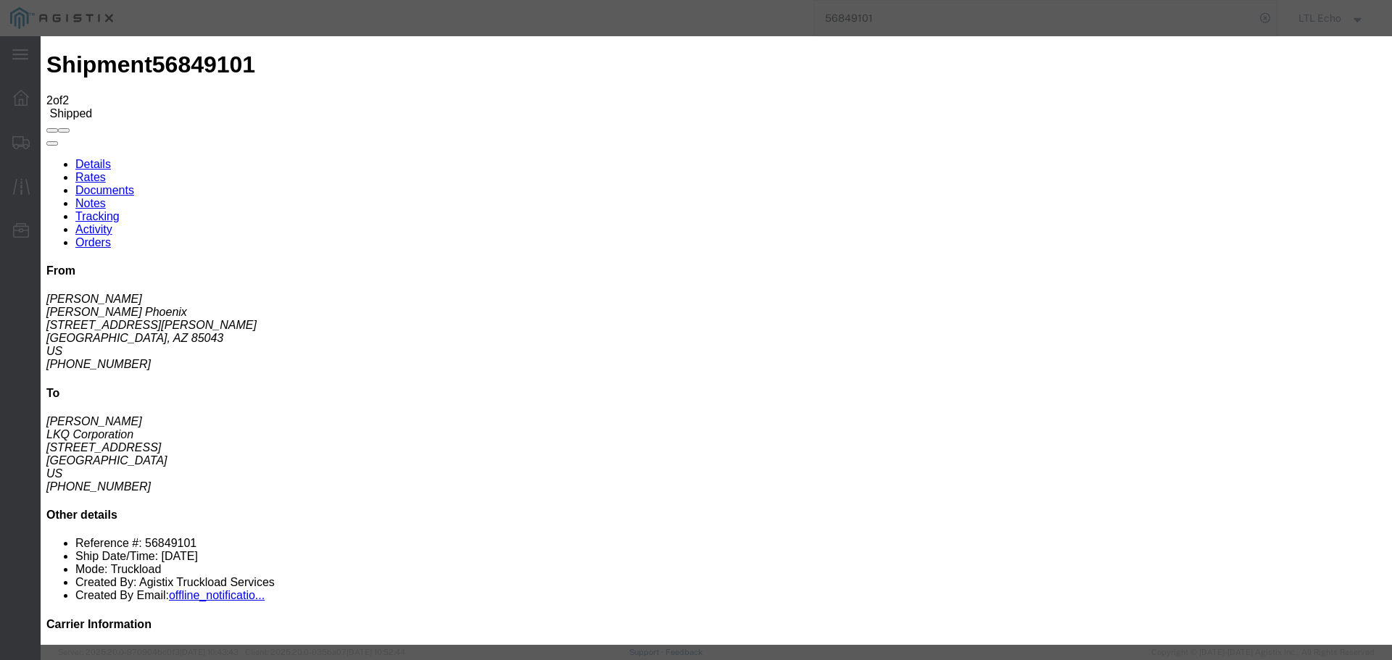
type input "10/01/2025"
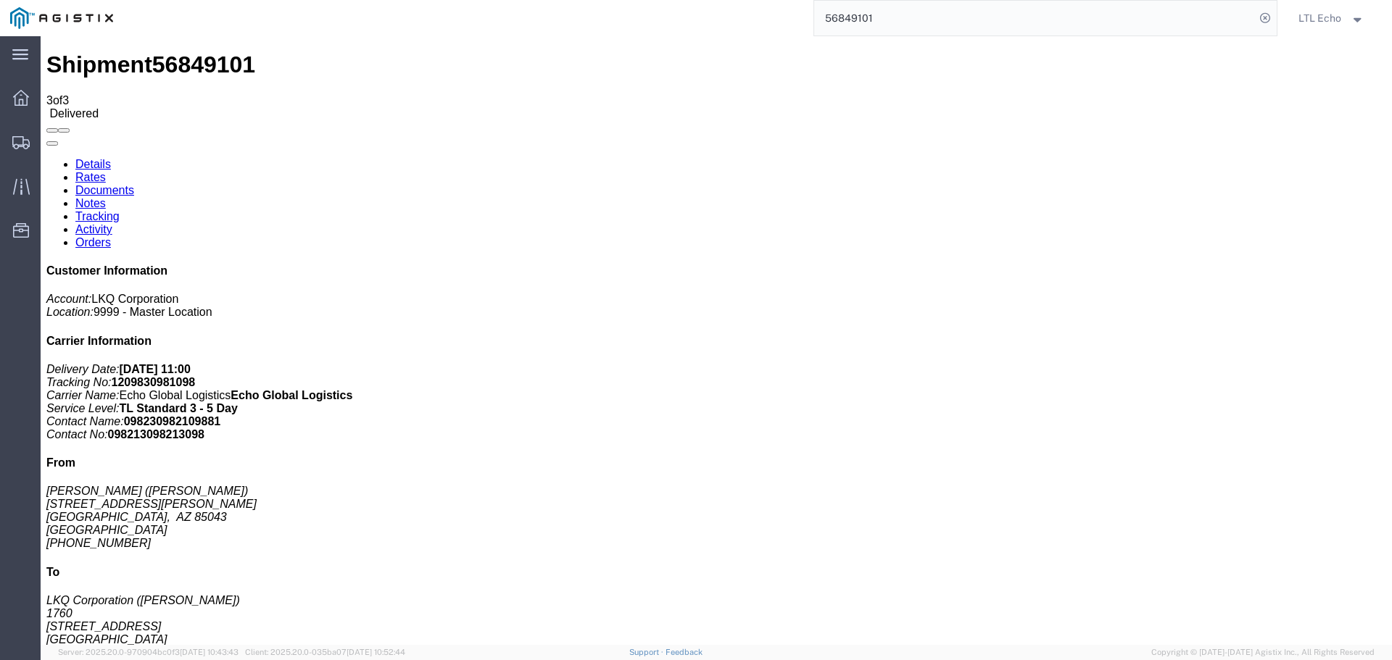
click at [847, 17] on input "56849101" at bounding box center [1034, 18] width 441 height 35
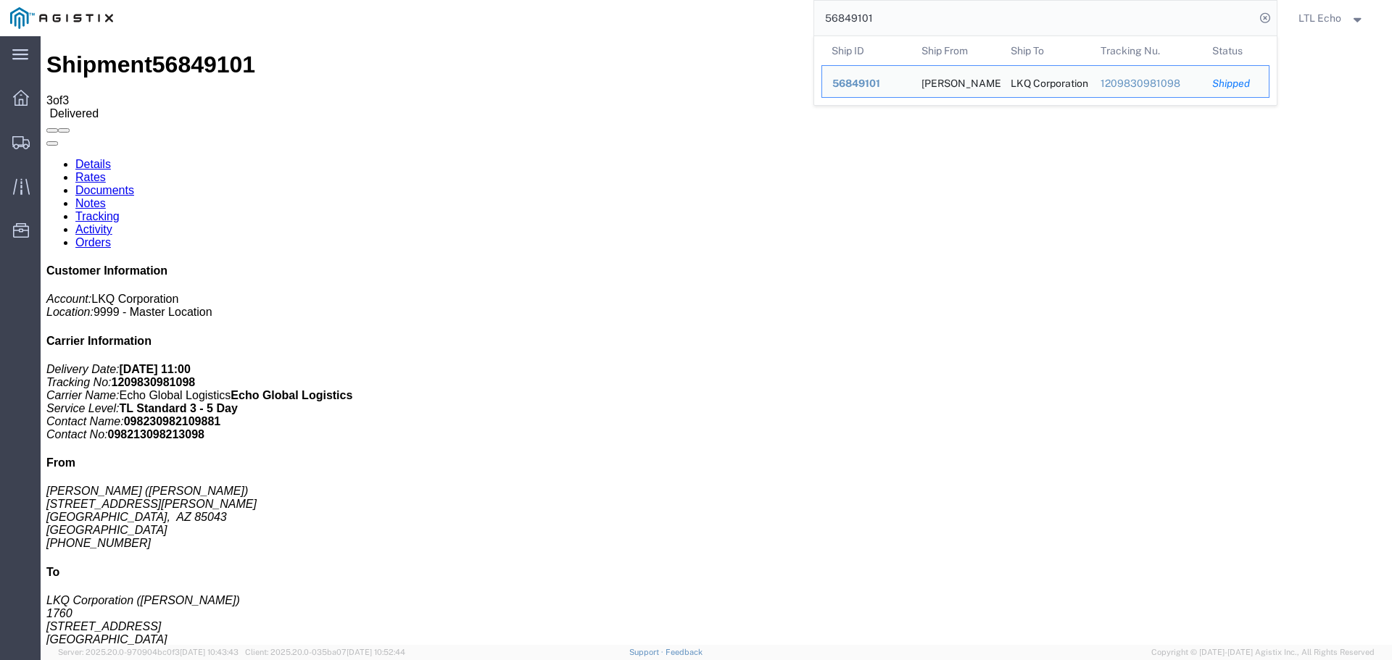
click at [847, 17] on input "56849101" at bounding box center [1034, 18] width 441 height 35
paste input "95424"
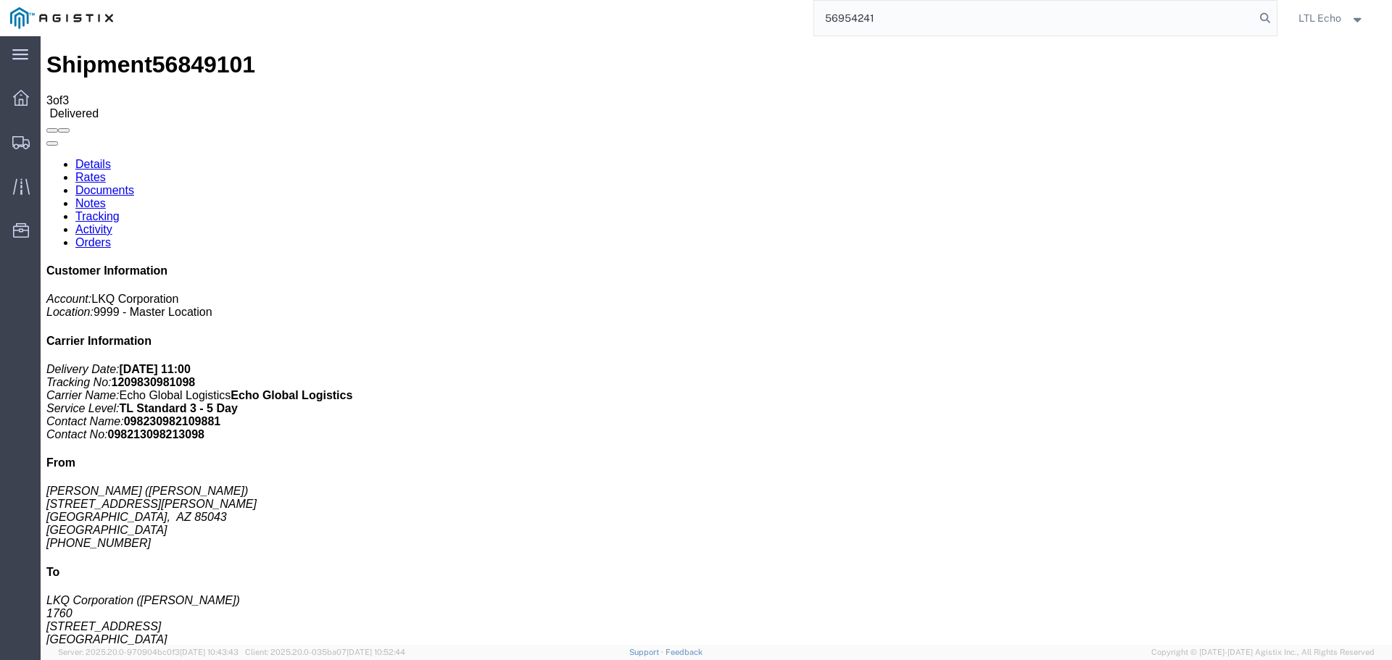
type input "56954241"
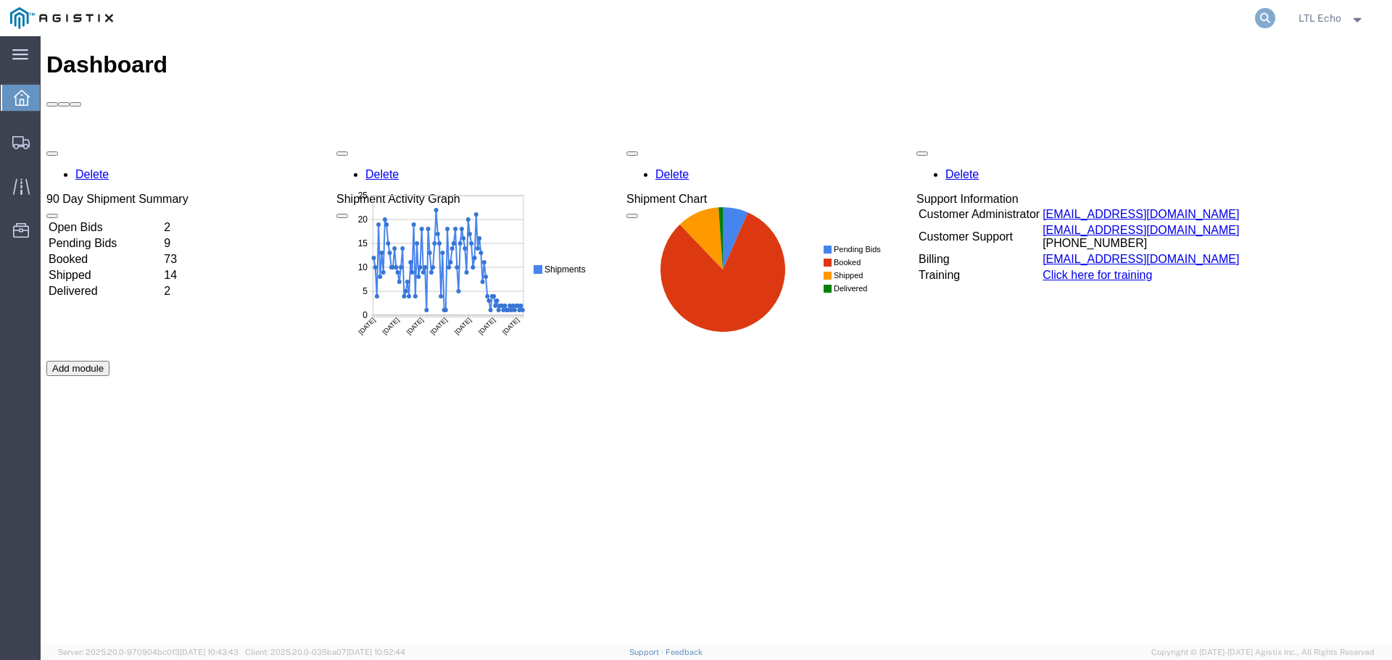
click at [1264, 13] on icon at bounding box center [1265, 18] width 20 height 20
click at [1134, 19] on input "search" at bounding box center [1034, 18] width 441 height 35
type input "57009142"
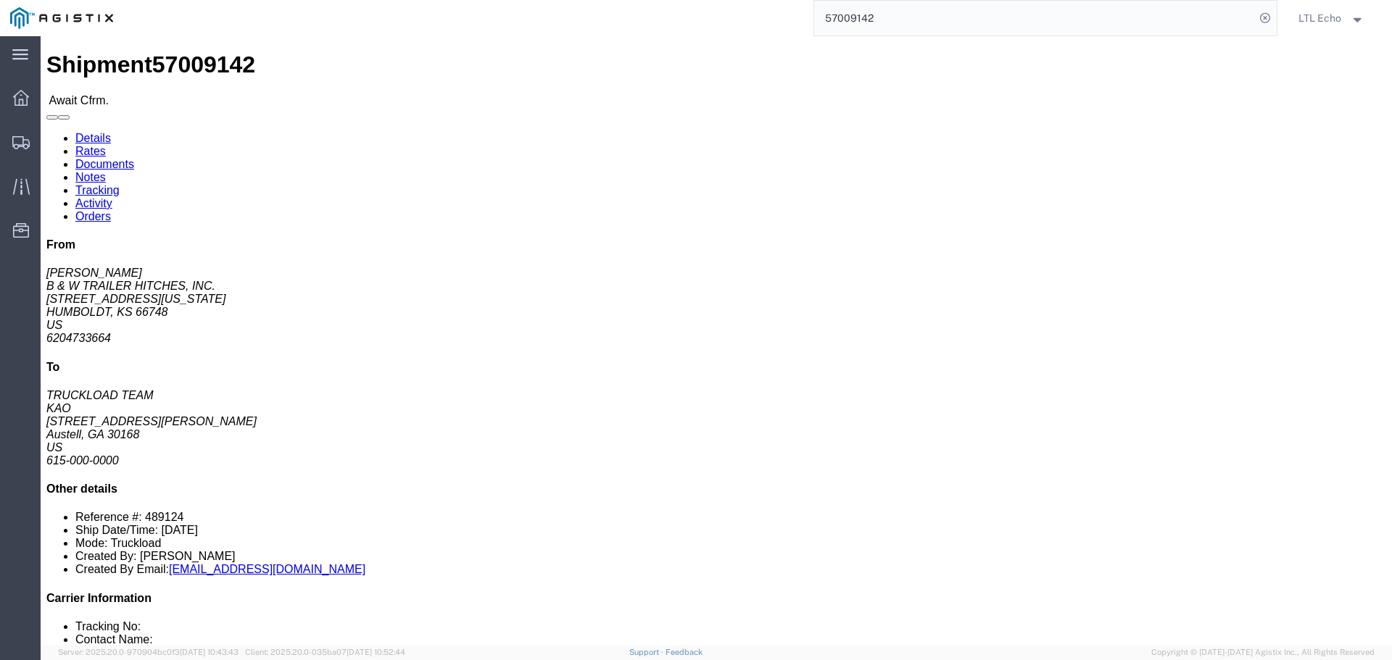
click link "Rates"
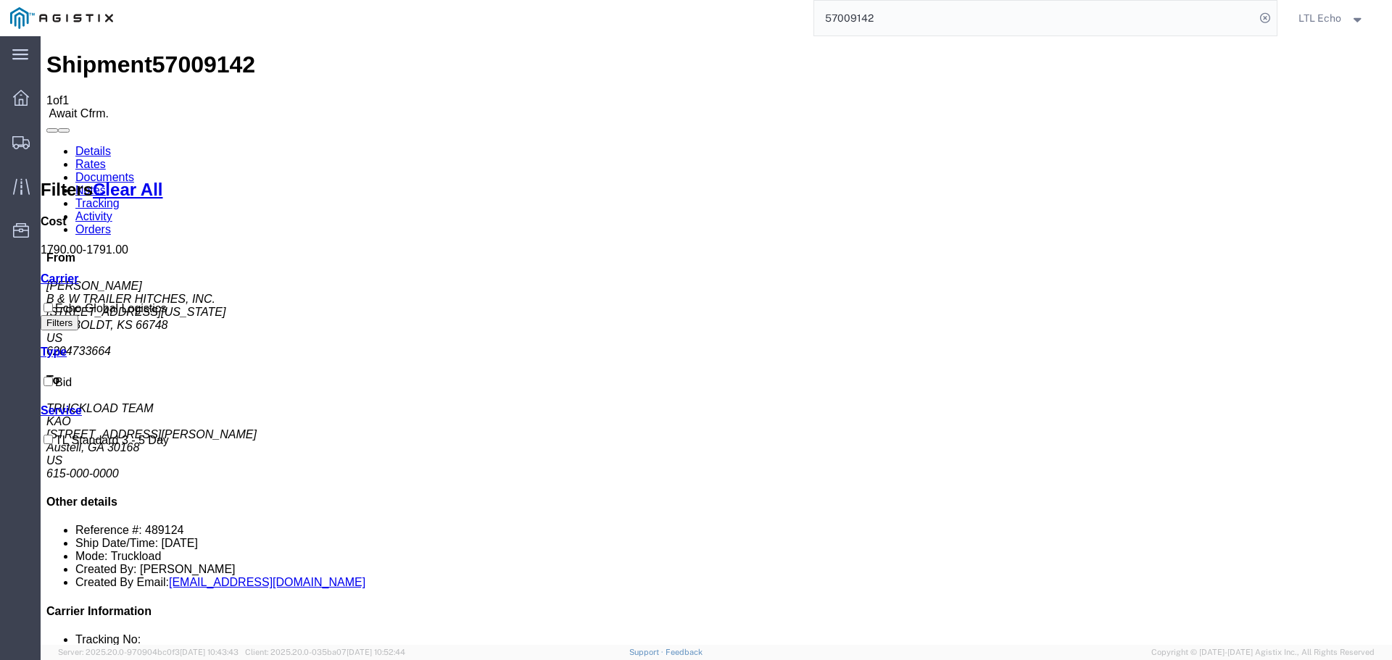
click at [89, 145] on link "Details" at bounding box center [93, 151] width 36 height 12
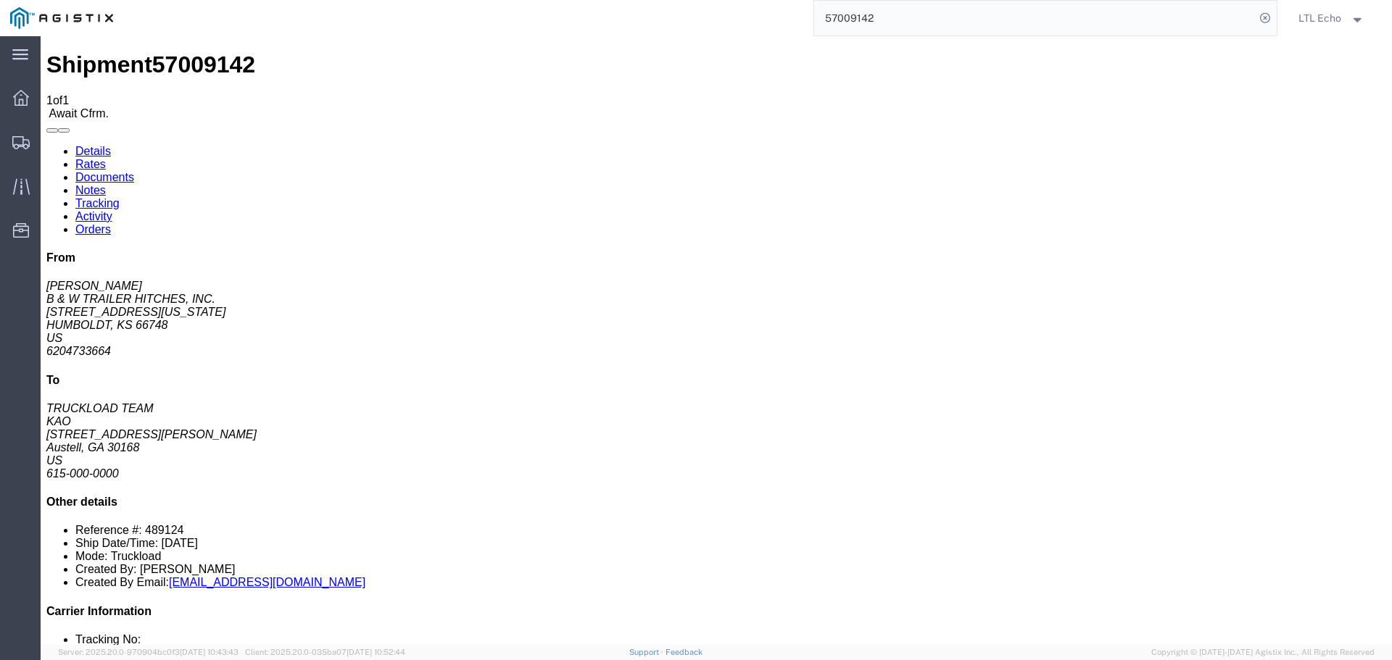
click link "Confirm"
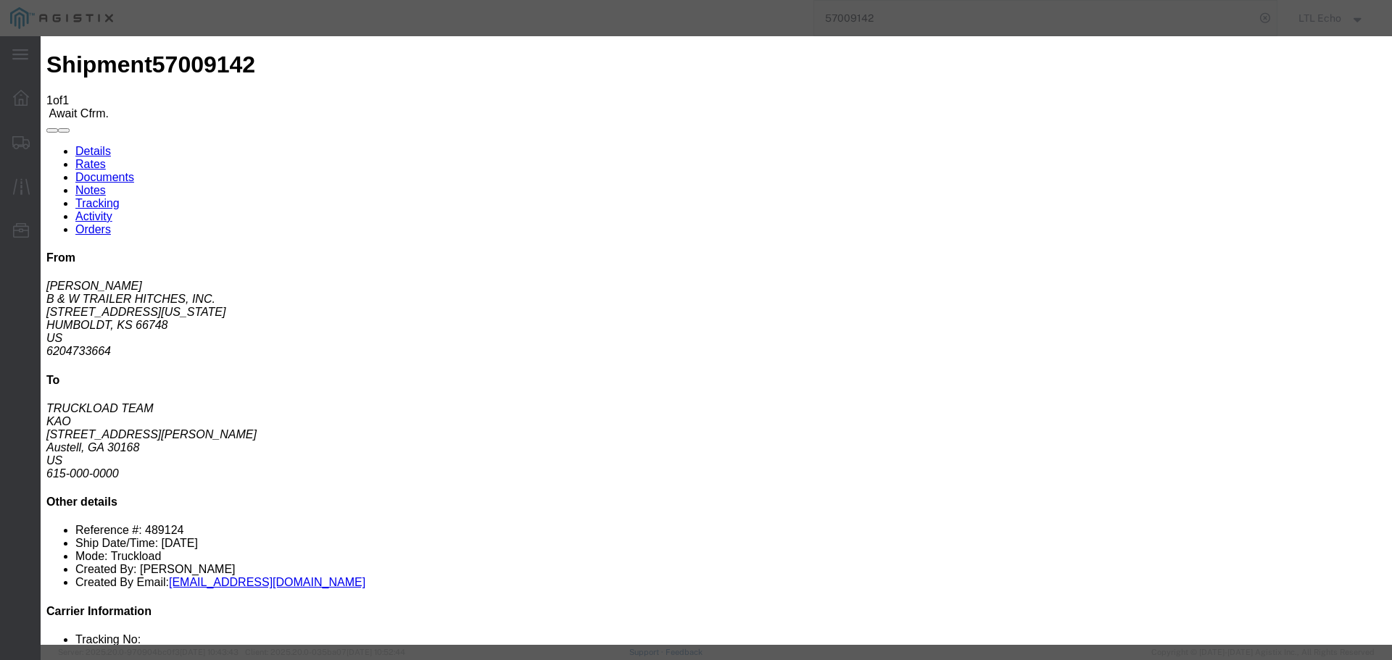
click input "checkbox"
checkbox input "true"
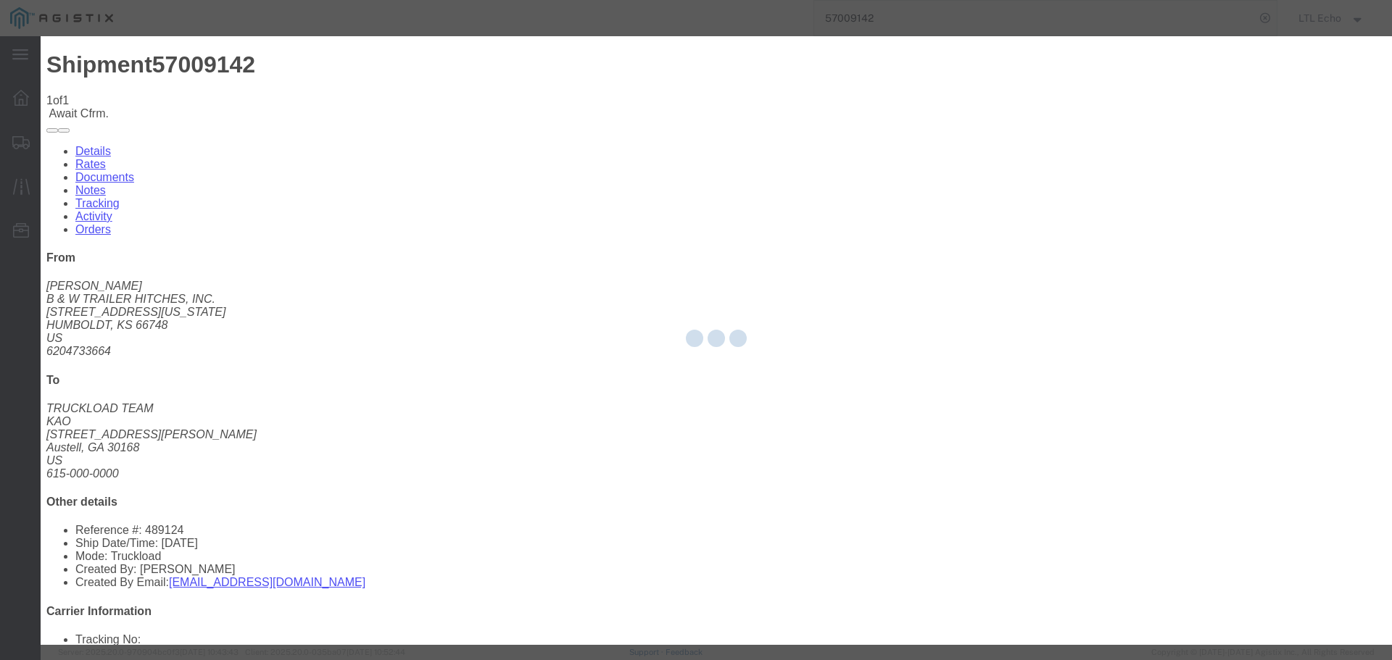
type input "LTL Echo"
type input "+ 8005116111"
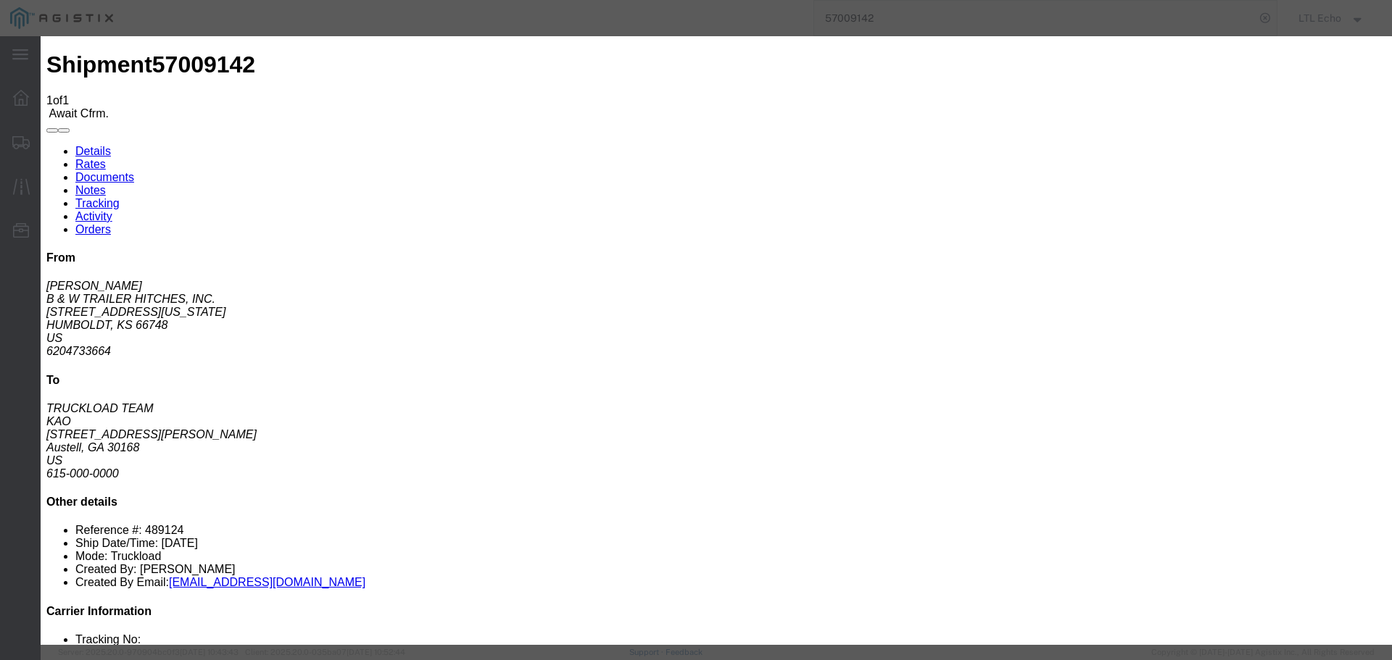
click input "text"
type input "64541118"
click button "Submit"
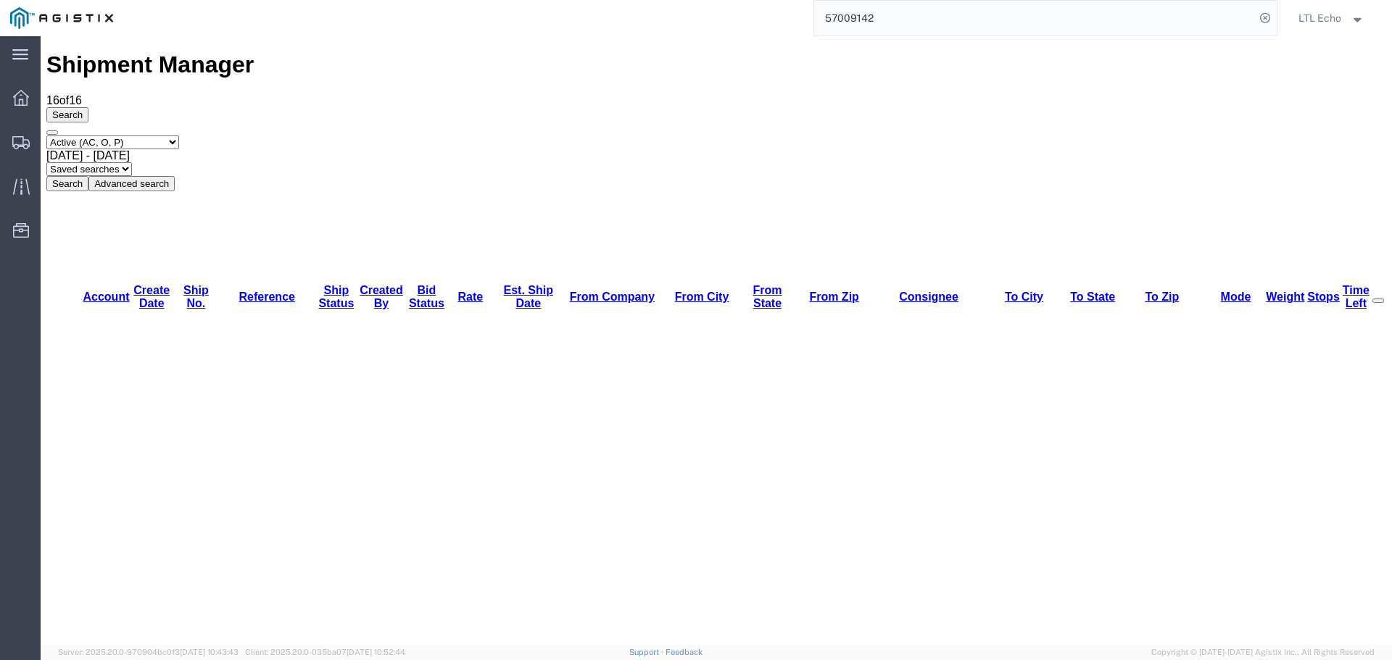
click at [854, 19] on input "57009142" at bounding box center [1034, 18] width 441 height 35
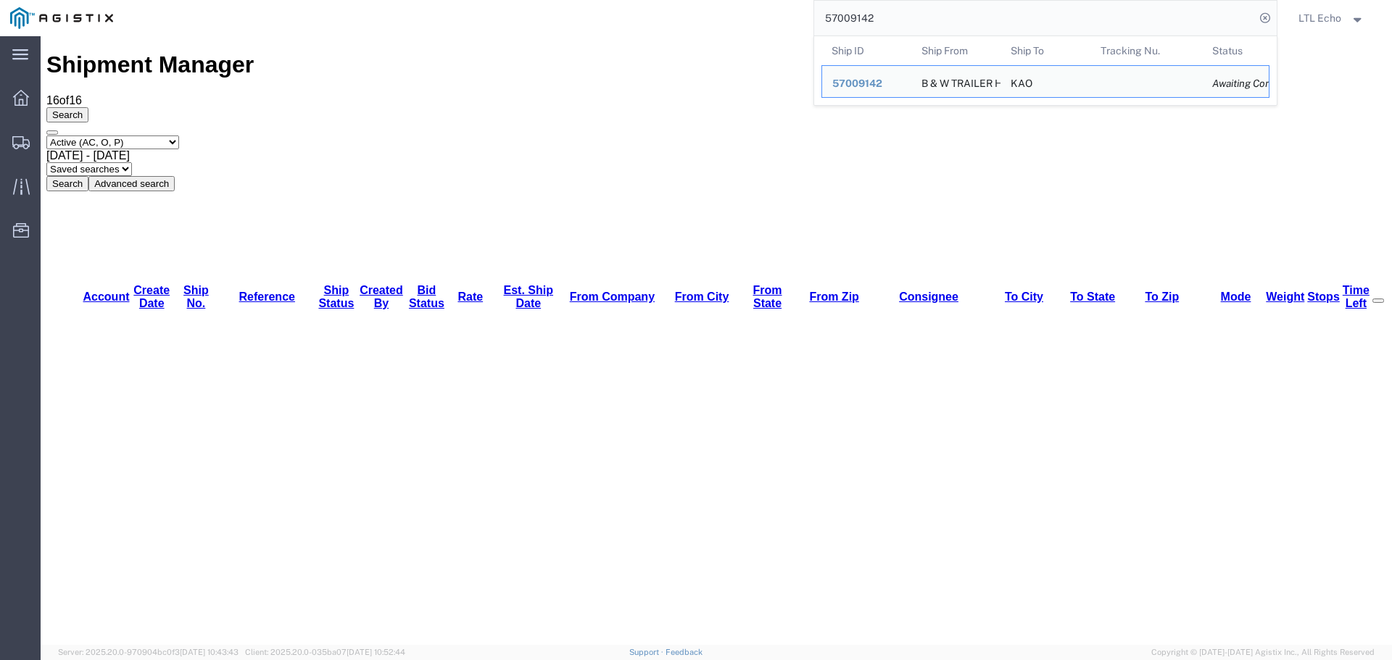
click at [854, 19] on input "57009142" at bounding box center [1034, 18] width 441 height 35
paste input "8070"
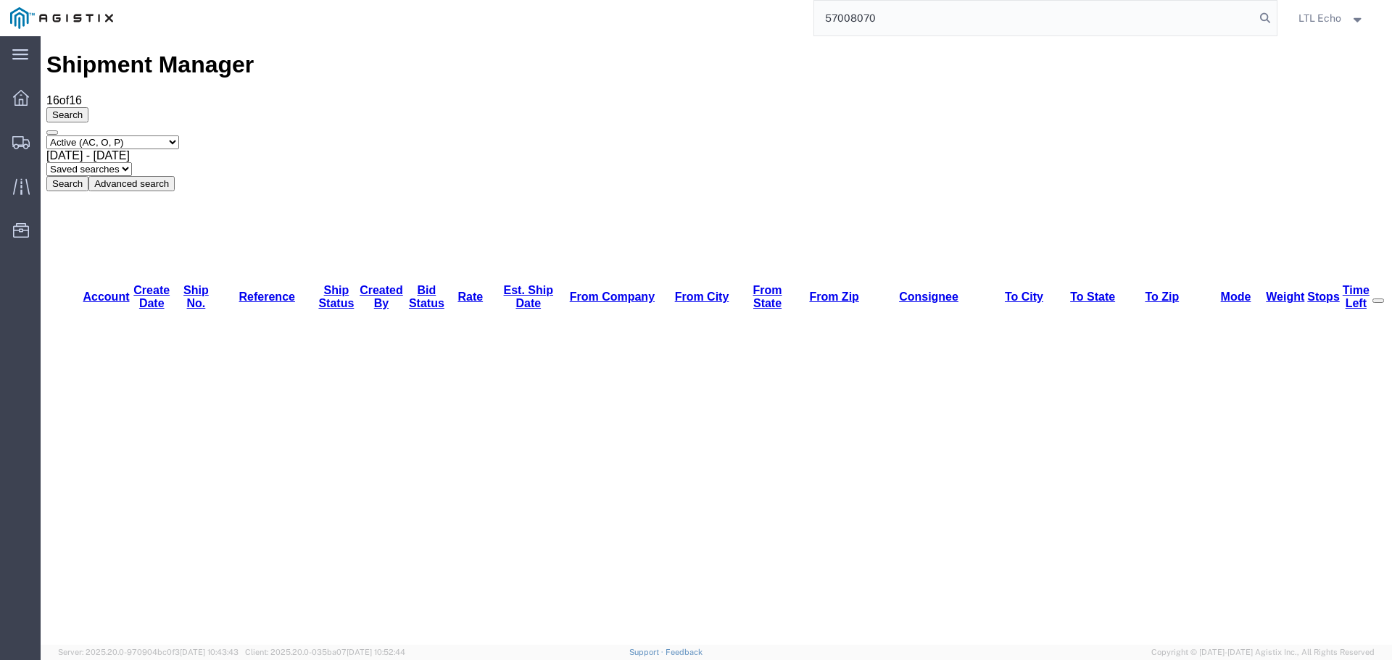
type input "57008070"
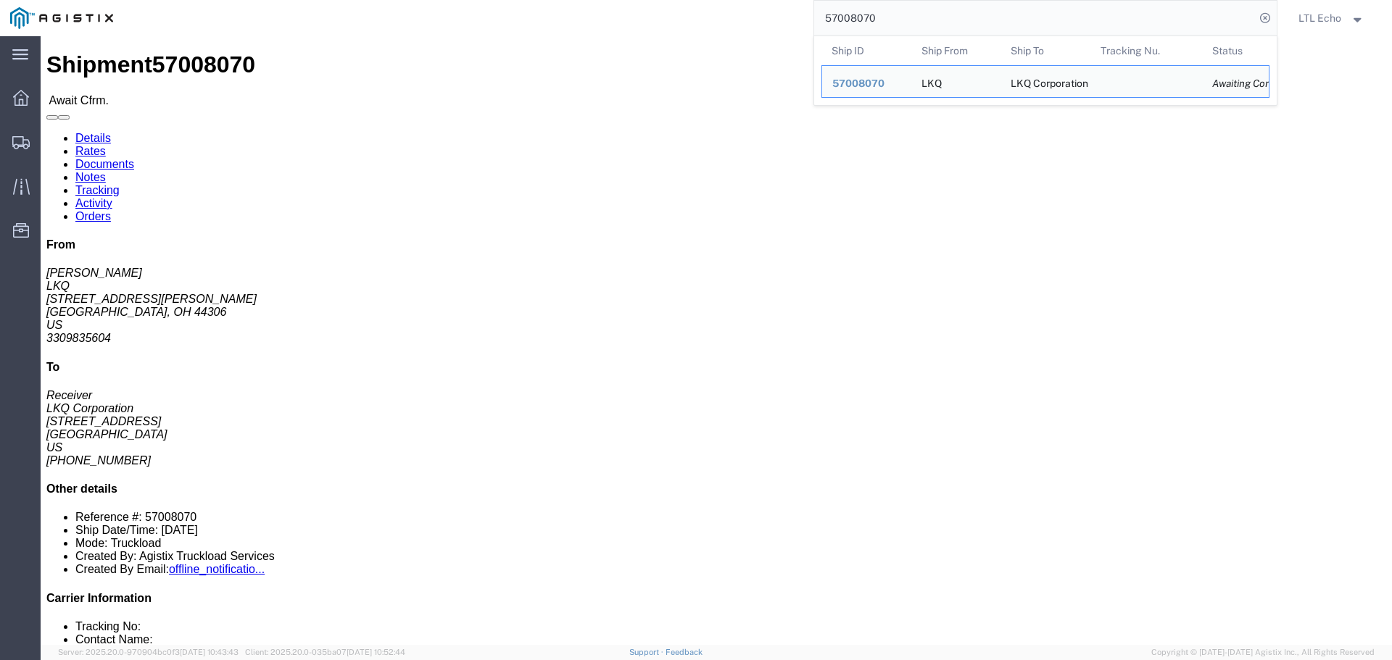
click link "Rates"
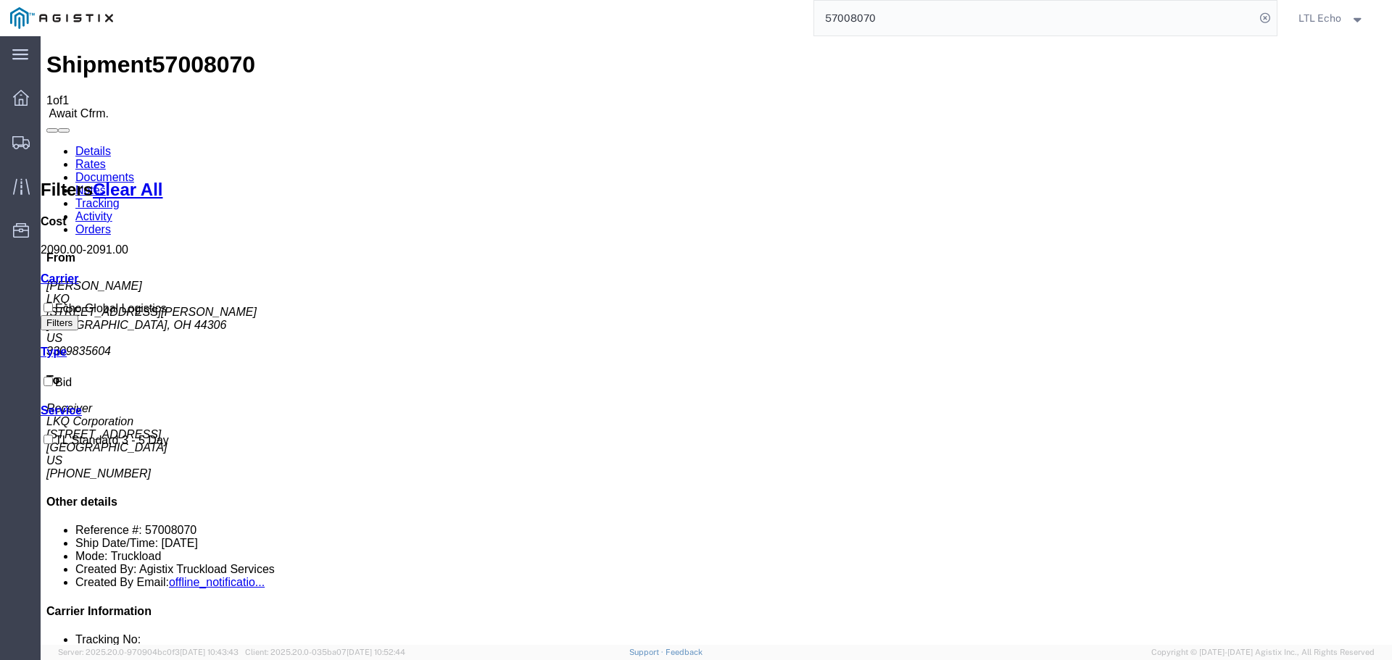
drag, startPoint x: 87, startPoint y: 98, endPoint x: 538, endPoint y: 60, distance: 453.1
click at [87, 145] on link "Details" at bounding box center [93, 151] width 36 height 12
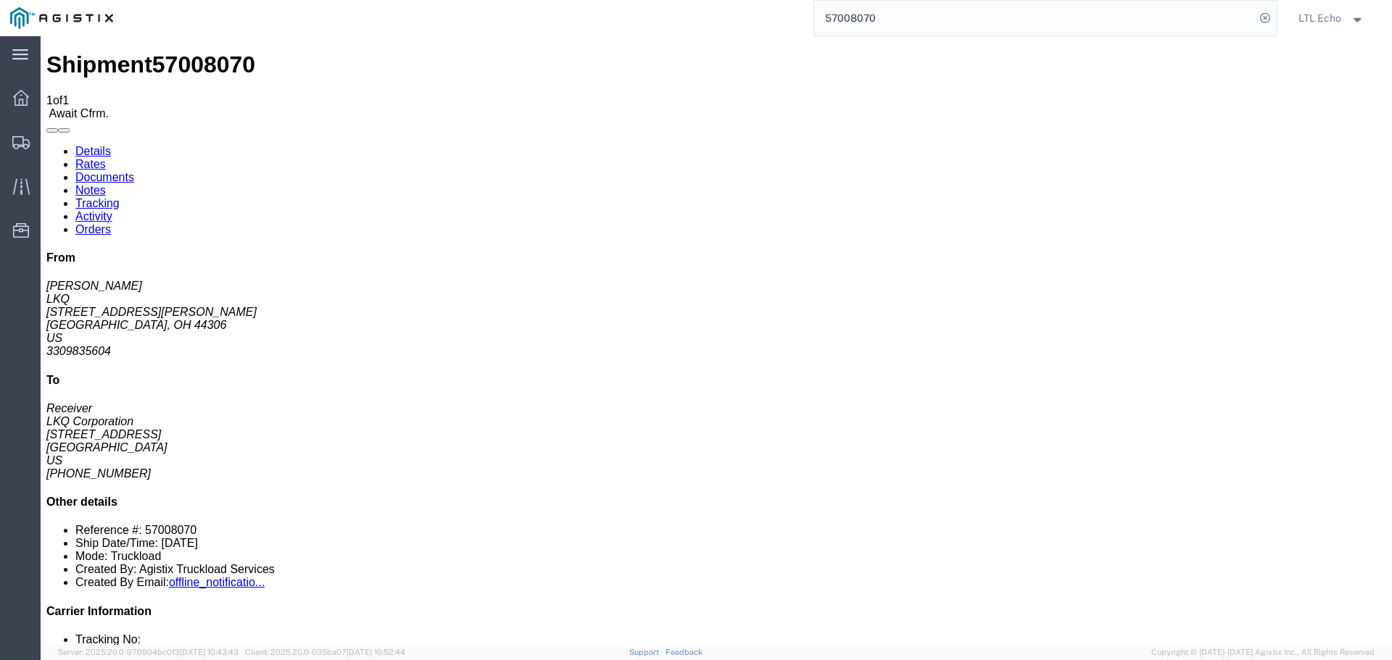
click link "Confirm"
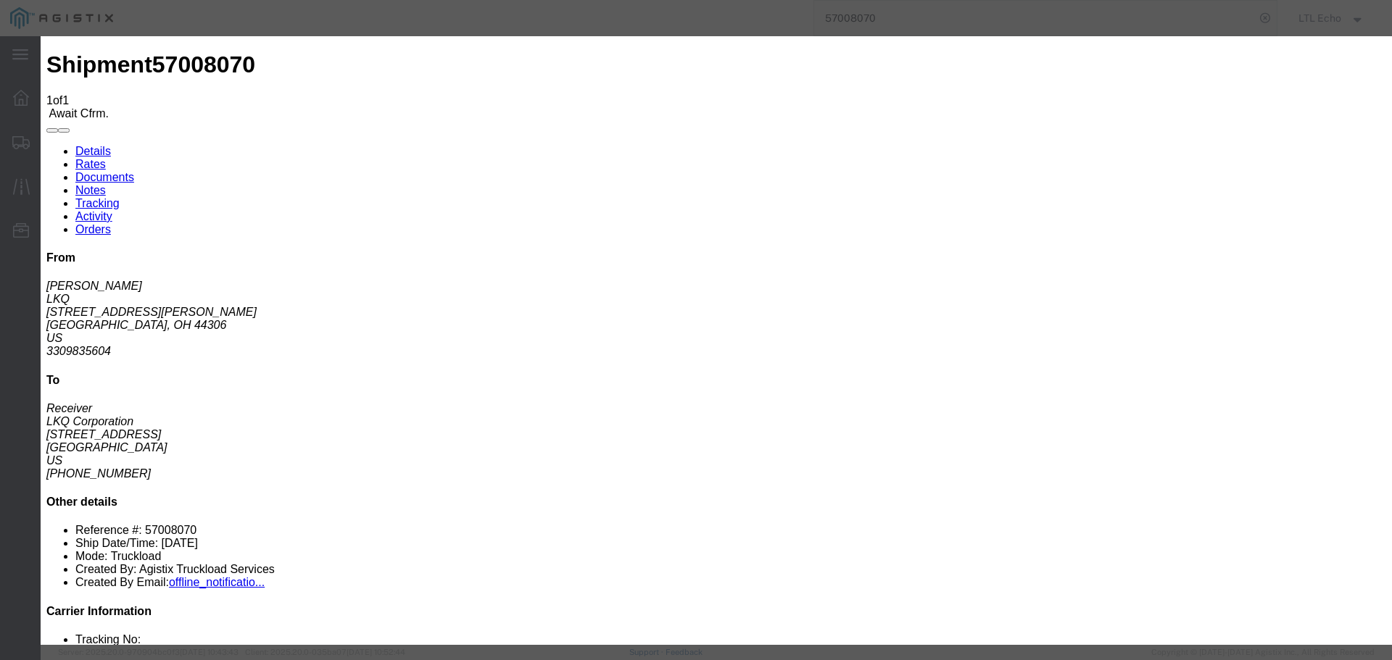
click input "checkbox"
checkbox input "true"
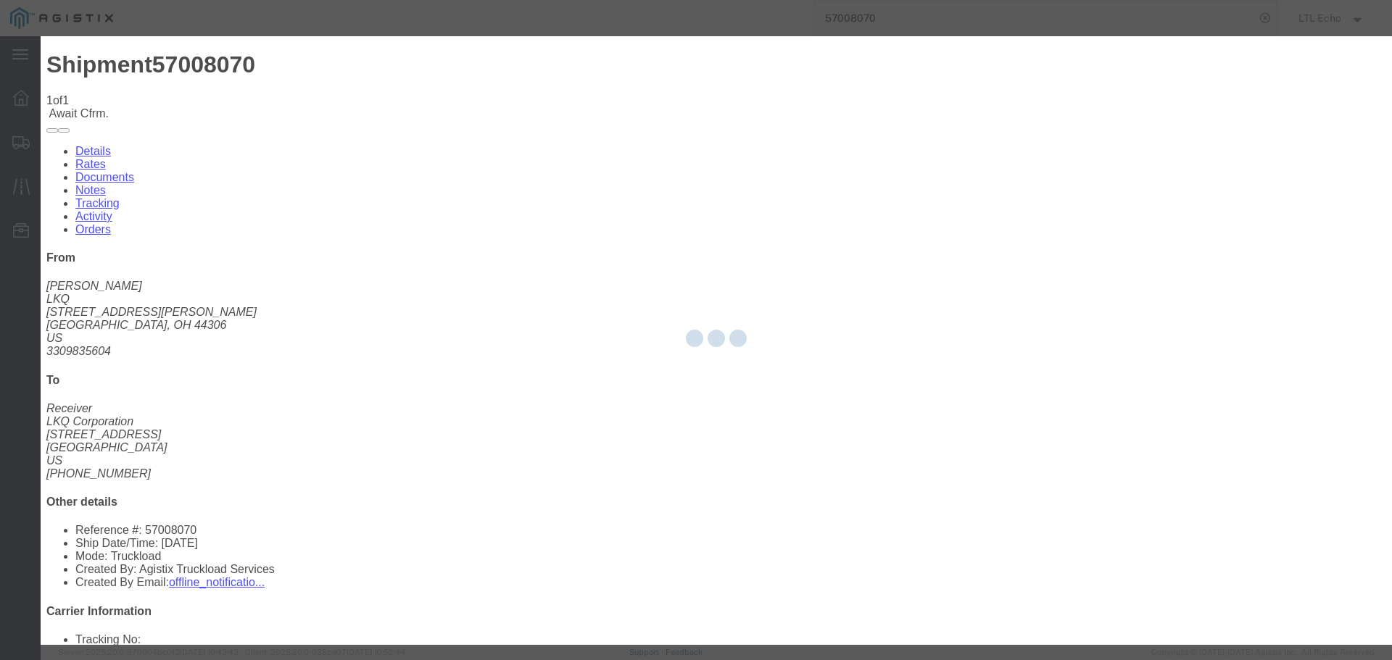
type input "LTL Echo"
type input "+ 8005116111"
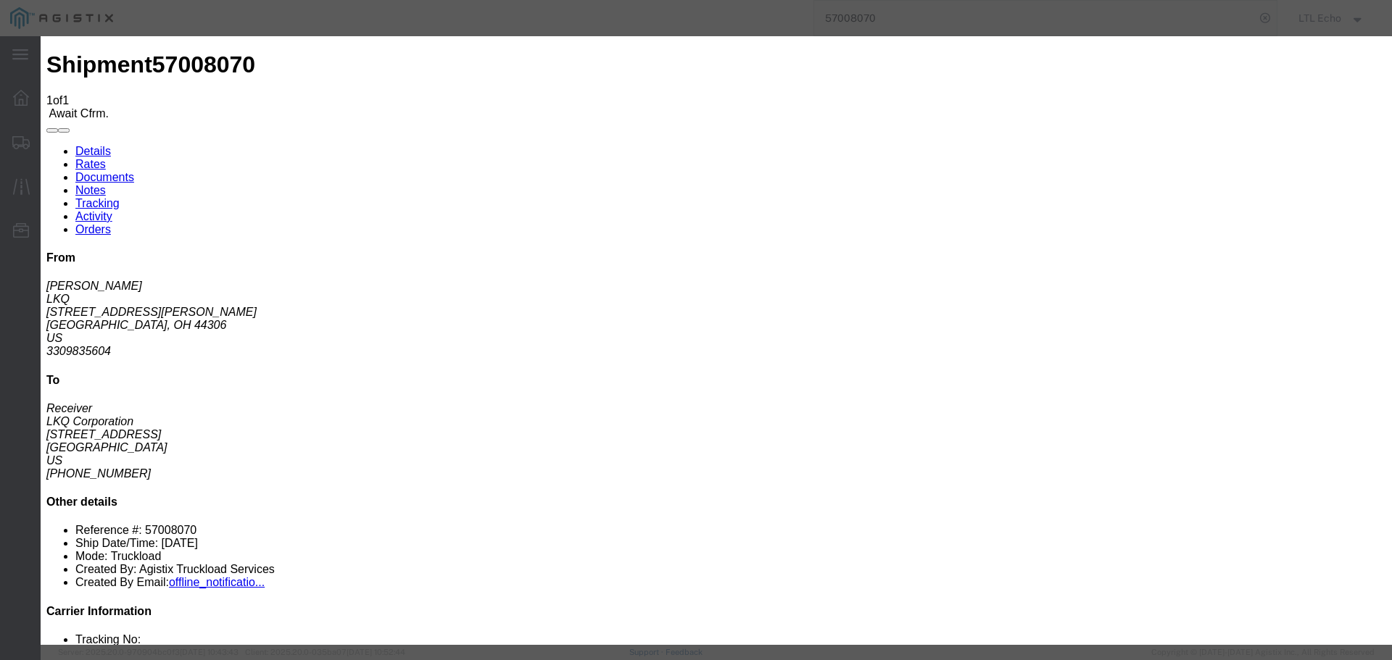
click input "text"
type input "64542725"
drag, startPoint x: 1004, startPoint y: 483, endPoint x: 432, endPoint y: 12, distance: 740.9
click button "Submit"
